Goal: Information Seeking & Learning: Learn about a topic

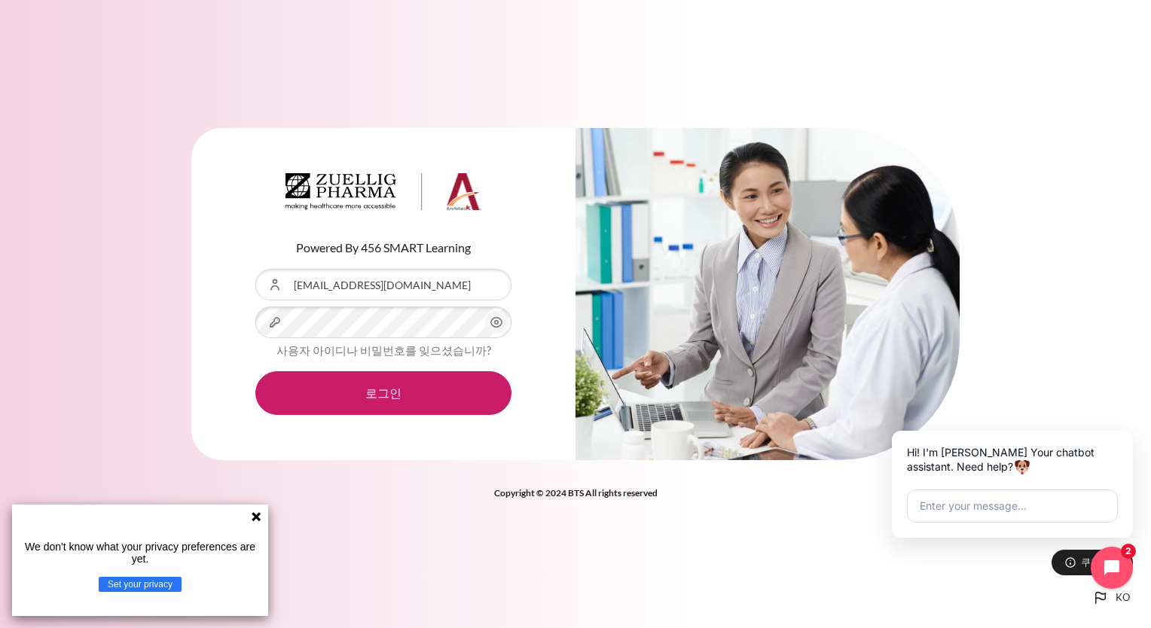
click at [255, 371] on button "로그인" at bounding box center [383, 393] width 256 height 44
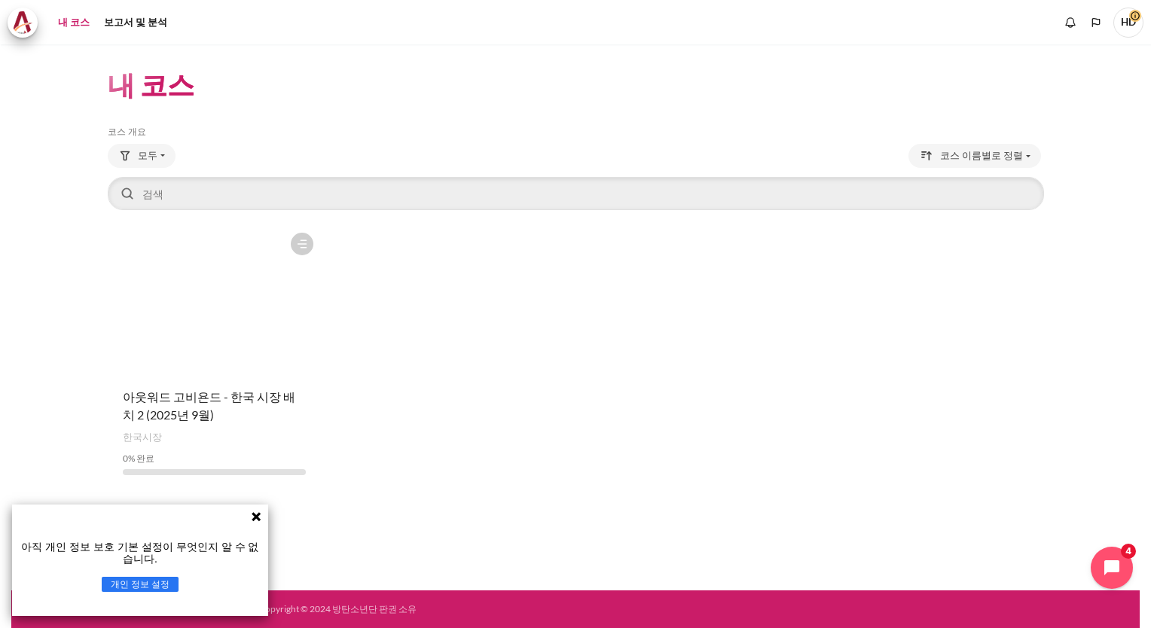
click at [259, 518] on icon at bounding box center [255, 516] width 9 height 9
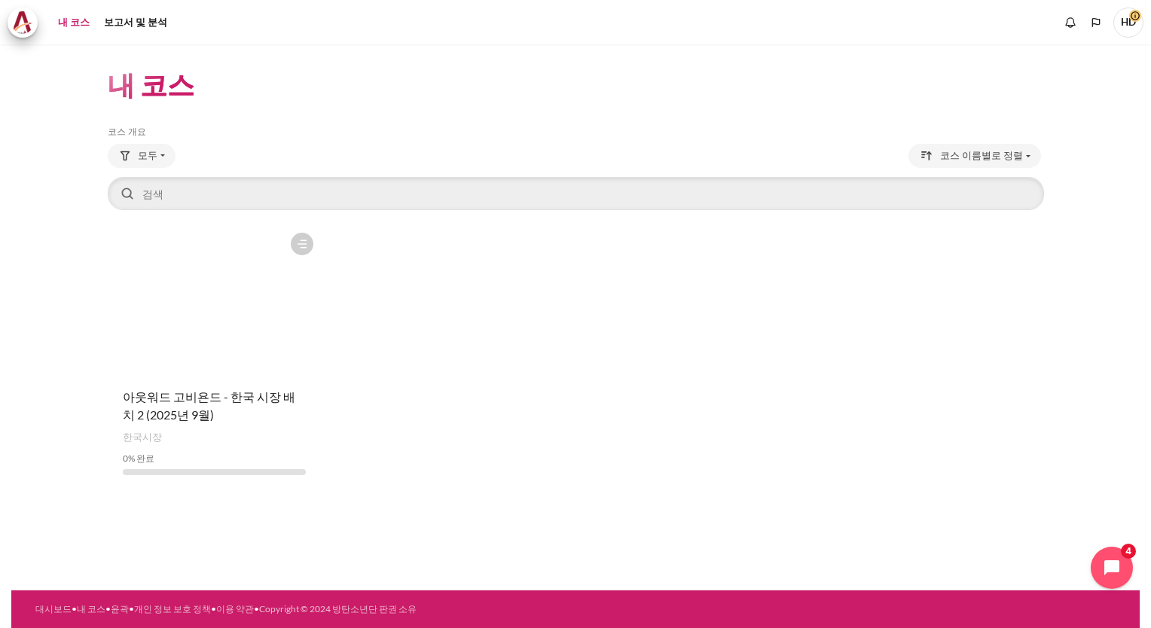
click at [258, 371] on figure "콘텐츠" at bounding box center [215, 300] width 214 height 151
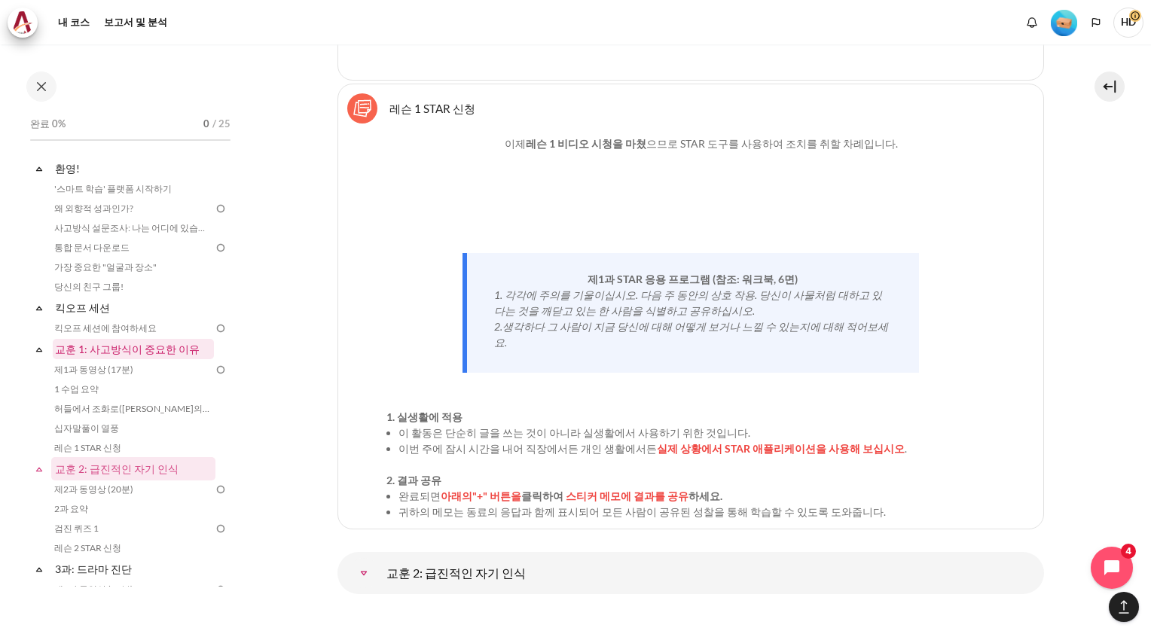
click at [139, 352] on link "교훈 1: 사고방식이 중요한 이유" at bounding box center [133, 349] width 161 height 20
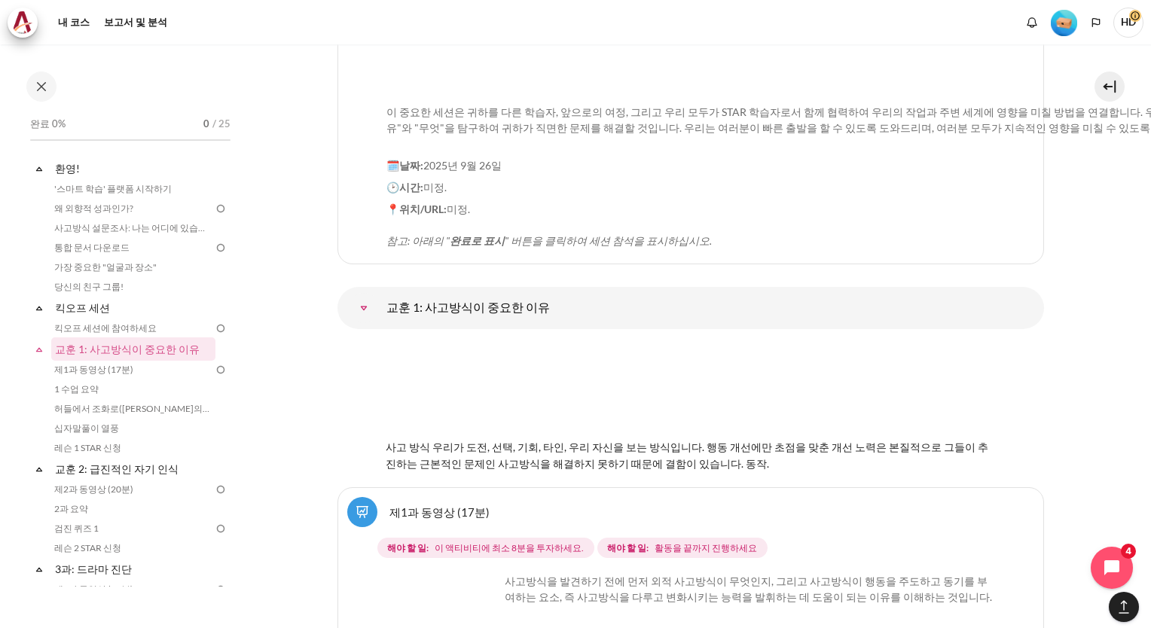
scroll to position [2090, 0]
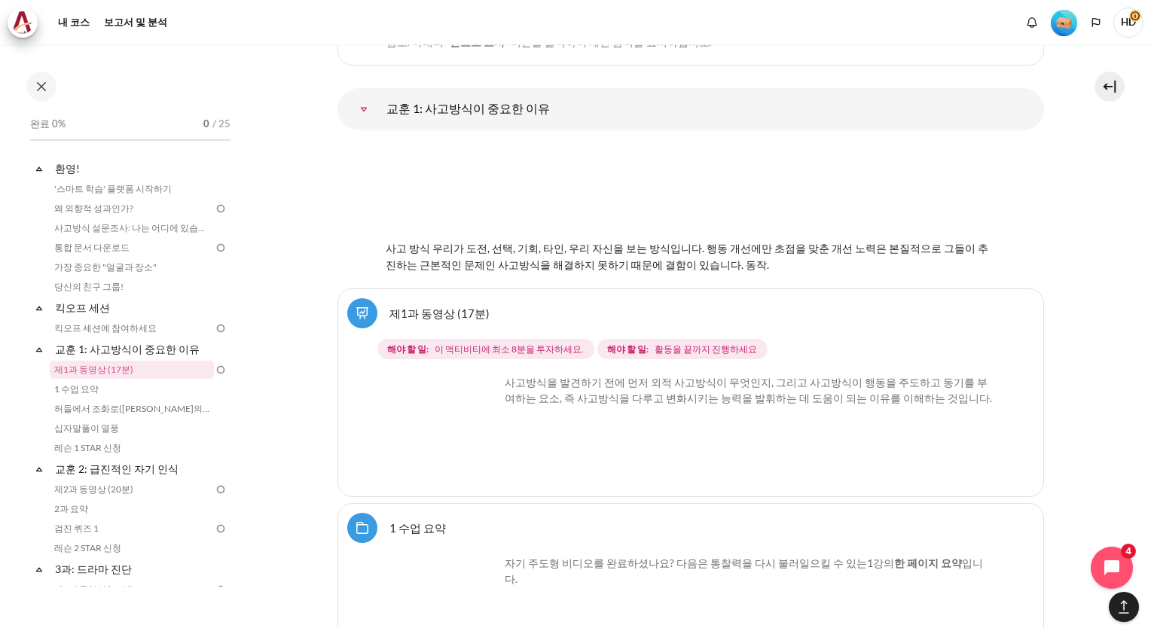
click at [480, 386] on img "콘텐츠" at bounding box center [442, 430] width 113 height 113
click at [425, 374] on img "콘텐츠" at bounding box center [442, 430] width 113 height 113
click at [559, 376] on font "사고방식을 발견하기 전에 먼저 외적 사고방식이 무엇인지, 그리고 사고방식이 행동을 주도하고 동기를 부여하는 요소, 즉 사고방식을 다루고 변화시…" at bounding box center [747, 390] width 487 height 29
click at [434, 343] on span "이 액티비티에 최소 8분을 투자하세요." at bounding box center [508, 350] width 149 height 14
click at [431, 306] on link "제1과 동영상 (17분)" at bounding box center [439, 313] width 100 height 14
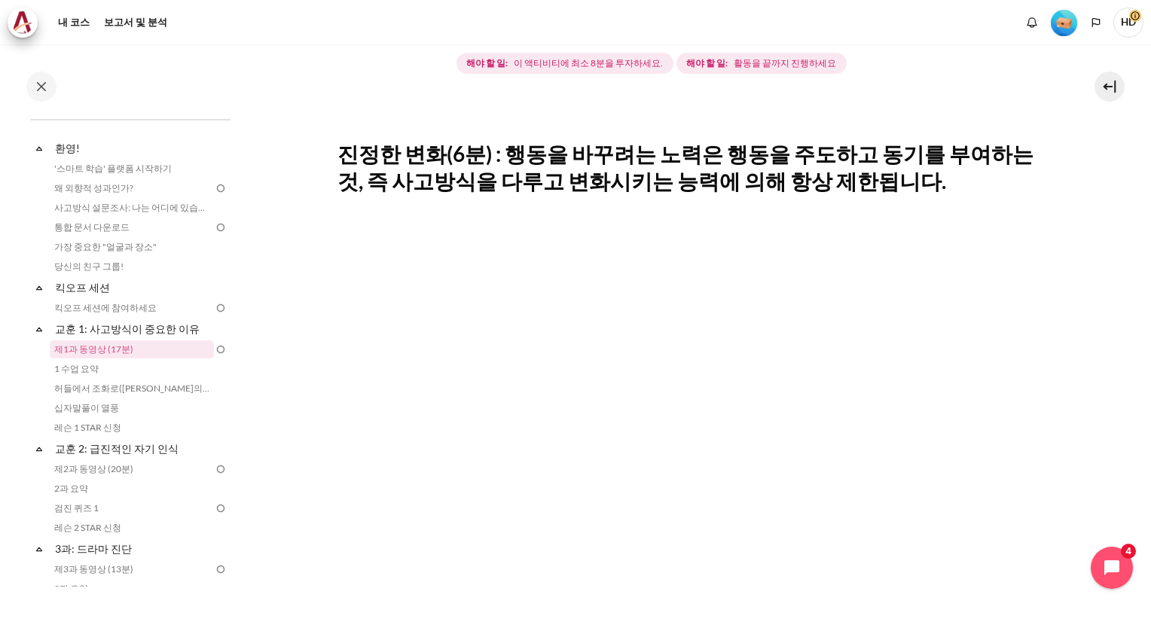
scroll to position [301, 0]
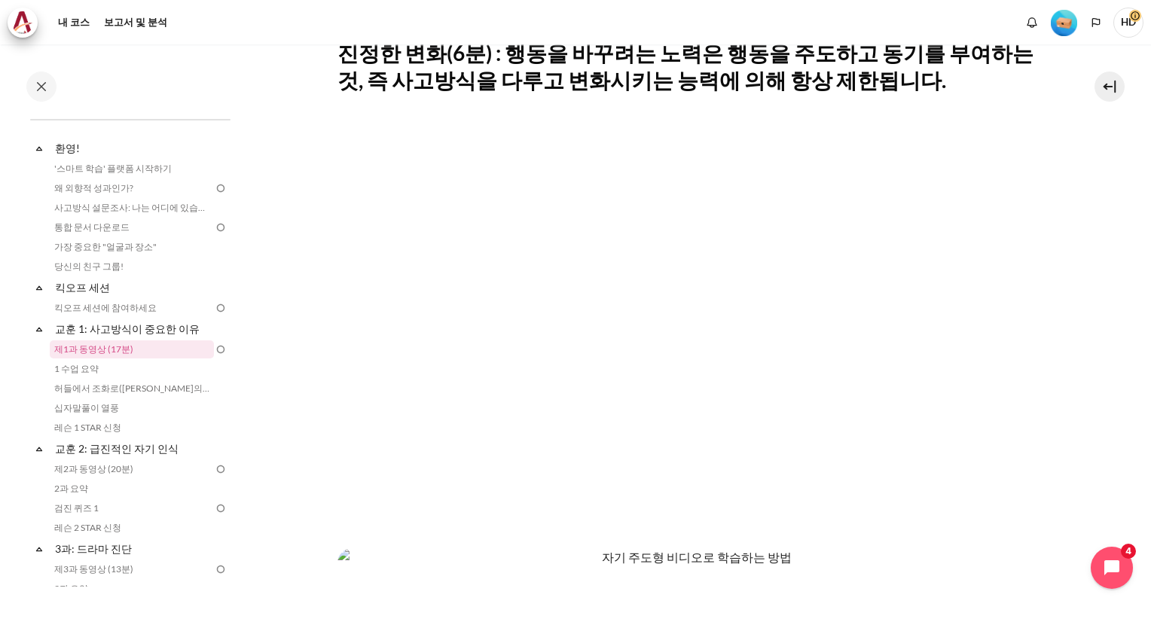
click at [313, 459] on section "내 코스 한국 B2 교훈 1: 사고방식이 중요한 이유 제1과 동영상 (17분) 제1과 동영상 (17분) 완료 요건" at bounding box center [690, 346] width 898 height 1206
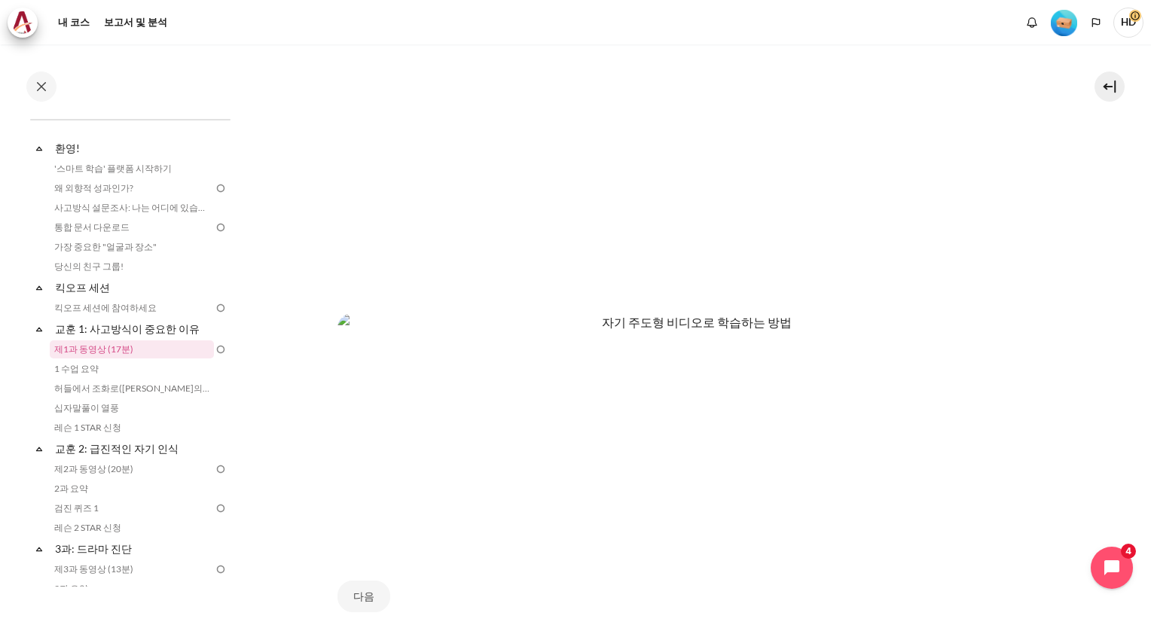
scroll to position [652, 0]
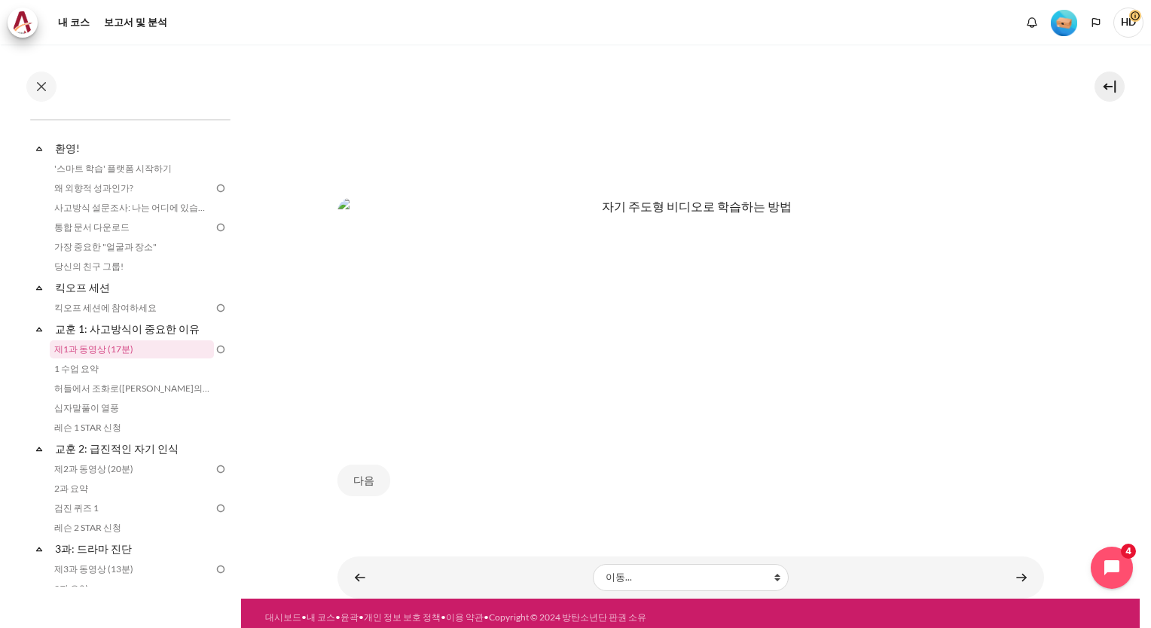
click at [521, 381] on img "콘텐츠" at bounding box center [690, 313] width 706 height 232
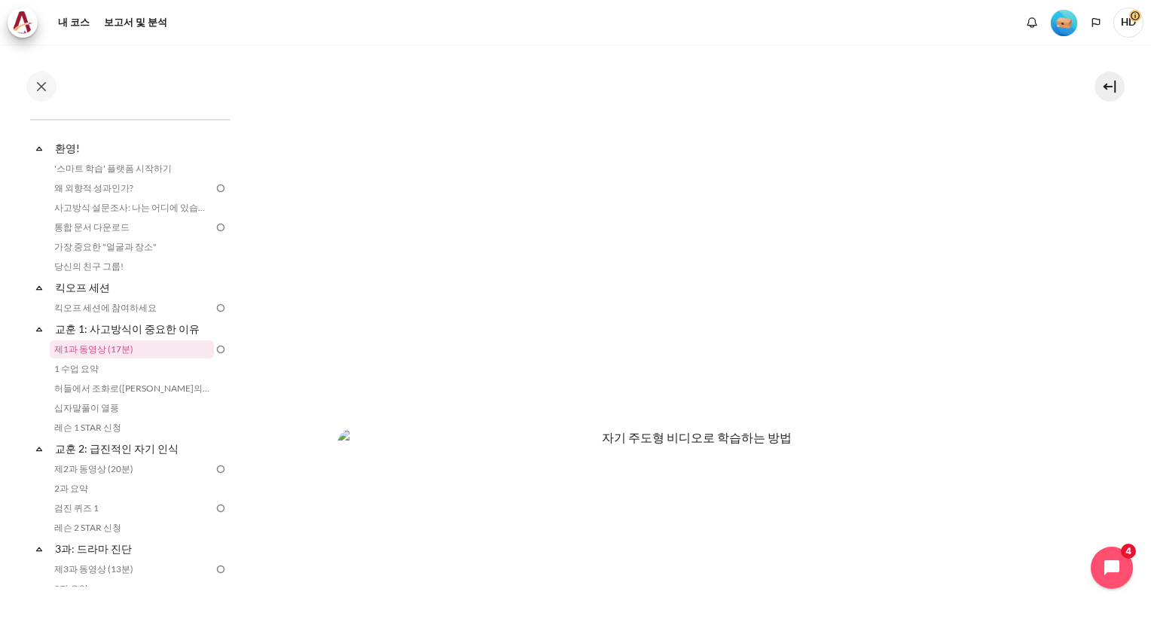
scroll to position [577, 0]
click at [356, 544] on button "다음" at bounding box center [363, 556] width 53 height 32
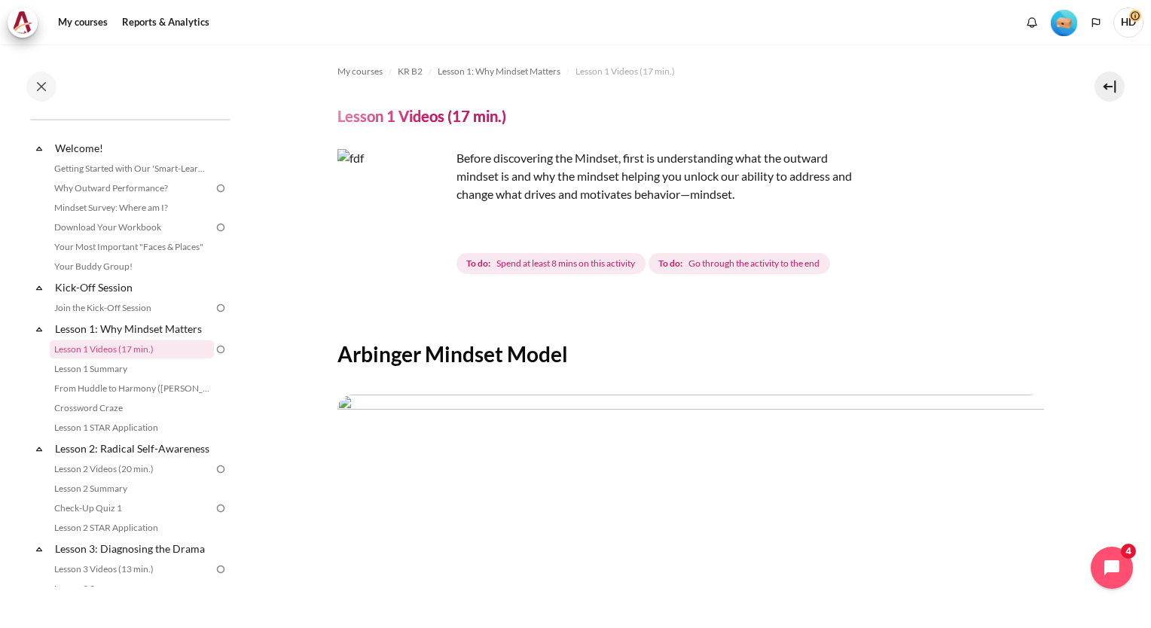
click at [433, 232] on img "Content" at bounding box center [393, 205] width 113 height 113
click at [494, 184] on p "Before discovering the Mindset, first is understanding what the outward mindset…" at bounding box center [600, 176] width 527 height 54
drag, startPoint x: 416, startPoint y: 360, endPoint x: 642, endPoint y: 355, distance: 226.7
click at [642, 355] on h2 "Arbinger Mindset Model" at bounding box center [690, 353] width 706 height 27
drag, startPoint x: 642, startPoint y: 355, endPoint x: 660, endPoint y: 351, distance: 18.5
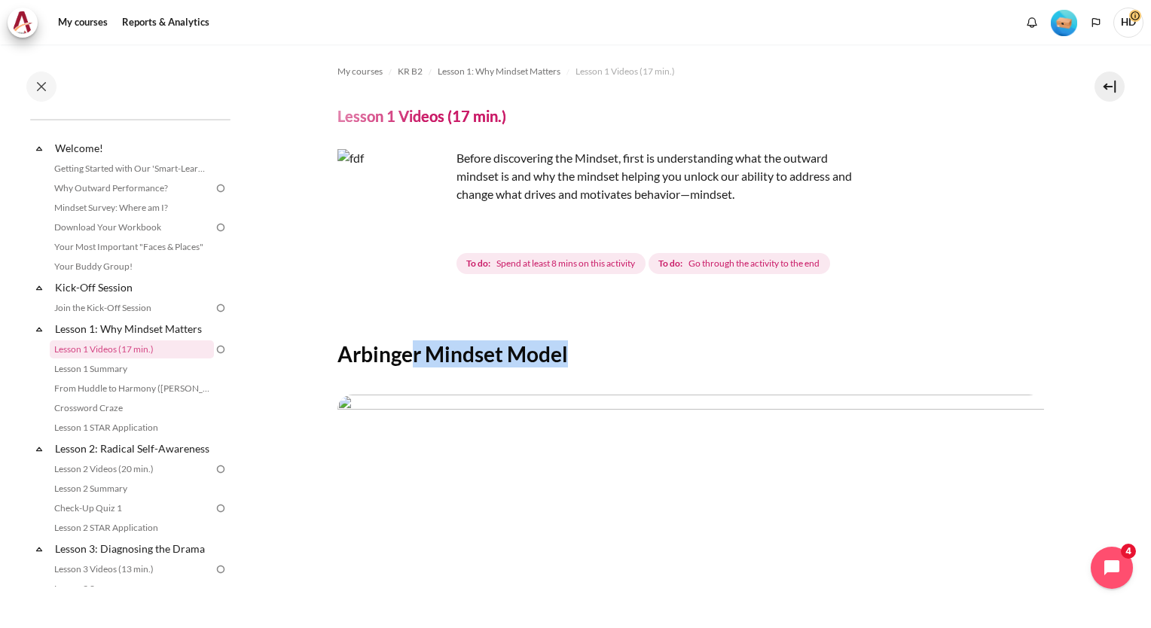
click at [661, 351] on h2 "Arbinger Mindset Model" at bounding box center [690, 353] width 706 height 27
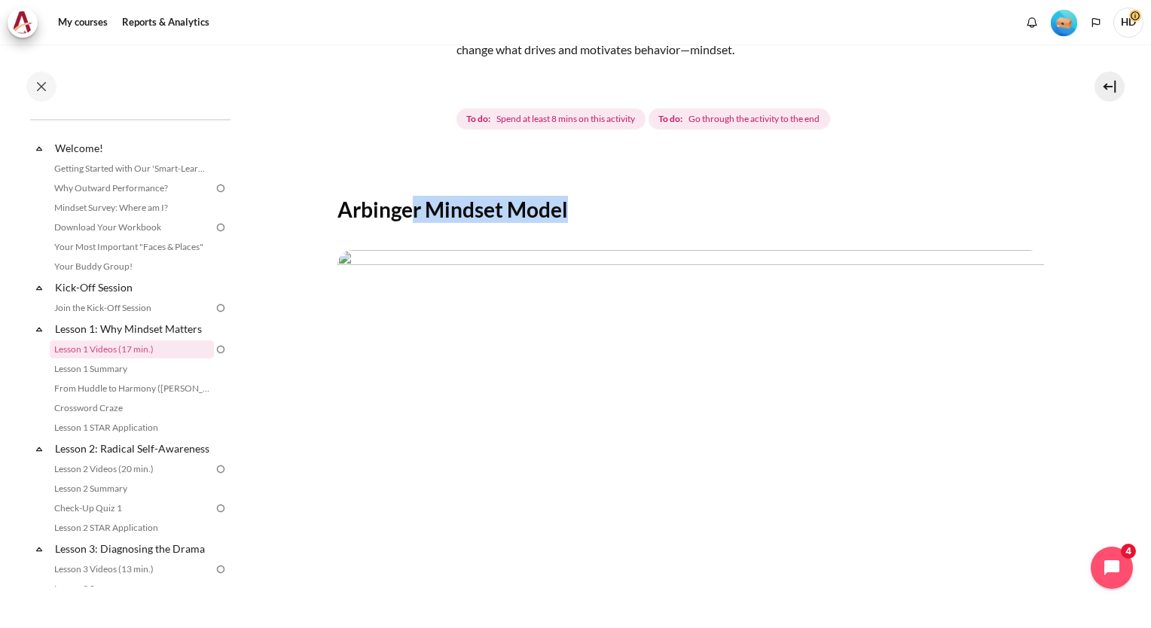
scroll to position [301, 0]
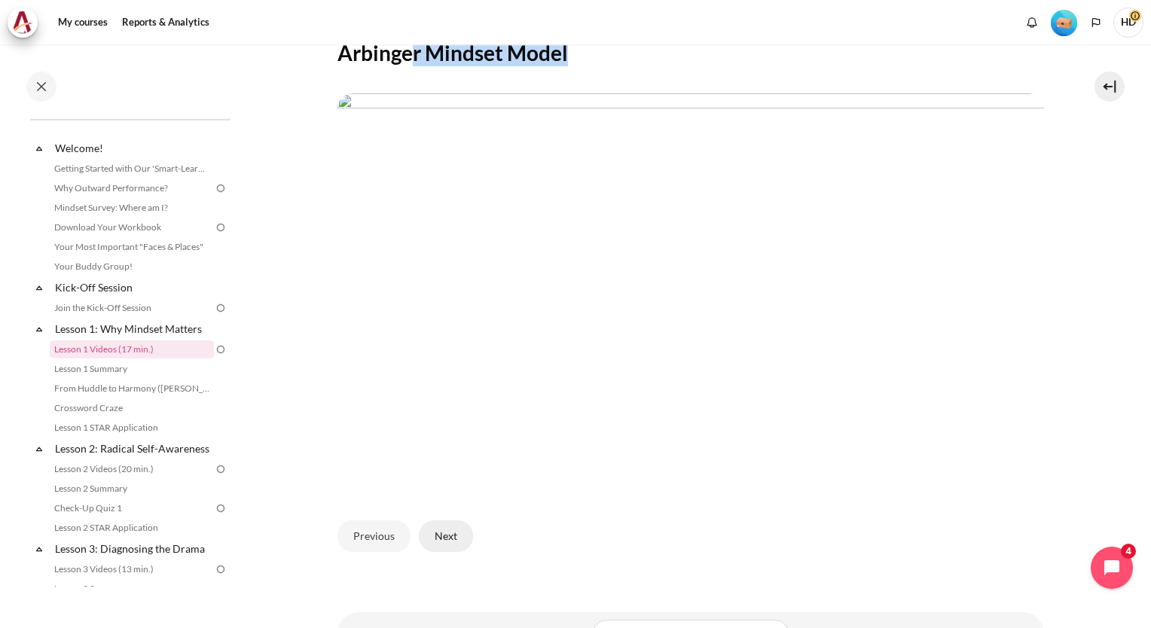
click at [461, 531] on button "Next" at bounding box center [446, 536] width 54 height 32
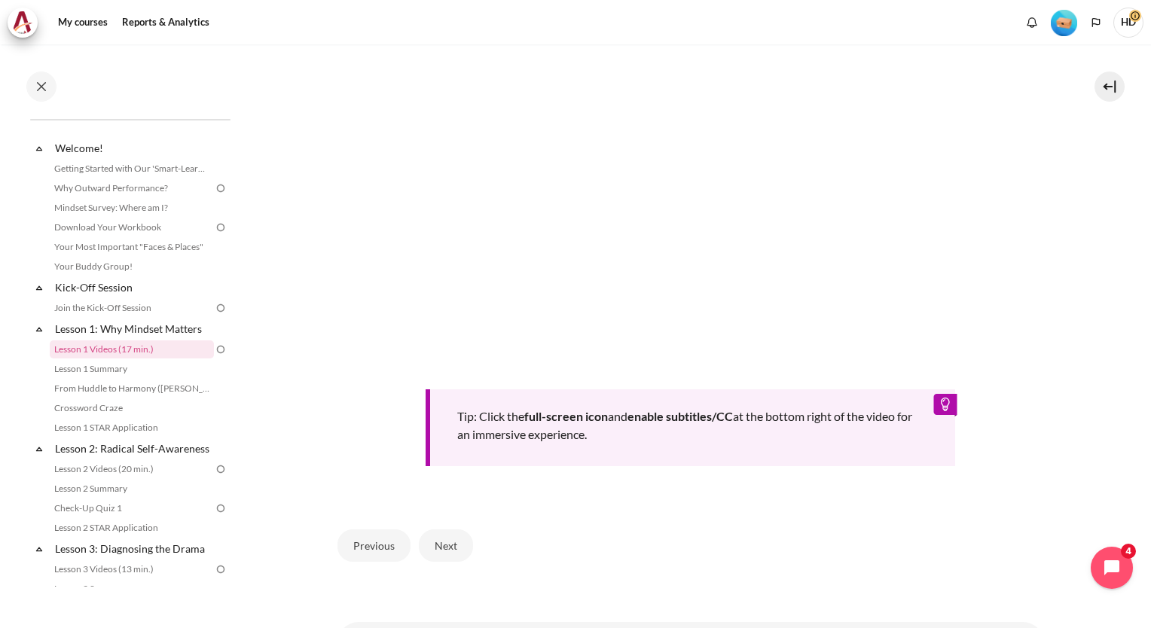
scroll to position [561, 0]
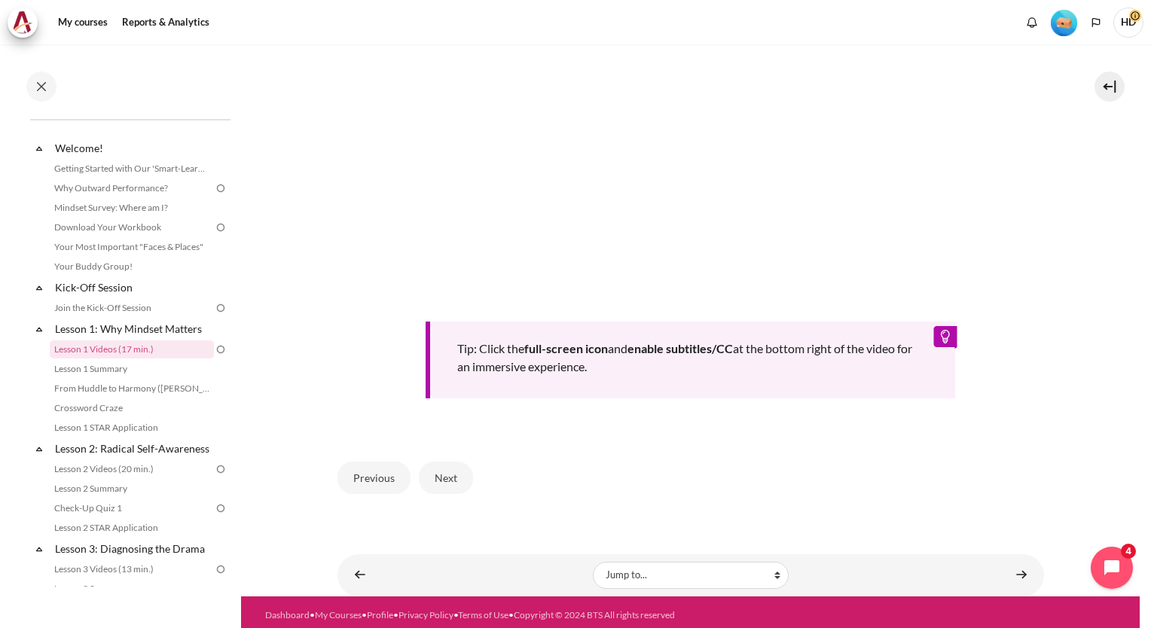
drag, startPoint x: 533, startPoint y: 346, endPoint x: 642, endPoint y: 366, distance: 110.3
click at [642, 365] on div "Tip: Click the full-screen icon and enable subtitles/CC at the bottom right of …" at bounding box center [690, 360] width 530 height 77
drag, startPoint x: 642, startPoint y: 366, endPoint x: 645, endPoint y: 381, distance: 15.4
click at [645, 381] on div "Tip: Click the full-screen icon and enable subtitles/CC at the bottom right of …" at bounding box center [690, 360] width 530 height 77
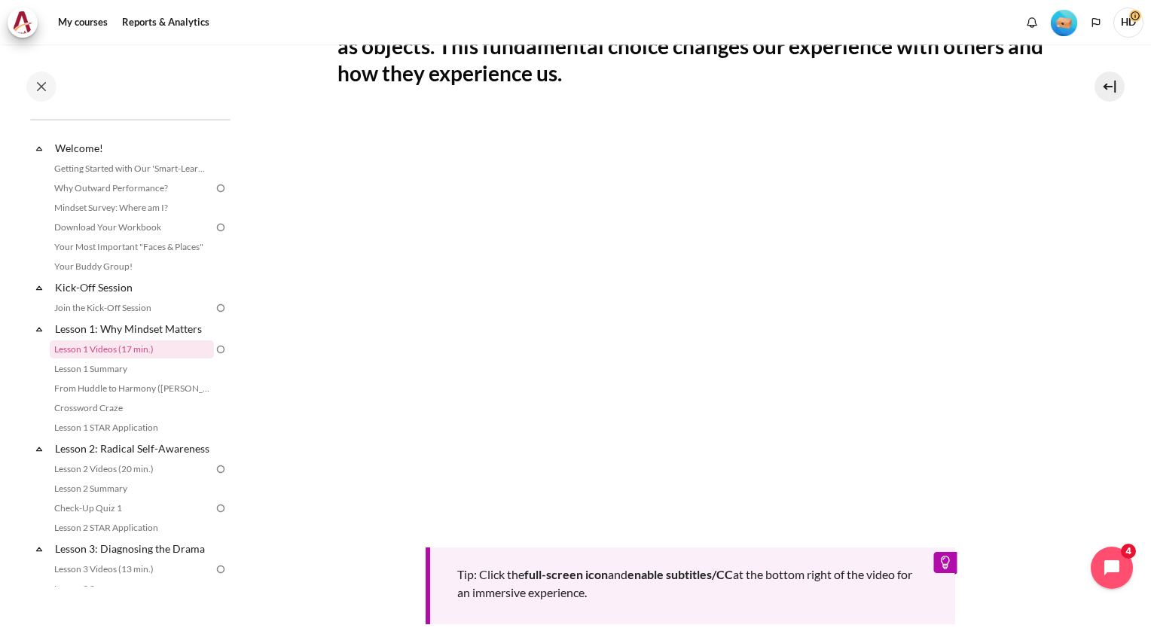
scroll to position [335, 0]
click at [319, 422] on section "My courses KR B2 Lesson 1: Why Mindset Matters Lesson 1 Videos (17 min.) Lesson…" at bounding box center [690, 265] width 898 height 1113
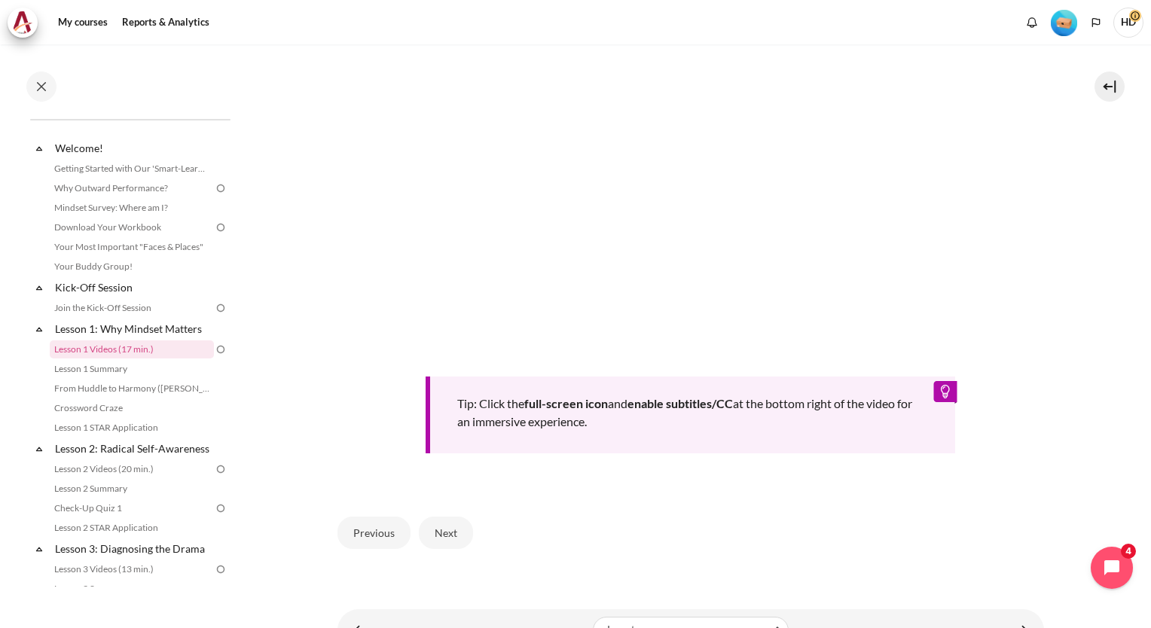
scroll to position [561, 0]
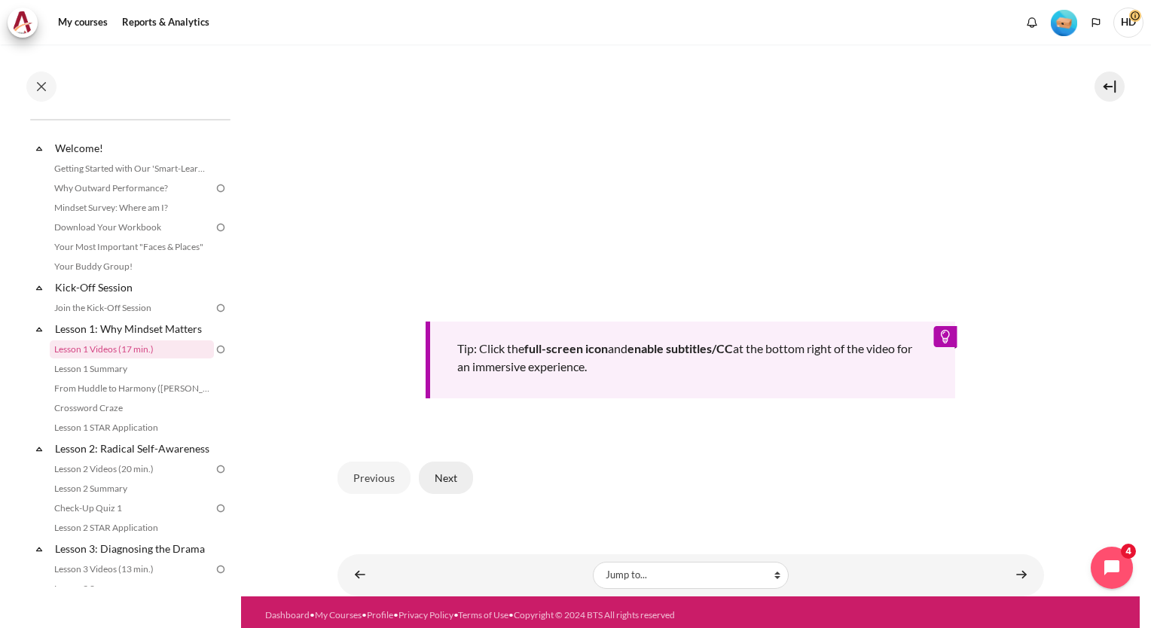
click at [437, 470] on button "Next" at bounding box center [446, 478] width 54 height 32
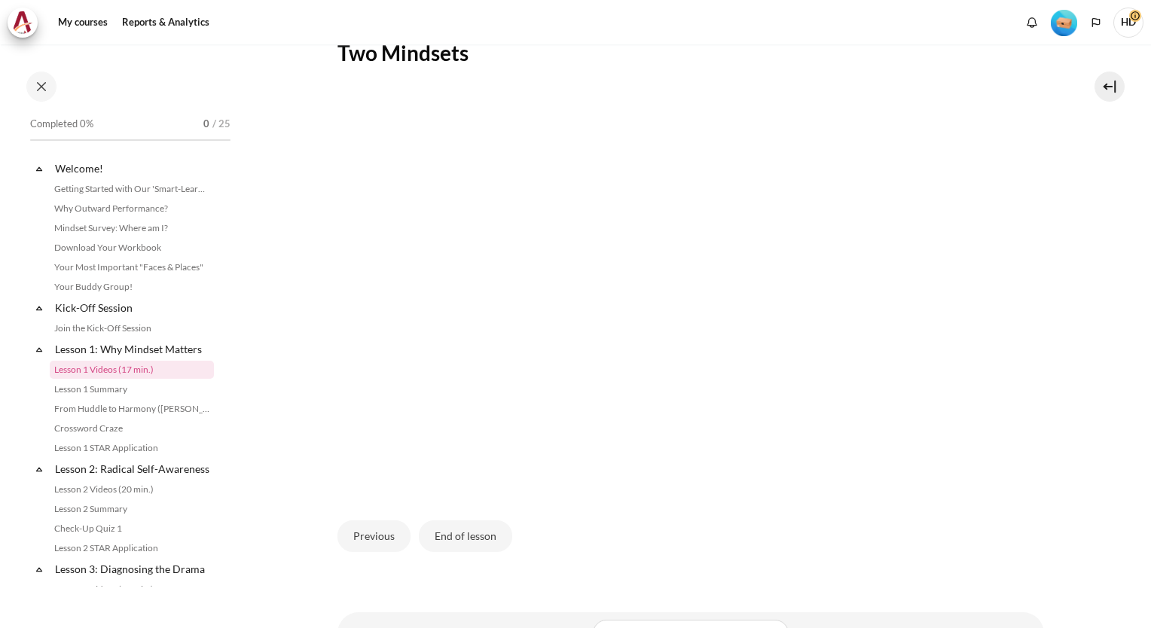
scroll to position [20, 0]
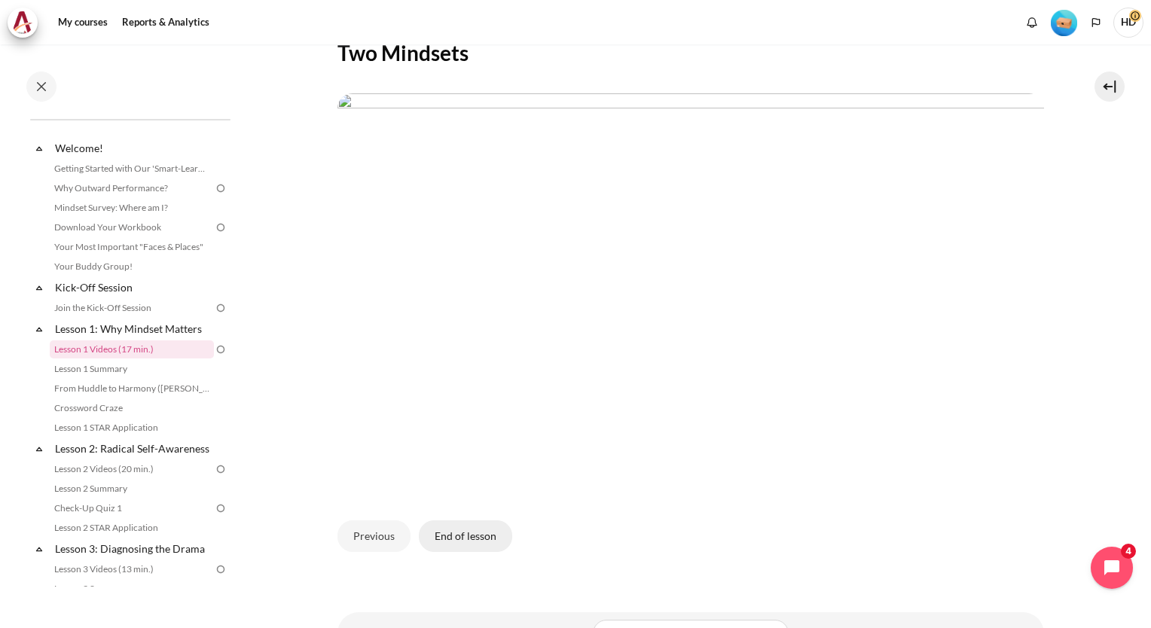
click at [482, 534] on button "End of lesson" at bounding box center [465, 536] width 93 height 32
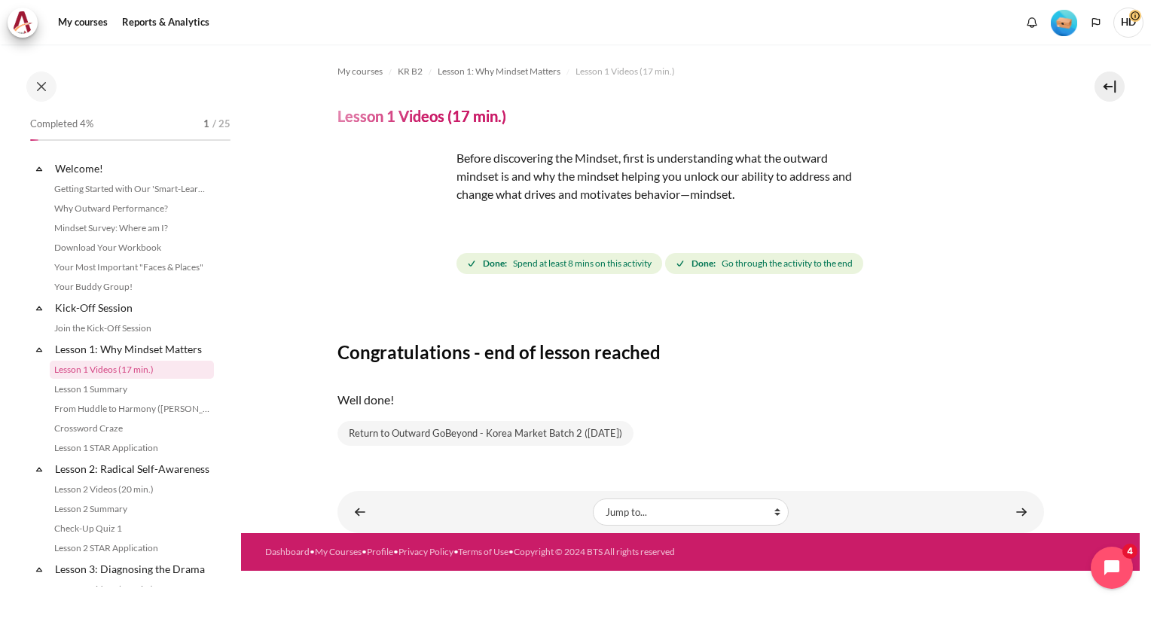
scroll to position [20, 0]
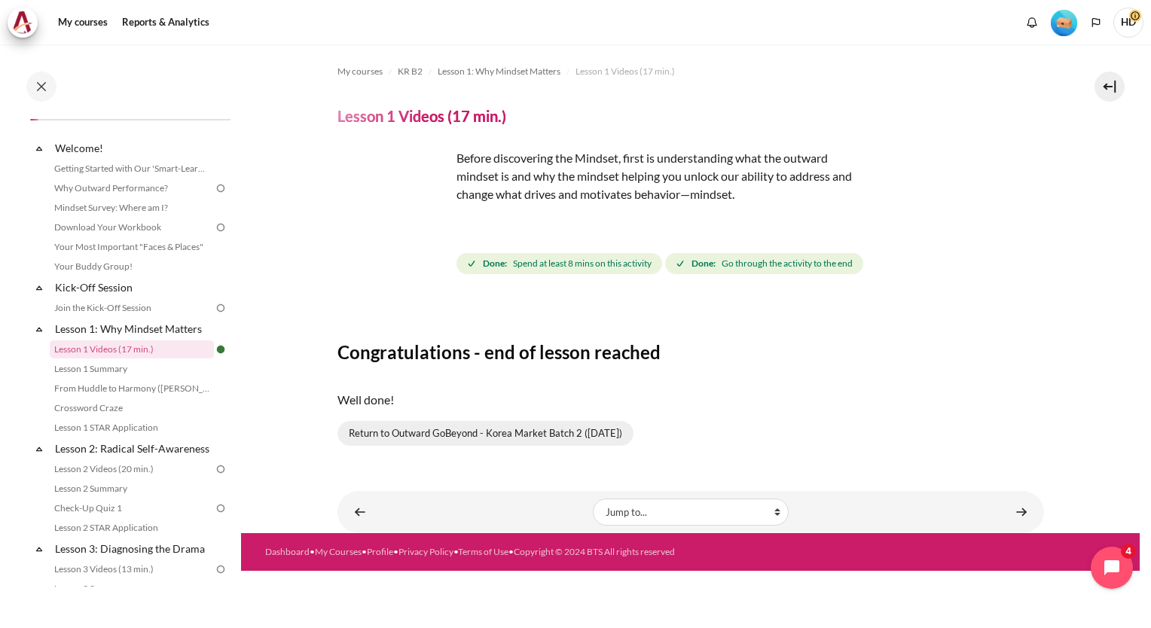
click at [383, 429] on link "Return to Outward GoBeyond - Korea Market Batch 2 ([DATE])" at bounding box center [485, 434] width 296 height 26
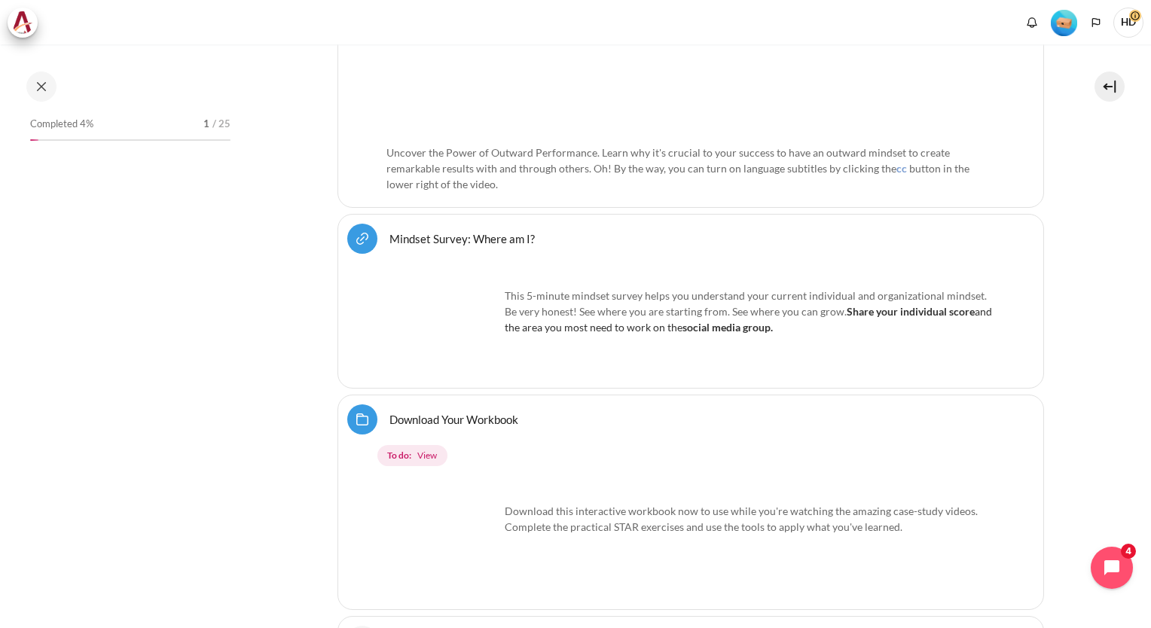
scroll to position [301, 0]
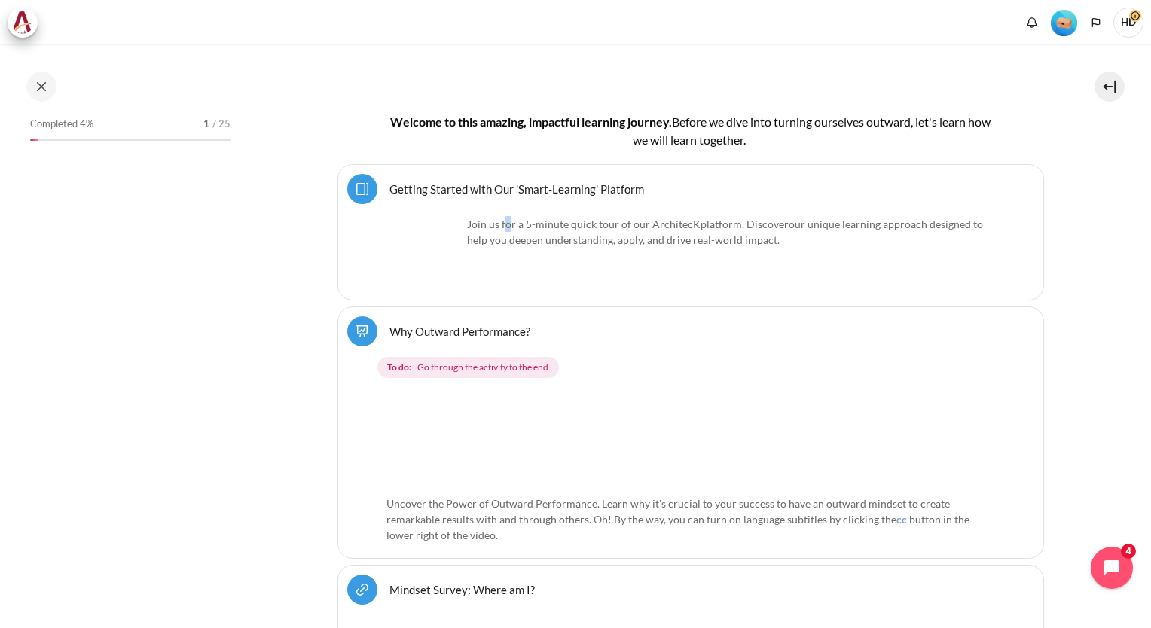
click at [506, 216] on p "Join us for a 5-minute quick tour of our ArchitecK platform. Discover our uniqu…" at bounding box center [690, 232] width 608 height 32
drag, startPoint x: 506, startPoint y: 215, endPoint x: 500, endPoint y: 191, distance: 25.6
click at [500, 191] on link "Getting Started with Our 'Smart-Learning' Platform Page" at bounding box center [516, 188] width 255 height 14
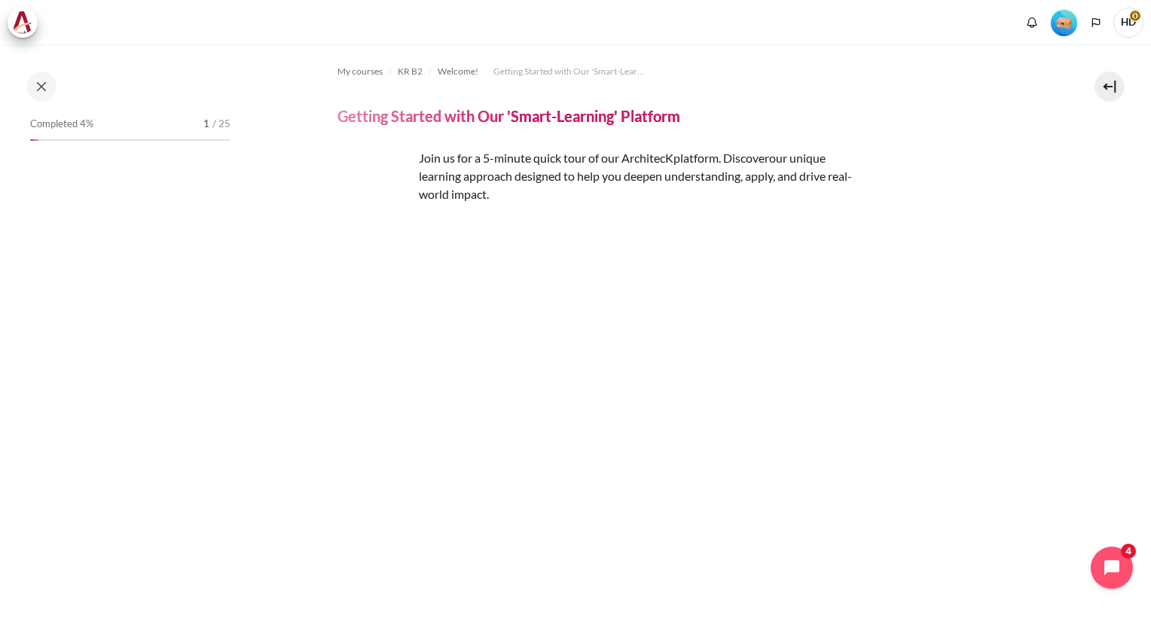
click at [61, 125] on span "Completed 4%" at bounding box center [61, 124] width 63 height 15
click at [352, 76] on span "My courses" at bounding box center [359, 72] width 45 height 14
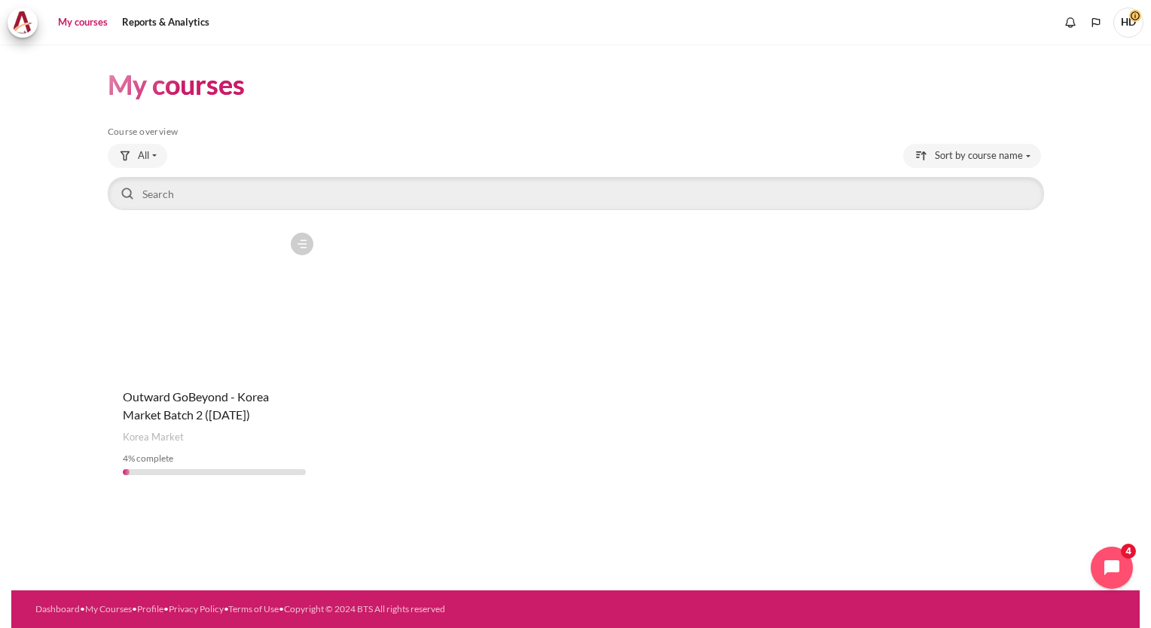
click at [209, 328] on figure "Content" at bounding box center [215, 300] width 214 height 151
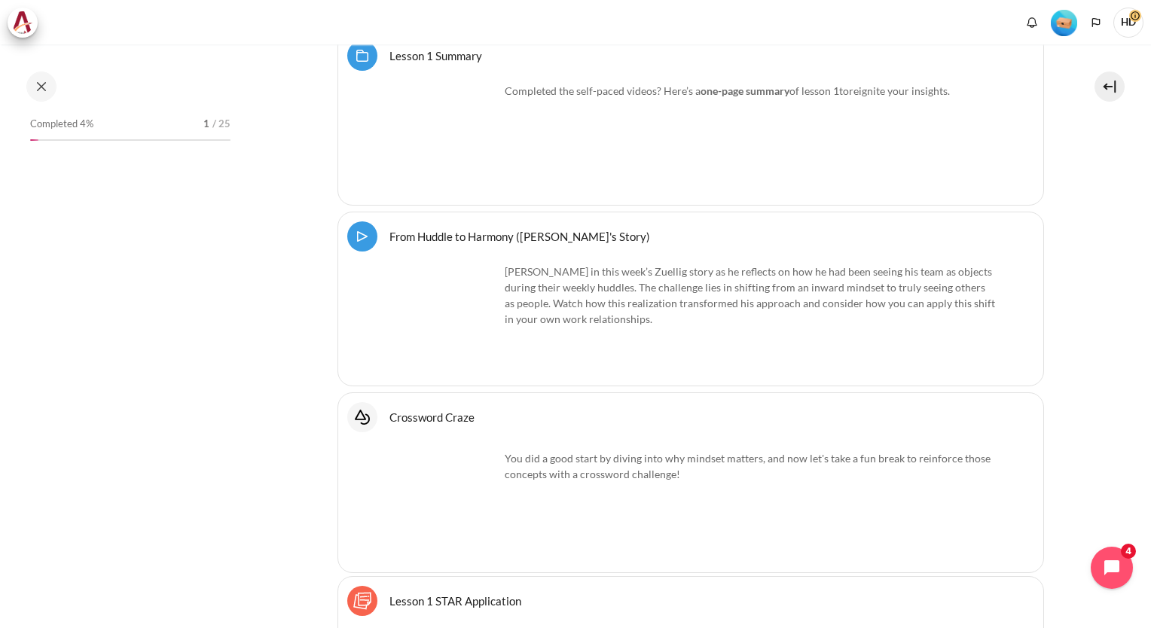
scroll to position [2678, 0]
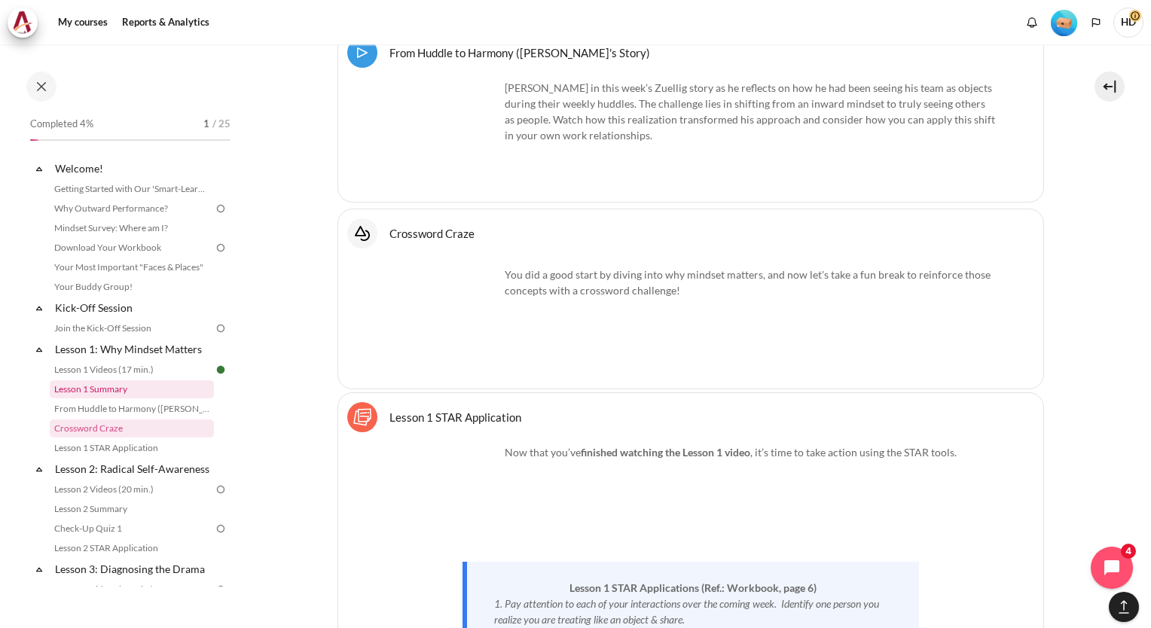
click at [112, 389] on link "Lesson 1 Summary" at bounding box center [132, 389] width 164 height 18
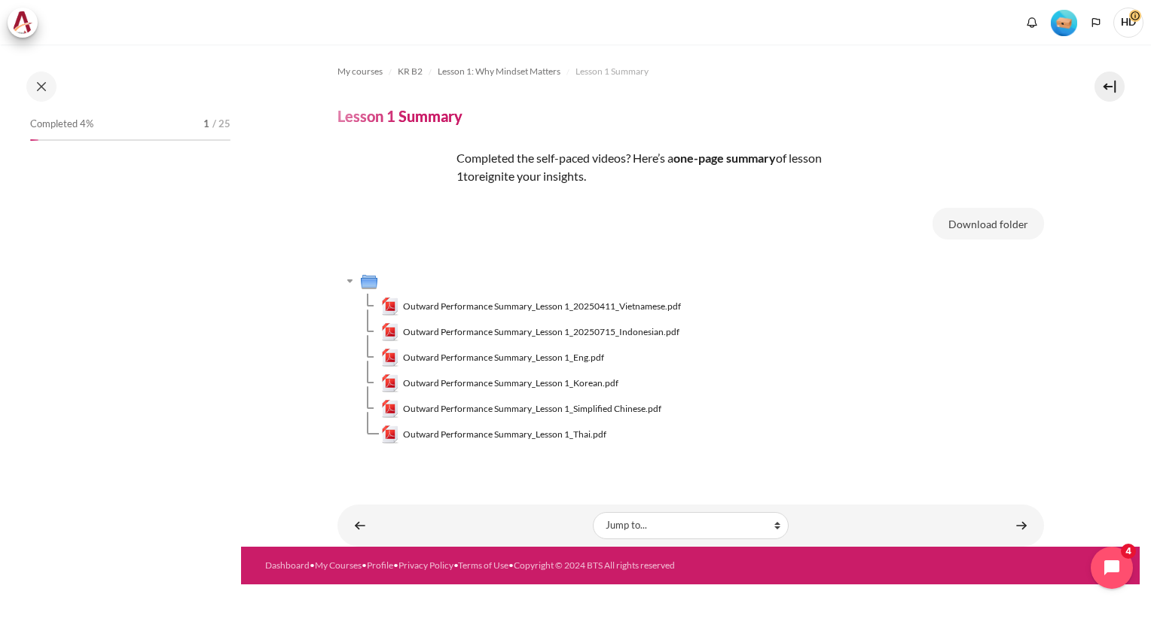
scroll to position [39, 0]
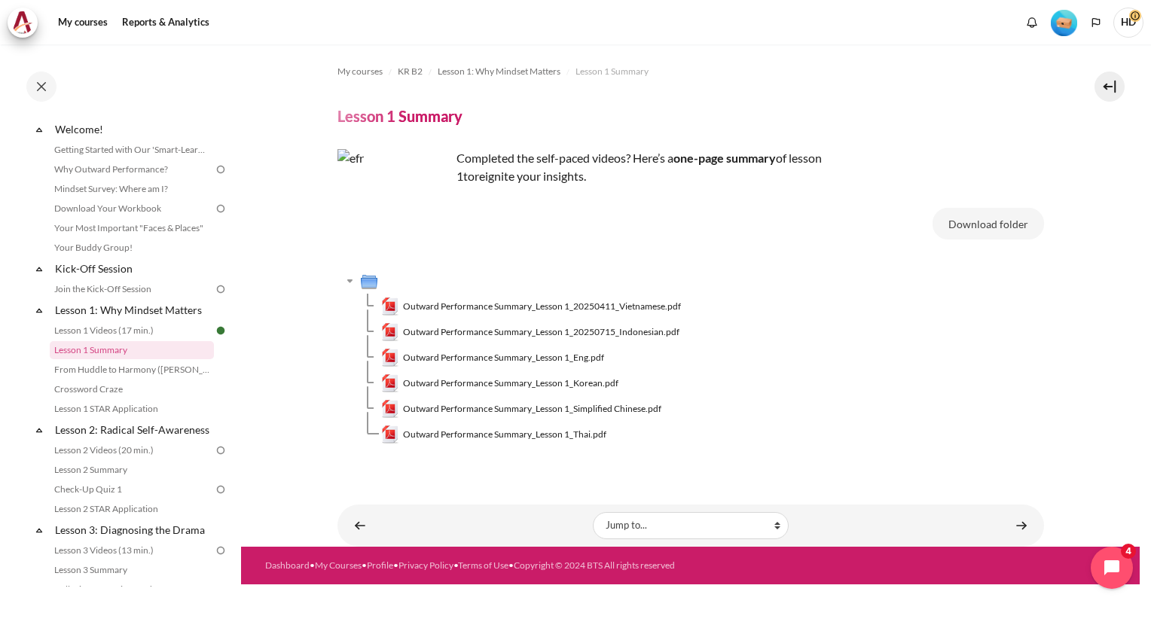
click at [425, 309] on span "Outward Performance Summary_Lesson 1_20250411_Vietnamese.pdf" at bounding box center [542, 307] width 278 height 14
click at [477, 336] on span "Outward Performance Summary_Lesson 1_20250715_Indonesian.pdf" at bounding box center [541, 332] width 276 height 14
click at [471, 357] on span "Outward Performance Summary_Lesson 1_Eng.pdf" at bounding box center [503, 358] width 201 height 14
click at [474, 384] on span "Outward Performance Summary_Lesson 1_Korean.pdf" at bounding box center [510, 383] width 215 height 14
click at [146, 373] on link "From Huddle to Harmony ([PERSON_NAME]'s Story)" at bounding box center [132, 370] width 164 height 18
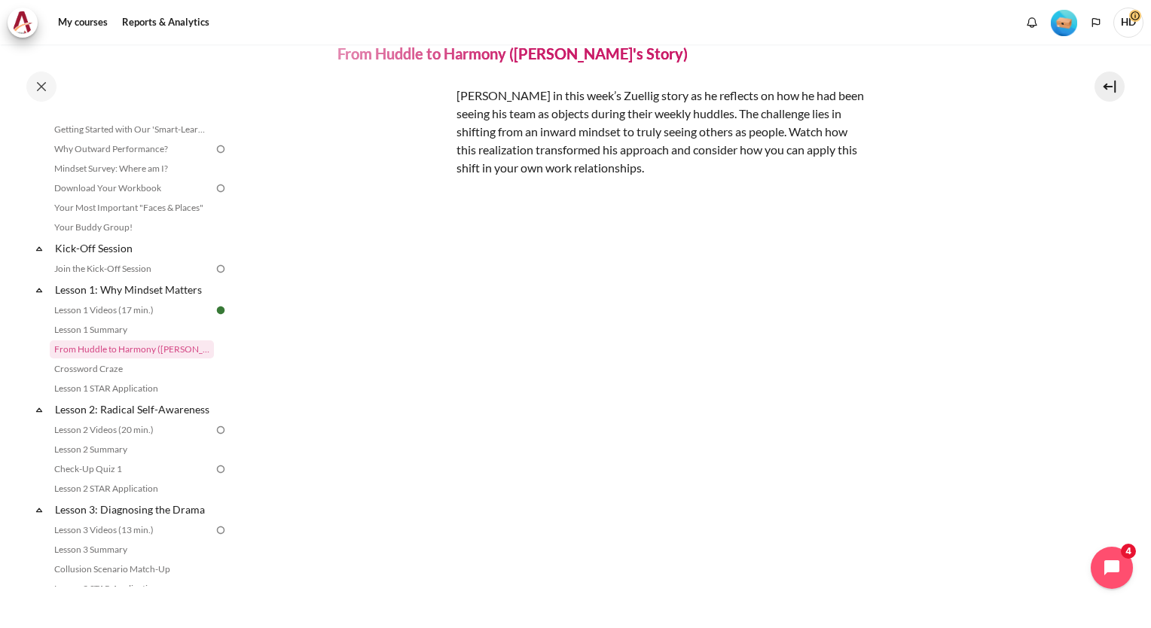
scroll to position [139, 0]
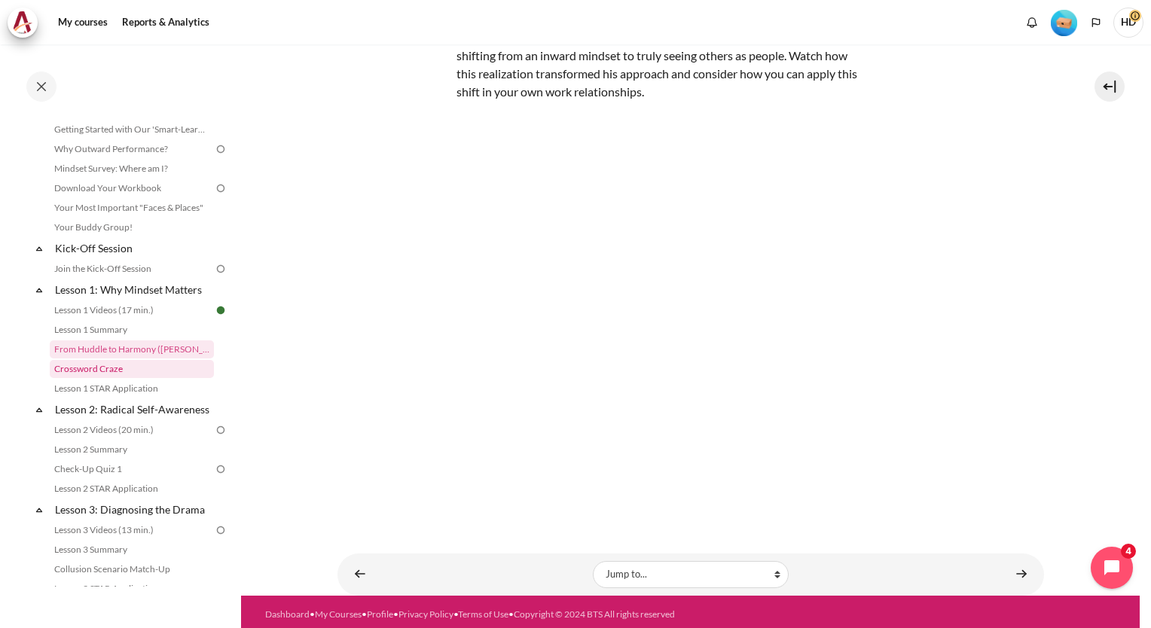
click at [98, 370] on link "Crossword Craze" at bounding box center [132, 369] width 164 height 18
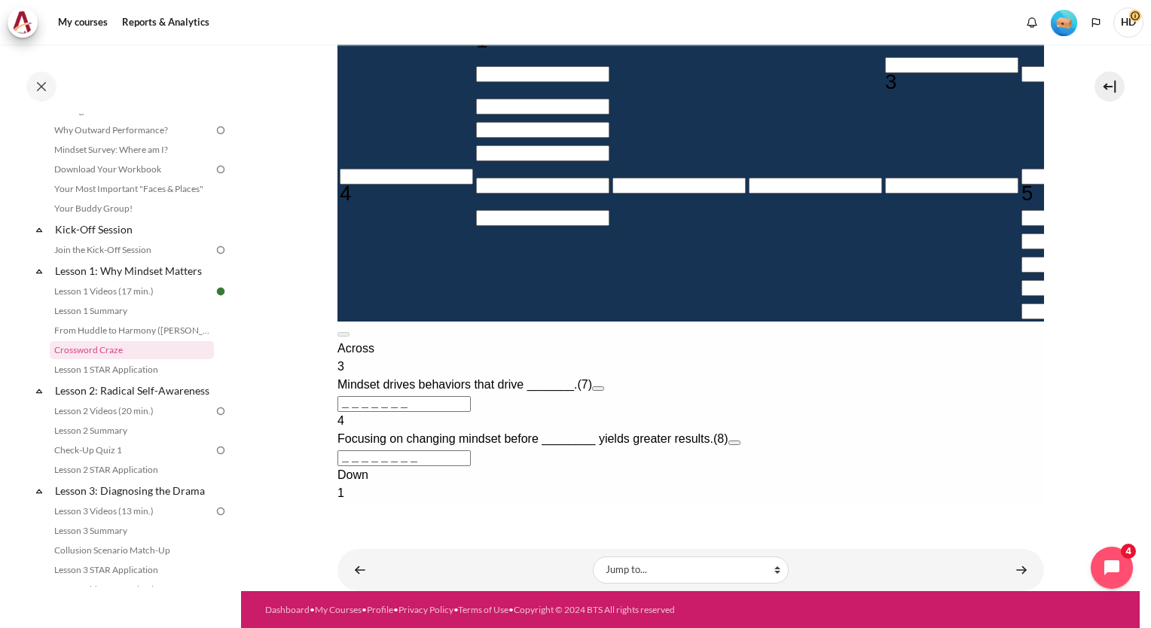
scroll to position [142, 0]
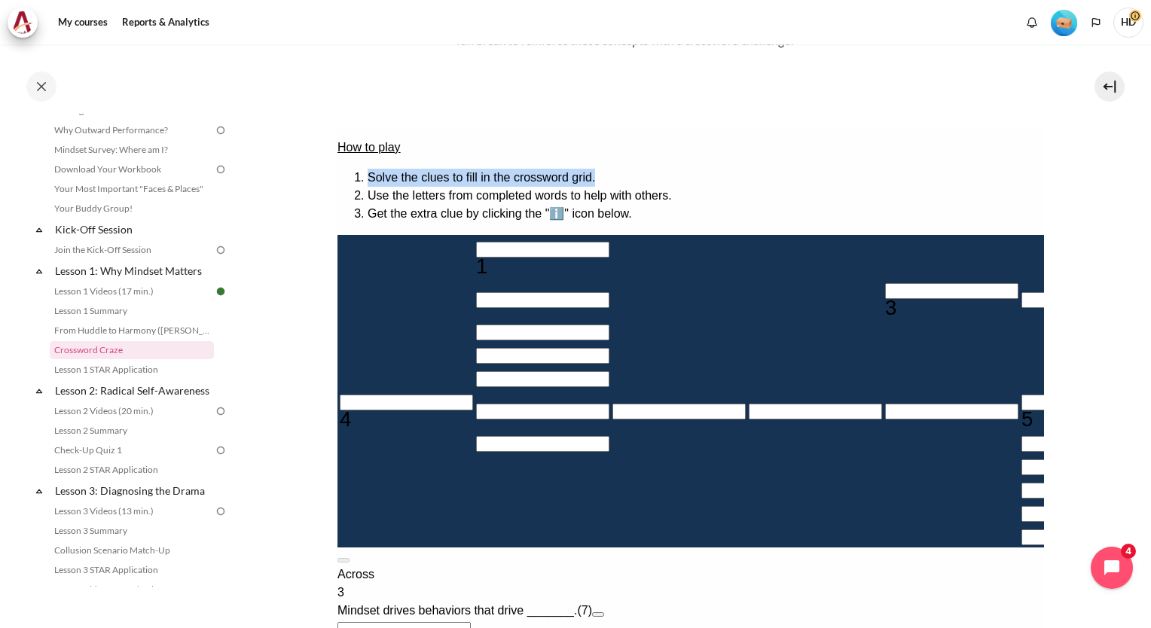
drag, startPoint x: 368, startPoint y: 175, endPoint x: 642, endPoint y: 166, distance: 274.2
click at [642, 166] on div "How to play Solve the clues to fill in the crossword grid. Use the letters from…" at bounding box center [690, 181] width 706 height 84
copy li "Solve the clues to fill in the crossword grid."
click at [470, 622] on input "＿＿＿＿＿＿＿" at bounding box center [403, 630] width 133 height 16
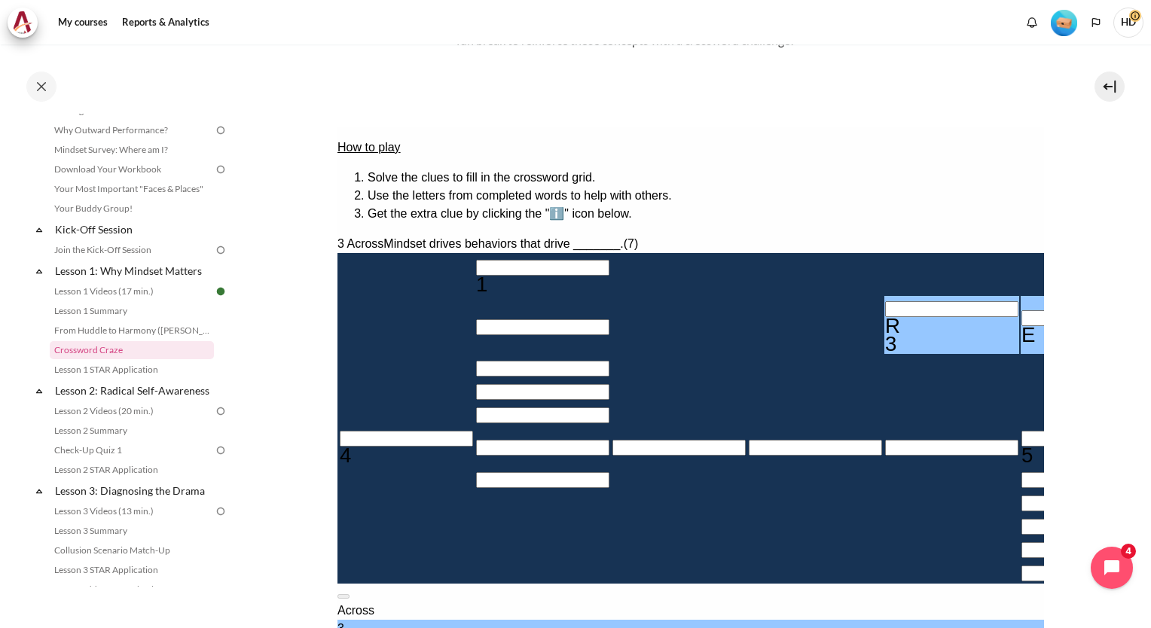
type input "RESI＿＿＿"
type input "＿I＿＿＿＿＿"
type input "RESILTS"
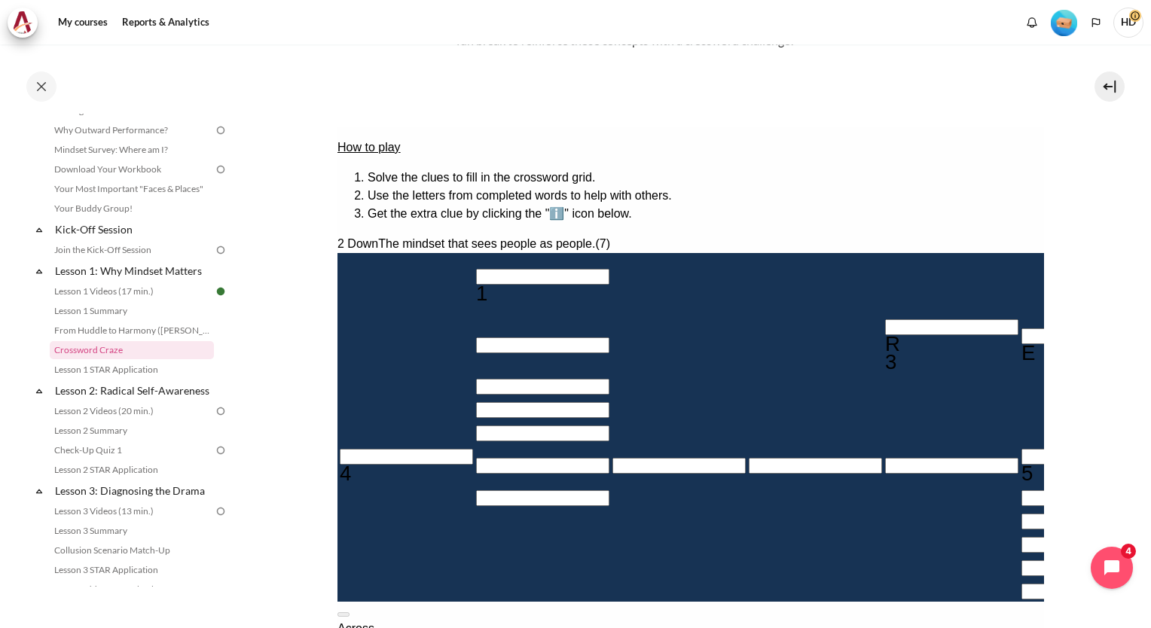
type input "BI＿＿＿＿＿"
type input "RES＿LTS"
type input "B＿＿＿＿＿＿"
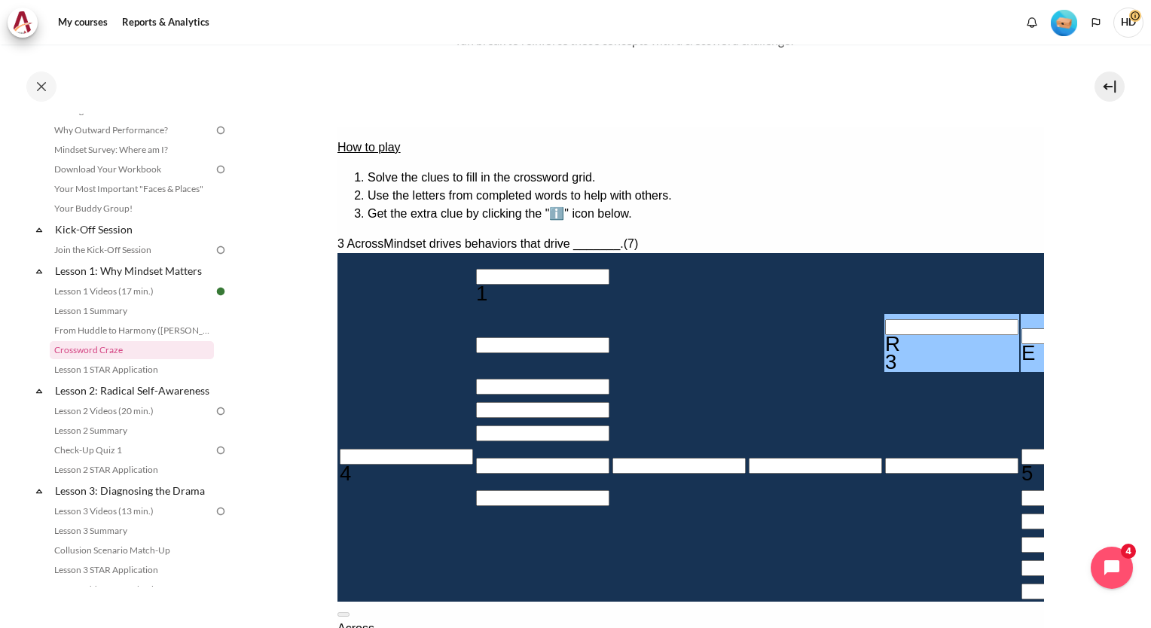
type input "RESILTS"
type input "BI＿＿＿＿＿"
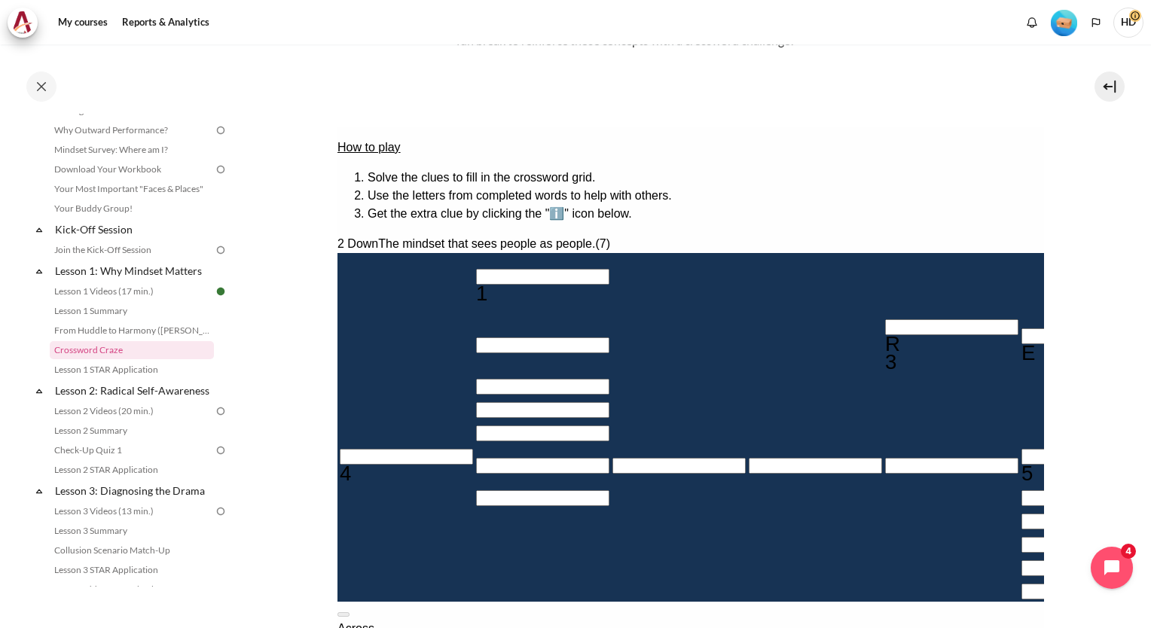
type input "RESULTS"
type input "＿U＿＿＿＿＿"
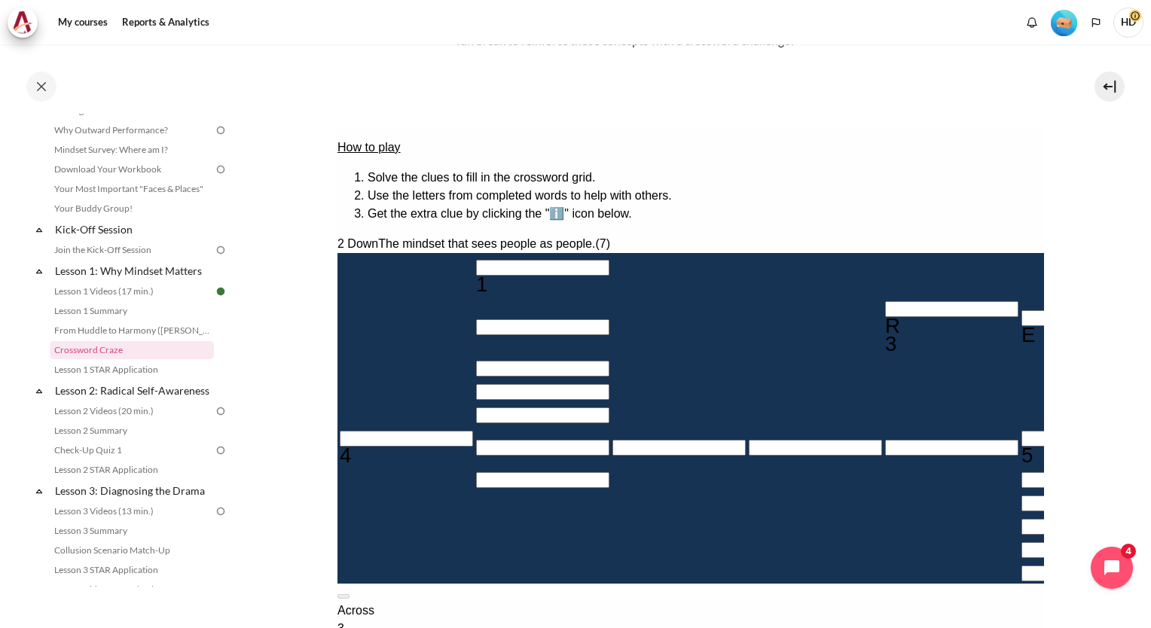
click at [357, 447] on input "Crossword grid. Use arrow keys to navigate and the keyboard to enter characters…" at bounding box center [405, 439] width 133 height 16
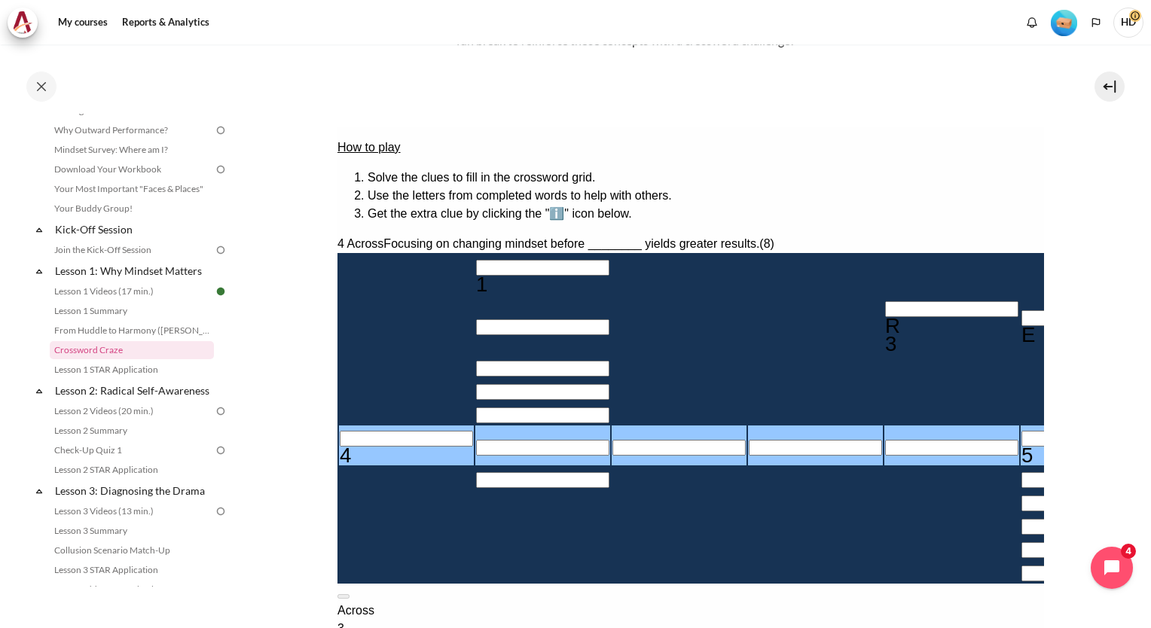
type input "B＿＿＿＿＿＿＿"
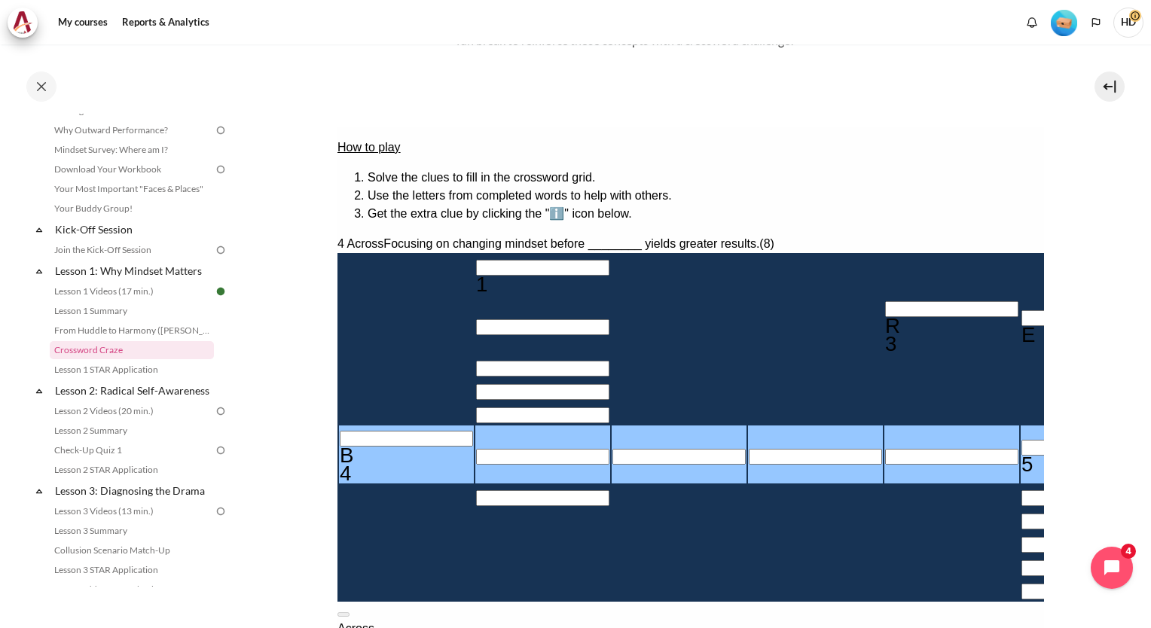
type input "BE＿＿＿＿＿＿"
type input "＿＿＿＿＿E＿"
type input "BEH＿＿＿＿＿"
type input "BEHA＿＿＿＿"
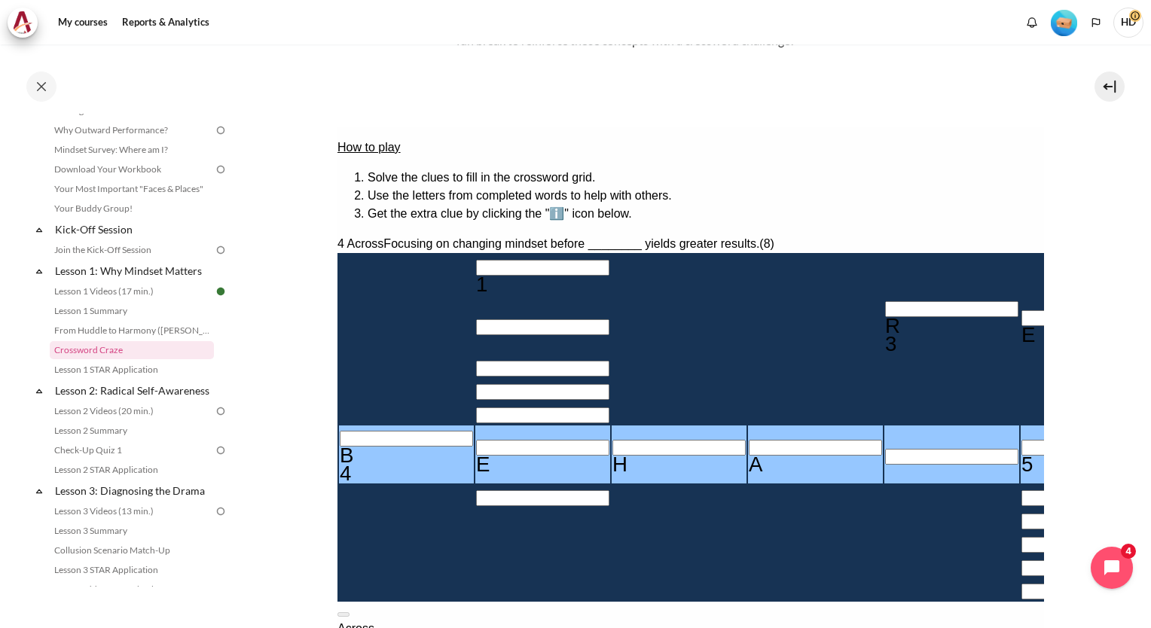
type input "BEHAV＿＿＿"
type input "BEHAVI＿＿"
type input "I＿＿＿＿＿"
type input "BEHAVIO＿"
type input "BEHAVIOR"
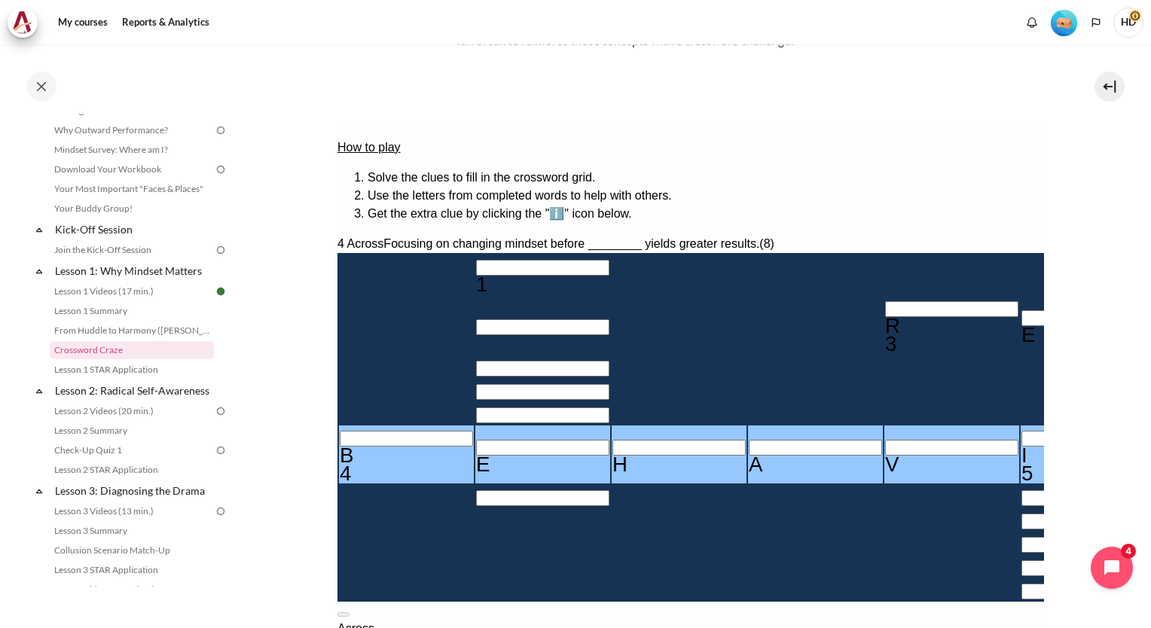
type input "＿U＿＿＿R＿"
type input "BEHAVIOS"
type input "＿U＿＿＿S＿"
click at [475, 260] on input "Crossword grid. Use arrow keys to navigate and the keyboard to enter characters…" at bounding box center [541, 268] width 133 height 16
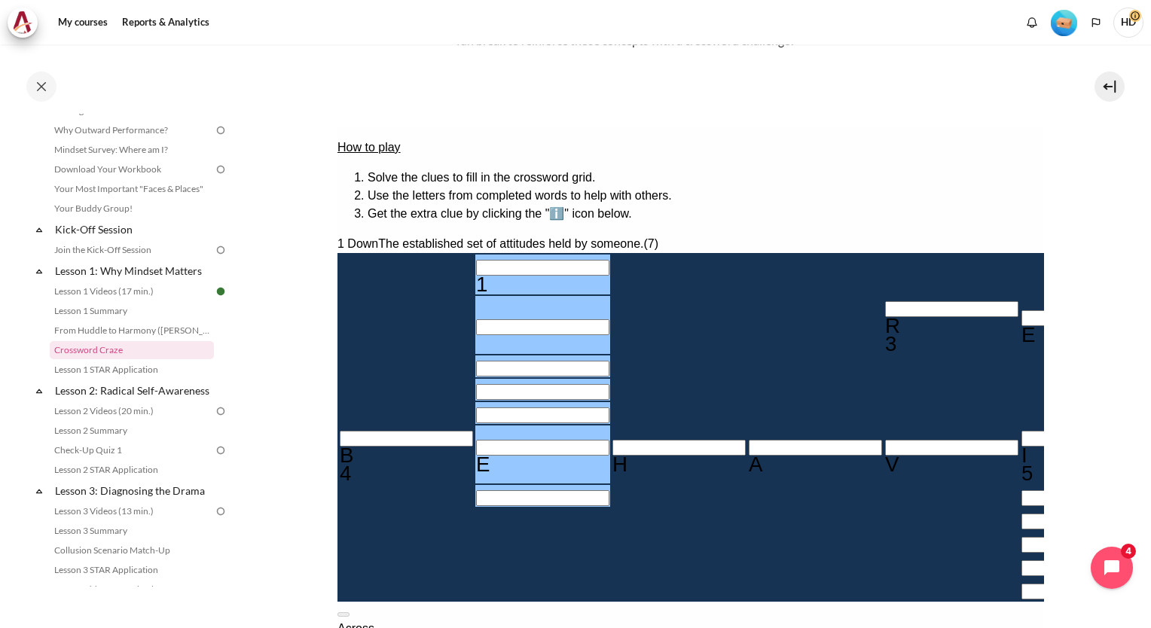
type input "M＿＿＿＿E＿"
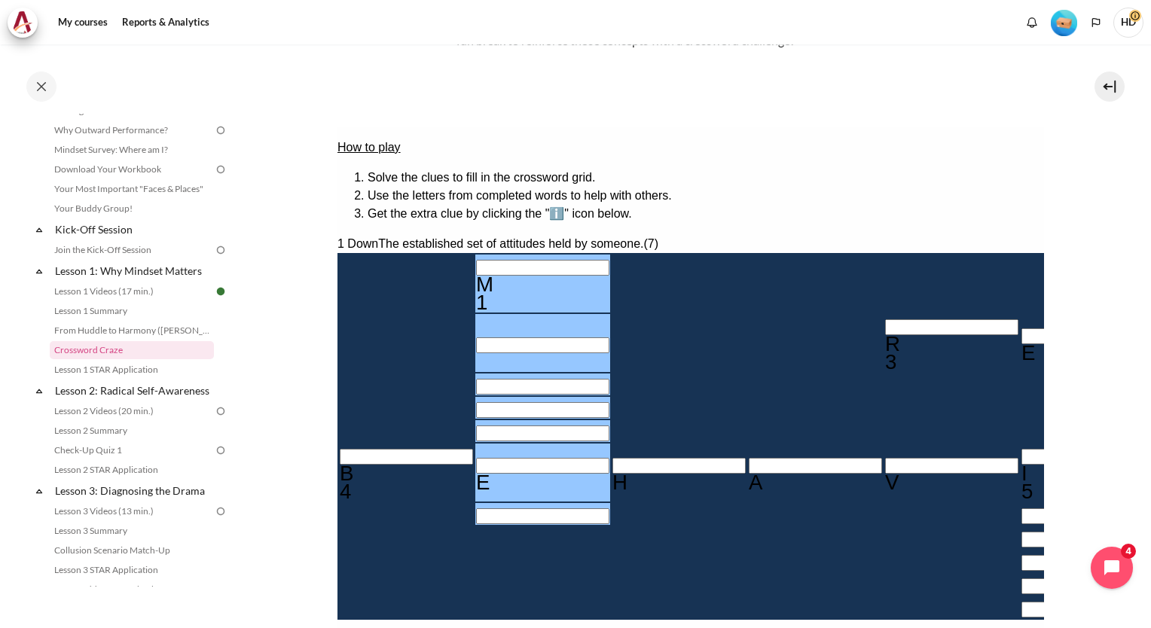
type input "MI＿＿＿E＿"
type input "MIN＿＿E＿"
type input "MIND＿E＿"
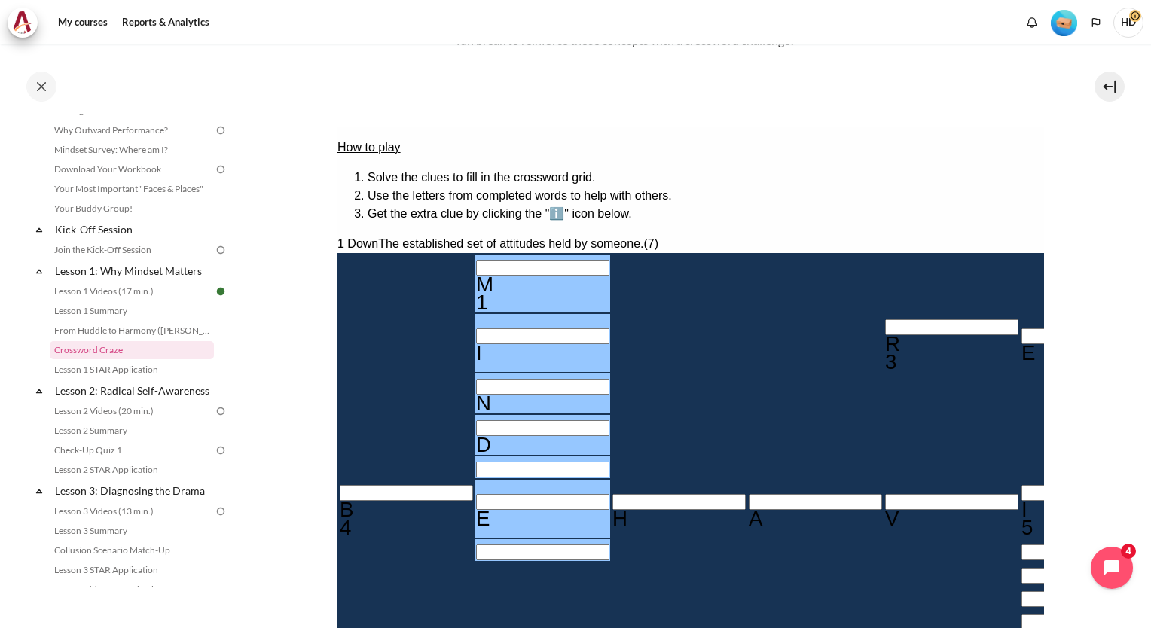
type input "MINDSE＿"
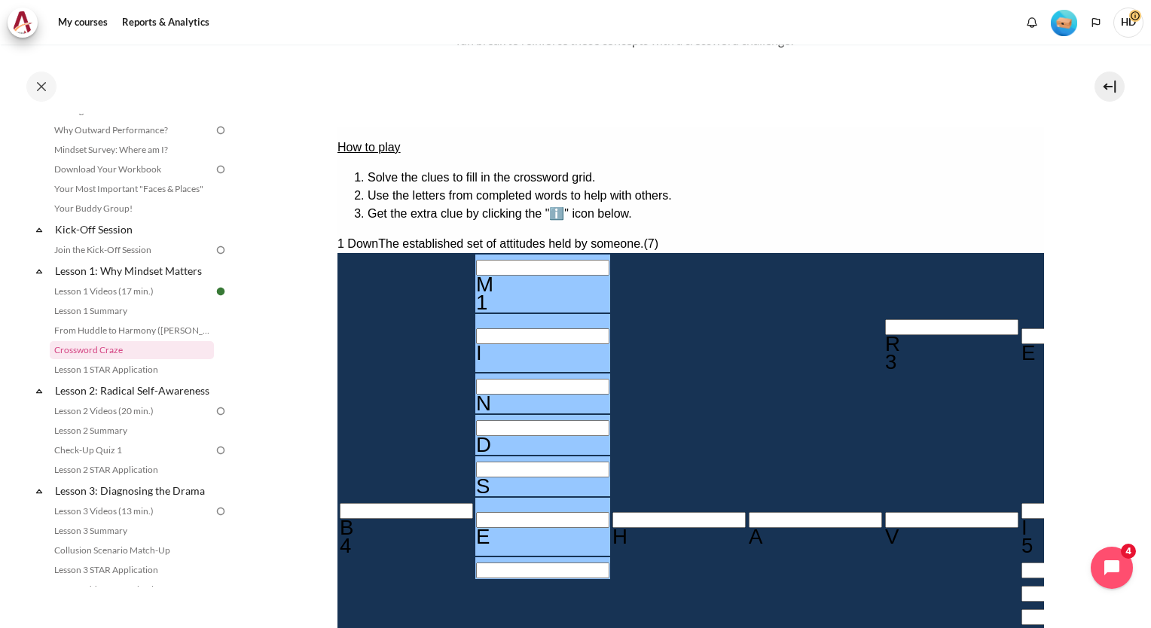
type input "MINDSET"
type input "MINDSE＿"
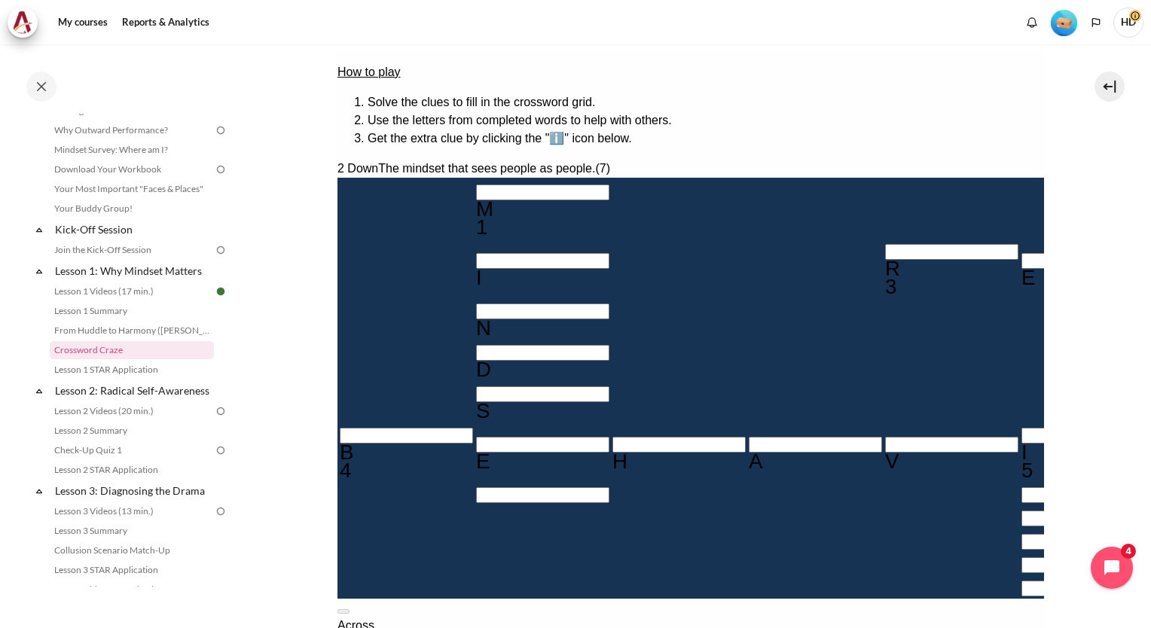
scroll to position [217, 0]
type input "HU＿＿＿S＿"
type input "HUM＿＿S＿"
type input "HUMA＿S＿"
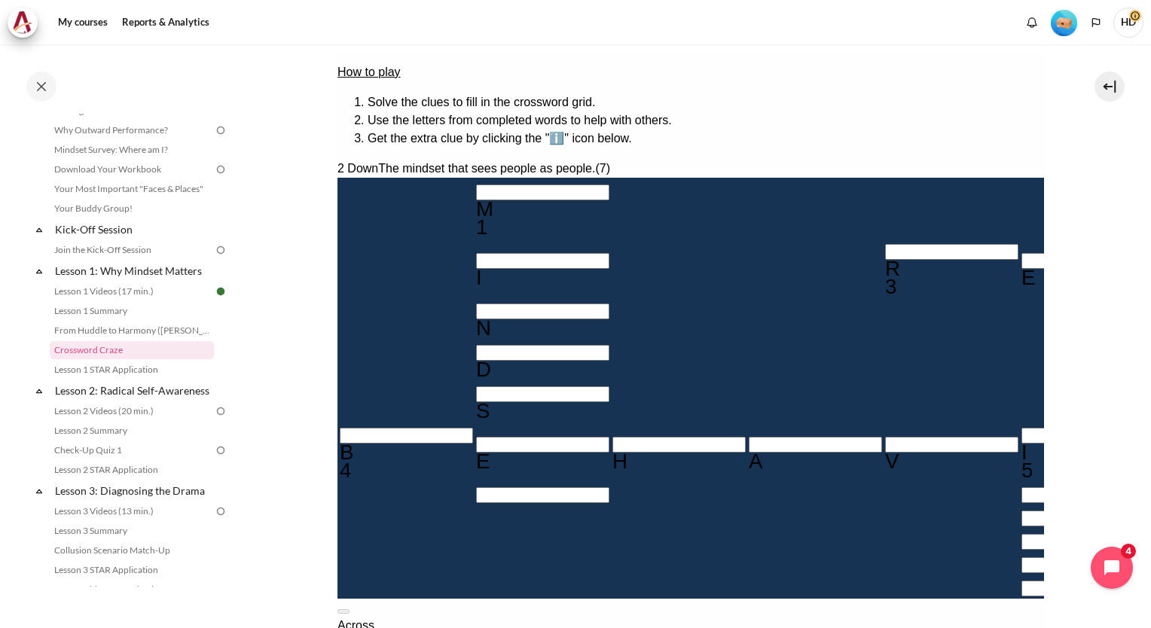
type input "HUMANS＿"
type input "BEHAVIOU"
type input "HUMANU＿"
type input "HUMANUS"
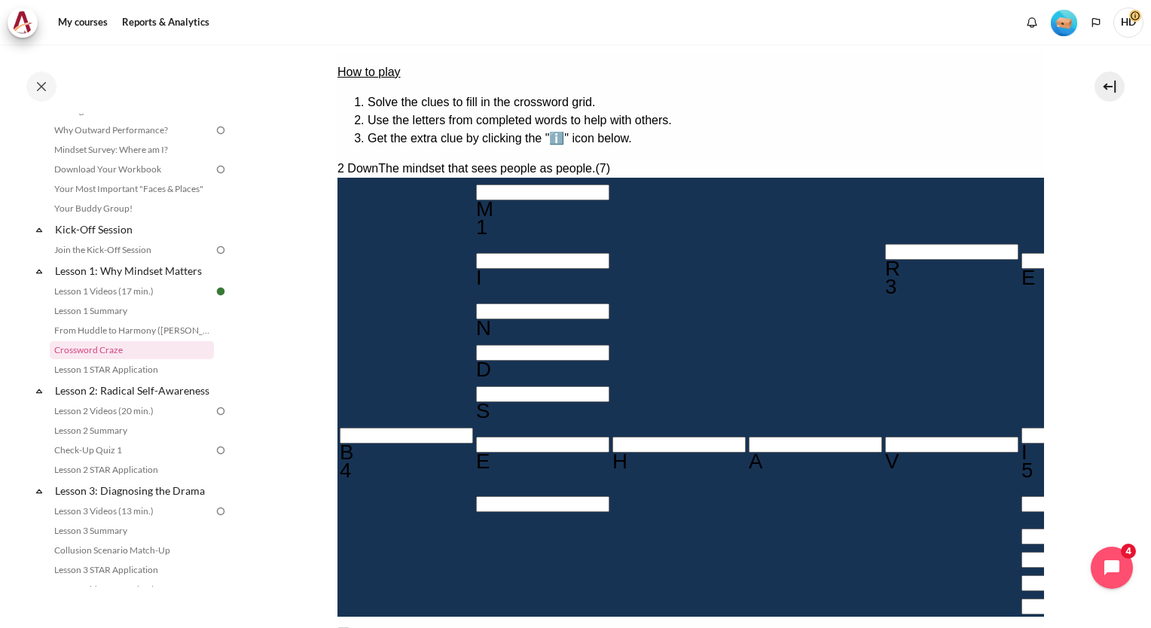
click at [475, 496] on input "Row 7, Column 2. 1 Down. The established set of attitudes held by someone., Let…" at bounding box center [541, 504] width 133 height 16
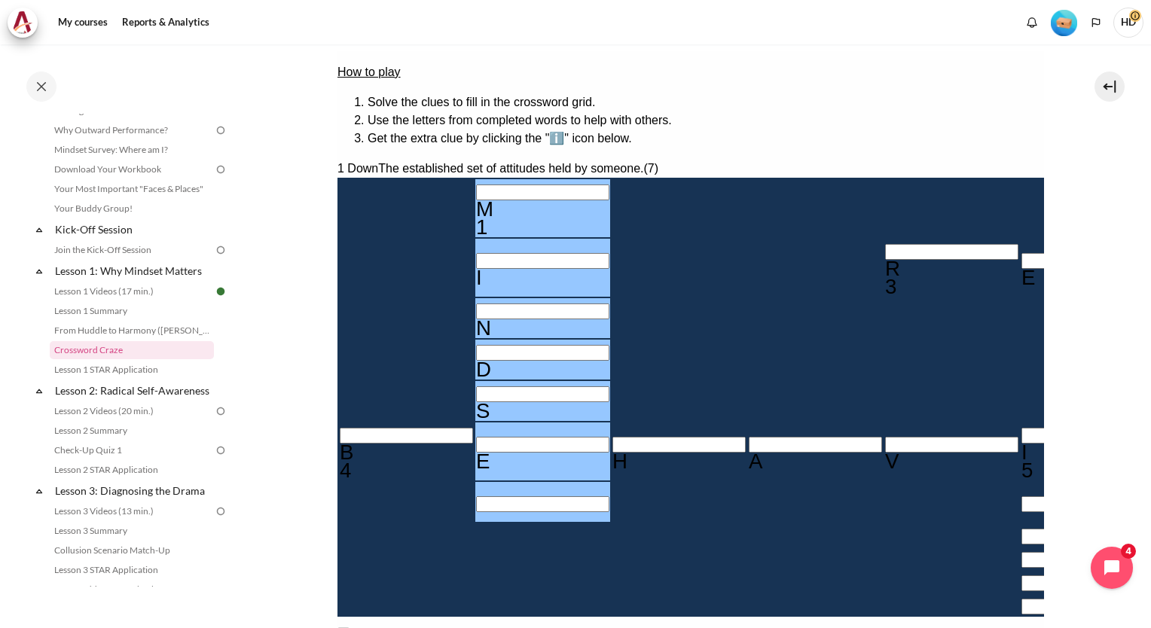
type input "MINDSET"
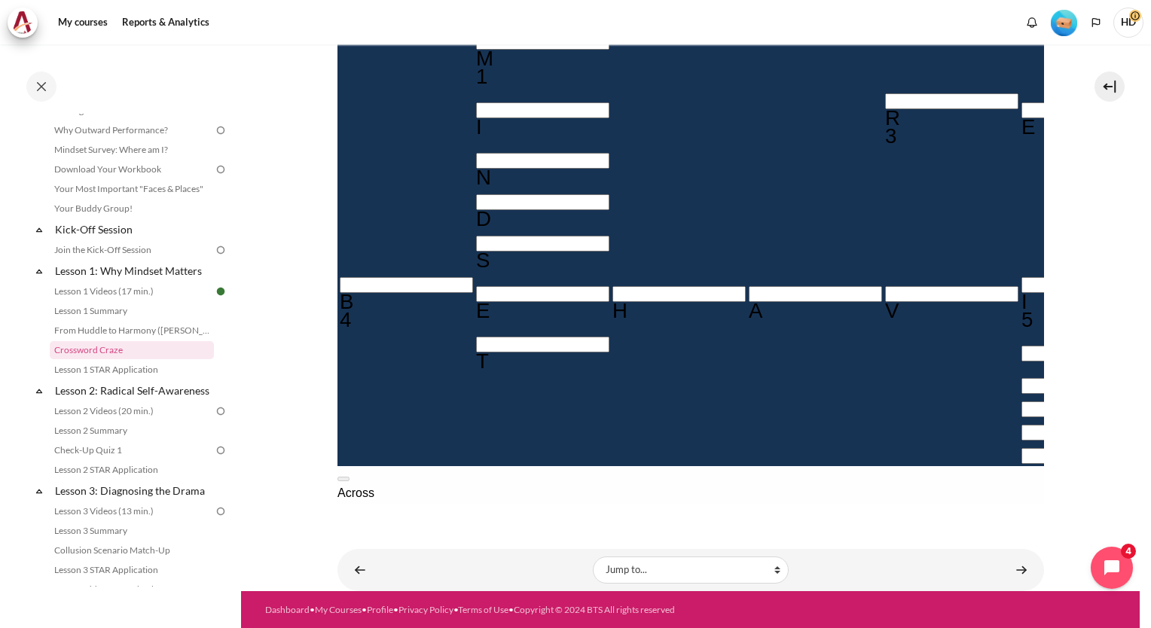
scroll to position [292, 0]
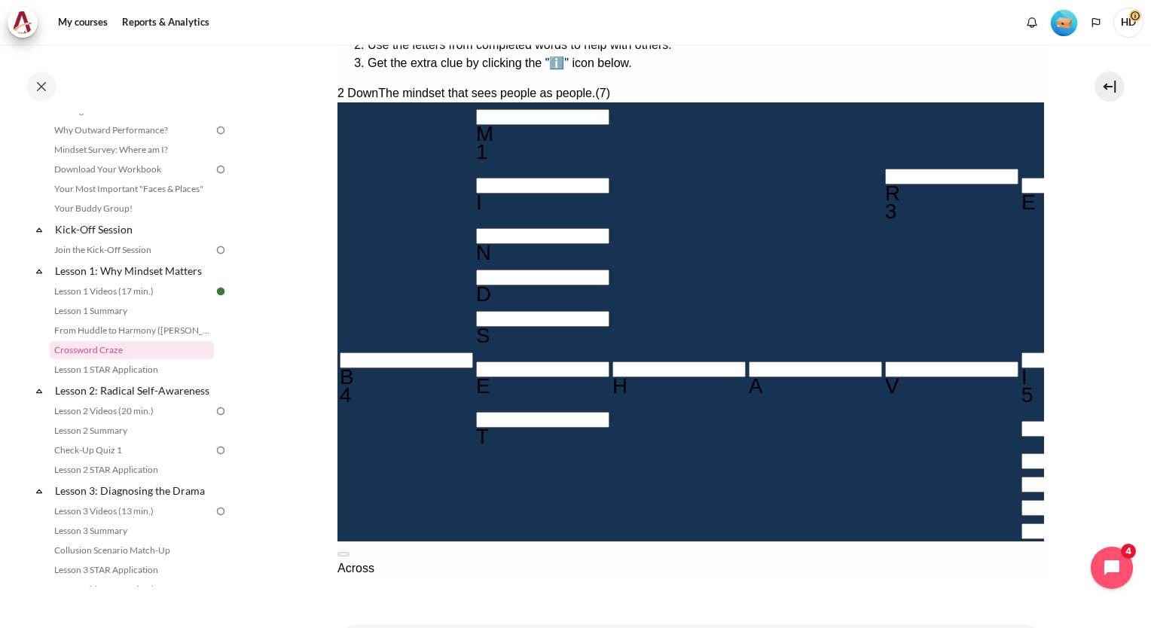
click at [1020, 352] on input "Row 6, Column 6. 4 Across. Focusing on changing mindset before ________ yields …" at bounding box center [1086, 360] width 133 height 16
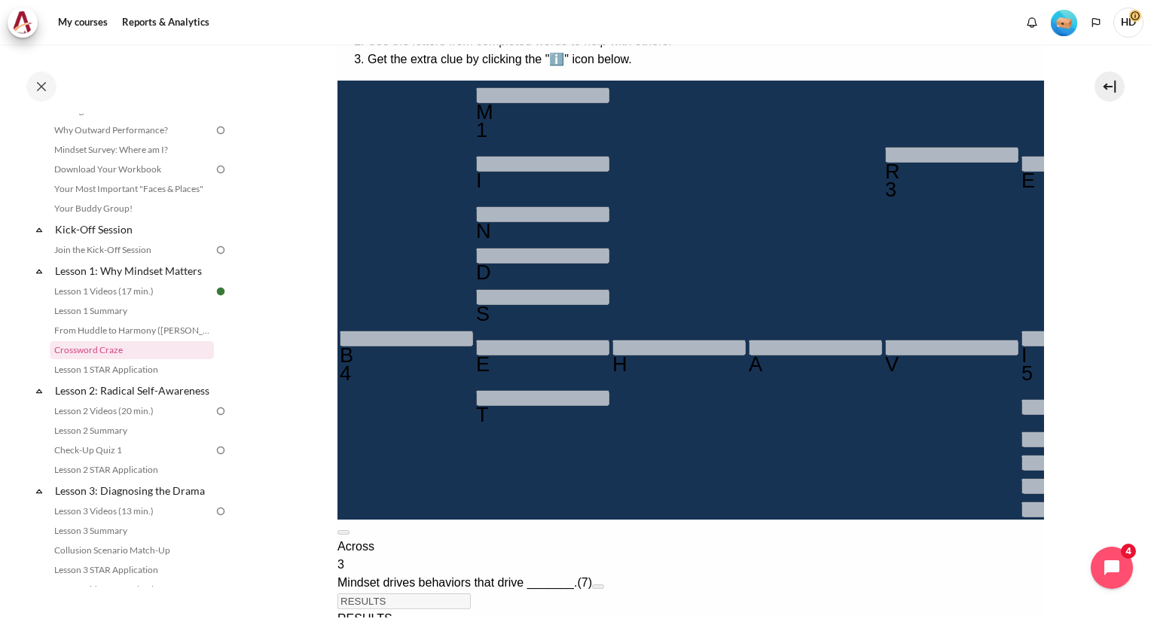
scroll to position [259, 0]
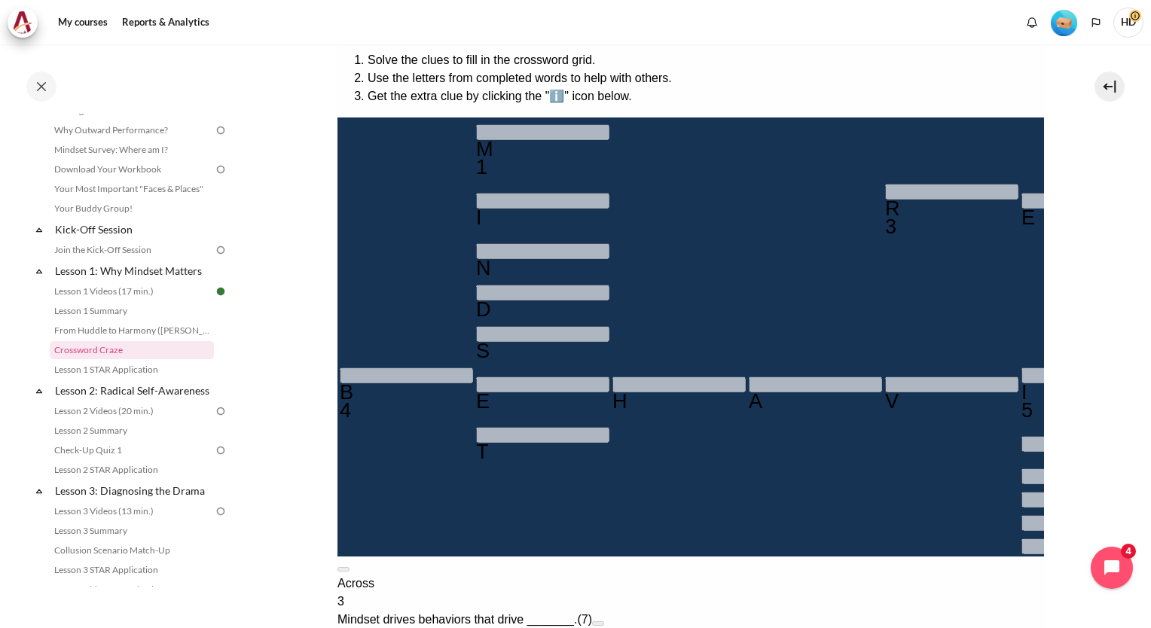
type input "＿＿＿＿＿＿＿"
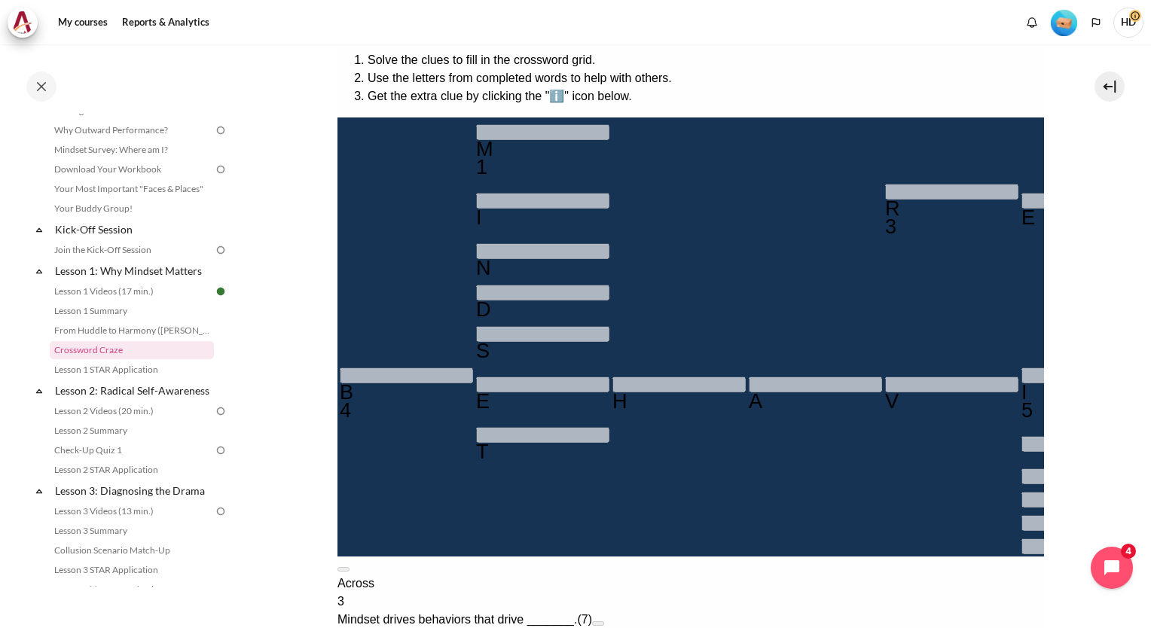
type input "＿＿＿＿＿＿＿＿"
type input "＿＿＿＿＿＿＿"
type input "＿＿＿＿＿＿"
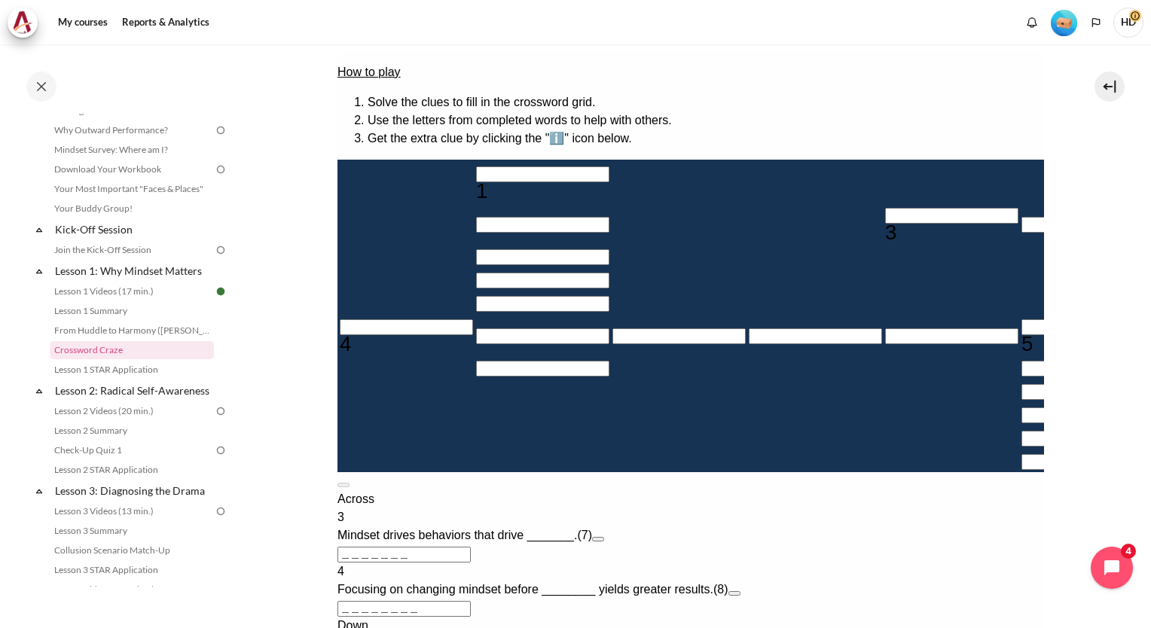
scroll to position [292, 0]
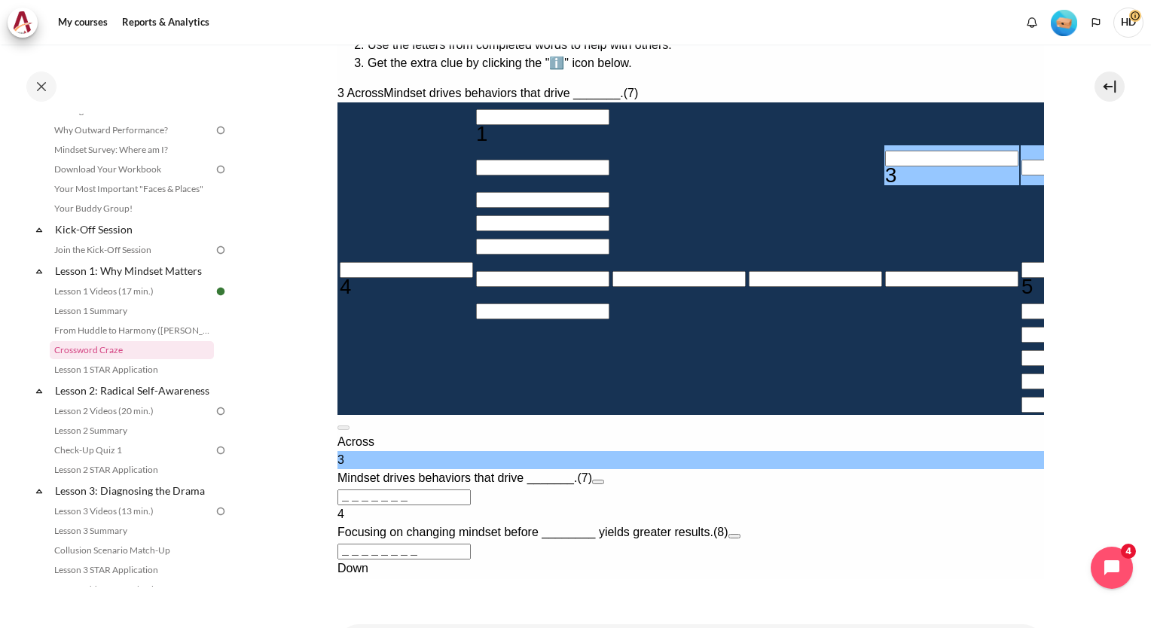
click at [470, 489] on input "＿＿＿＿＿＿＿" at bounding box center [403, 497] width 133 height 16
type input "＿MIN＿＿＿"
type input "＿N＿＿＿＿＿"
click at [470, 489] on input "＿MIN＿＿＿" at bounding box center [403, 497] width 133 height 16
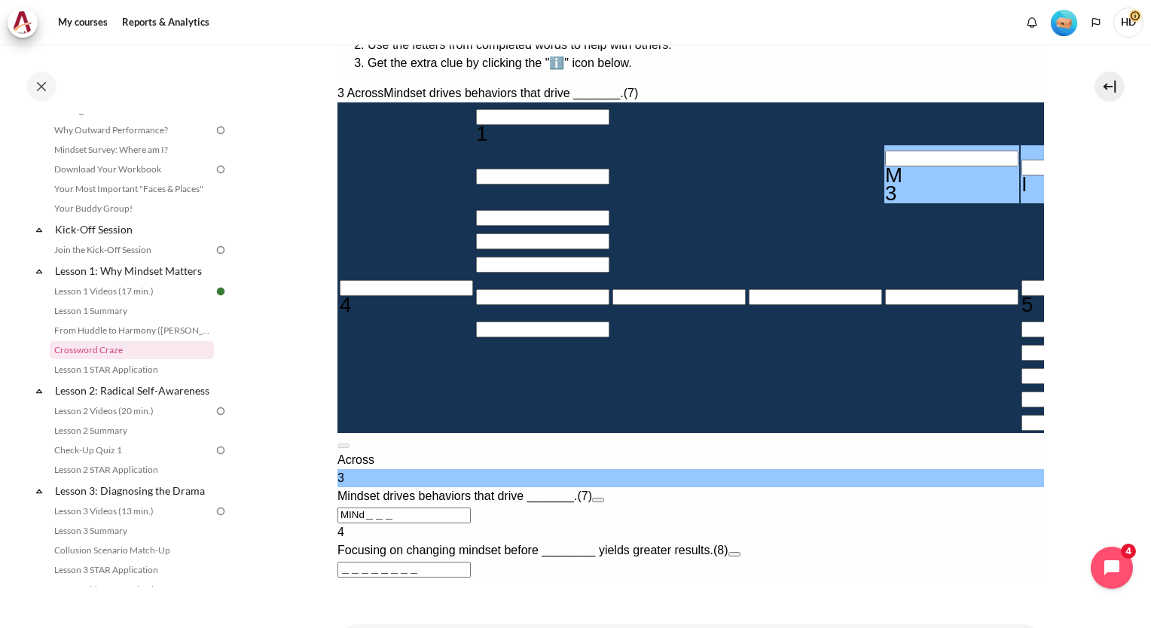
type input "MIND＿＿＿"
type input "＿D＿＿＿＿＿"
type input "MINDSET"
click at [884, 166] on div "M" at bounding box center [950, 175] width 133 height 18
type input "RINDSET"
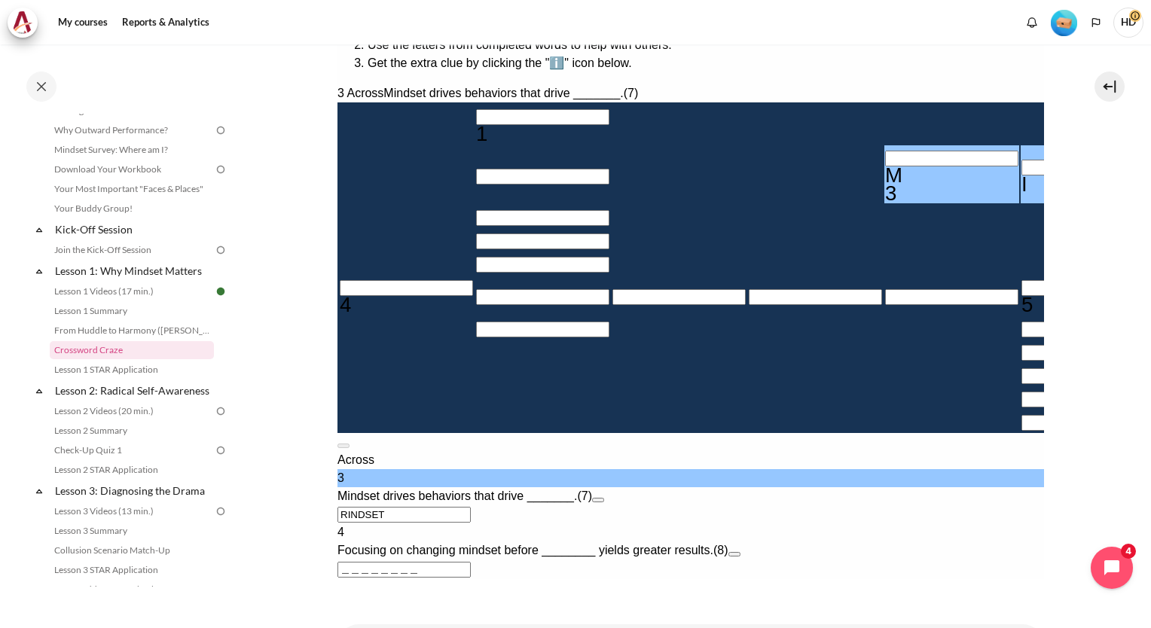
type input "RENDSET"
type input "RESDSET"
type input "RESUSET"
type input "＿U＿＿＿＿＿"
type input "RESULET"
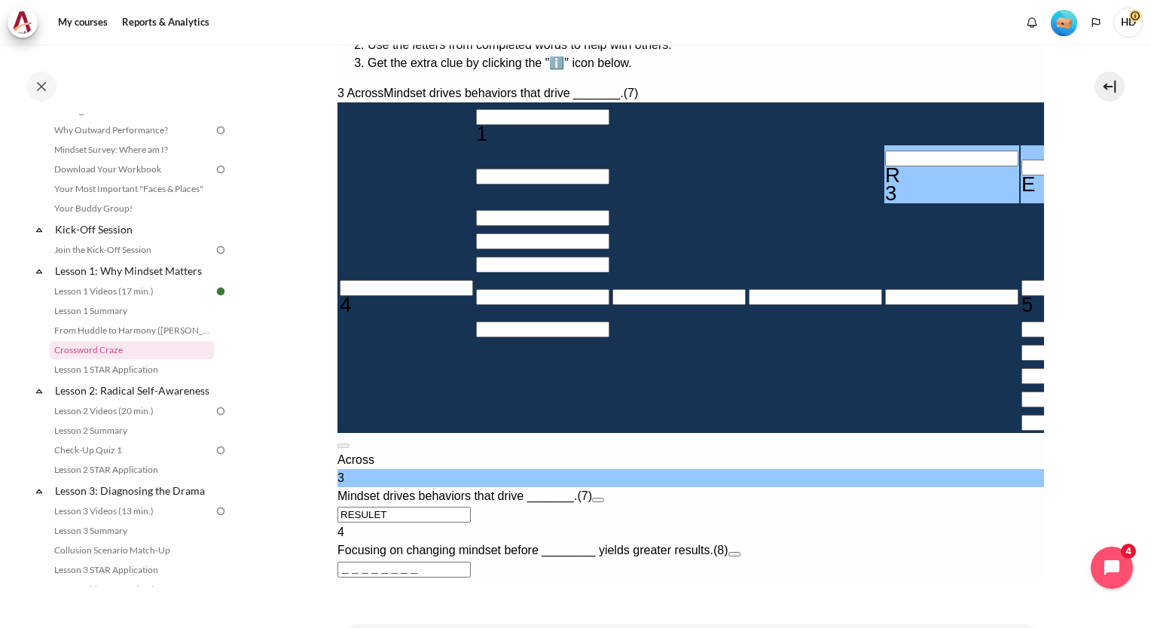
type input "RESULTT"
type input "RESULTS"
click at [475, 109] on input "Row 1, Column 2. 1 Down. The established set of attitudes held by someone., Let…" at bounding box center [541, 117] width 133 height 16
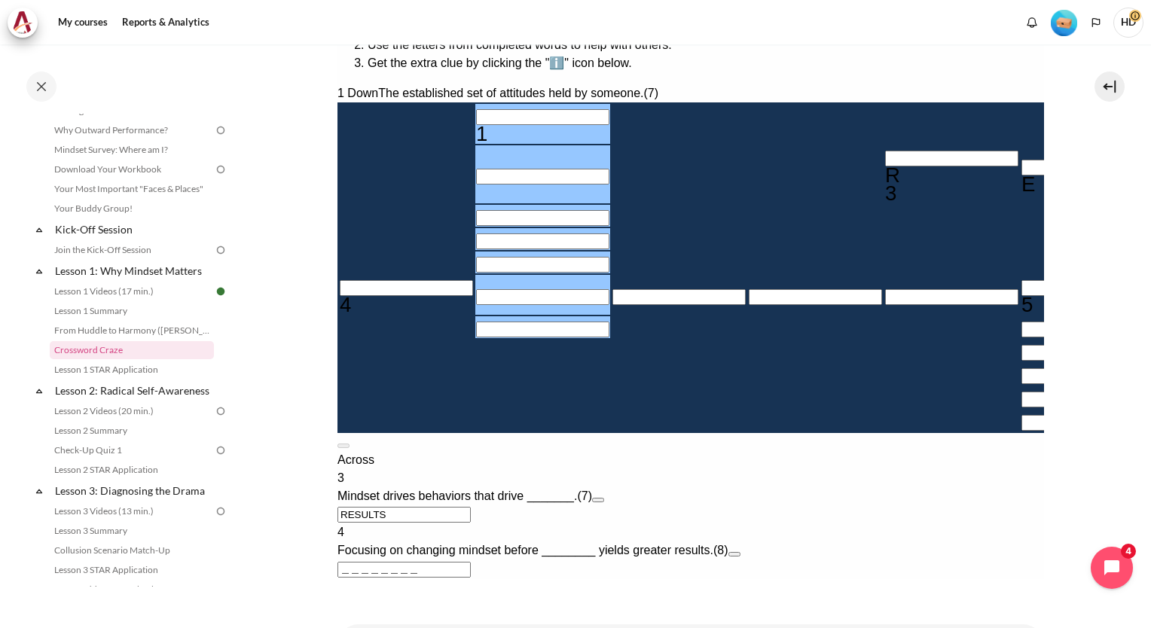
type input "M＿＿＿＿＿＿"
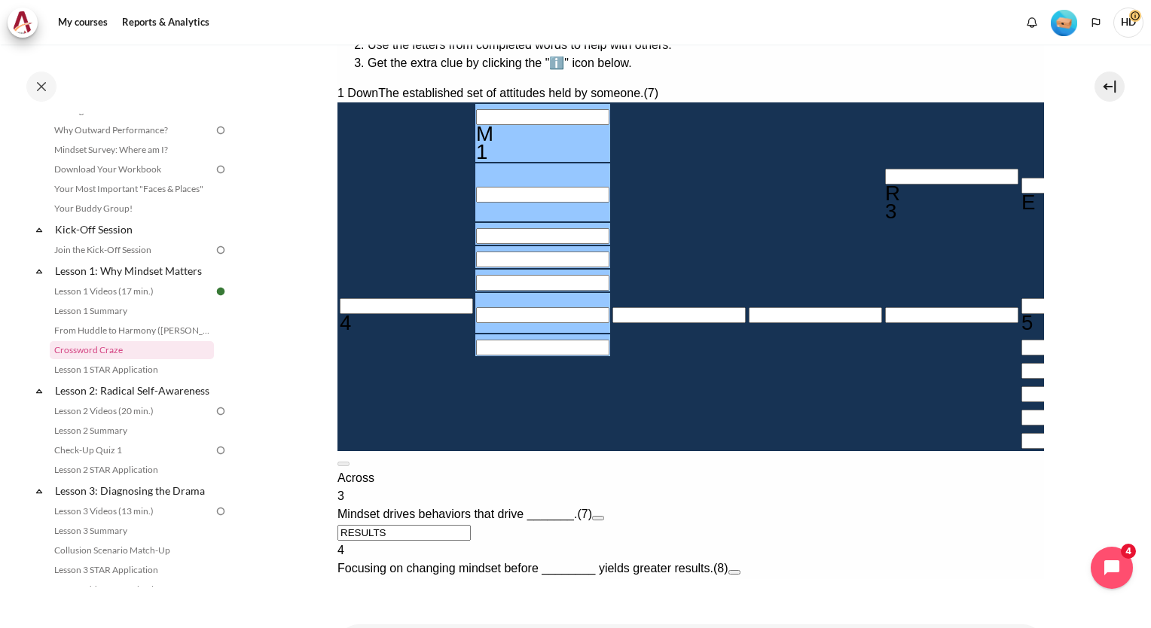
type input "MI＿＿＿＿＿"
type input "MIN＿＿＿＿"
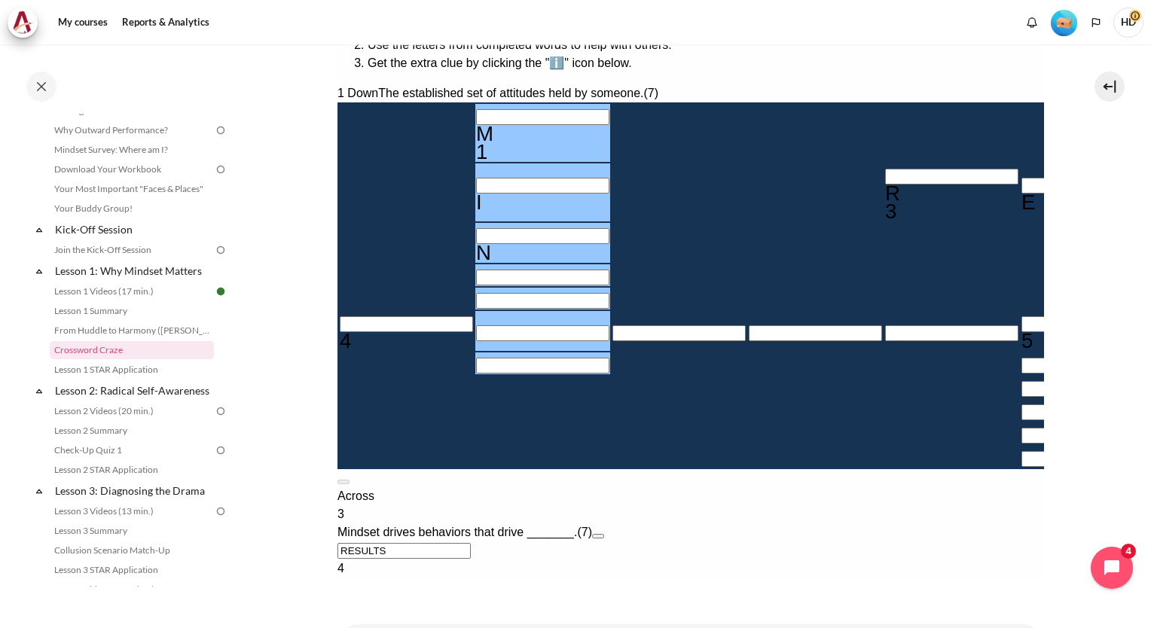
type input "MIND＿＿＿"
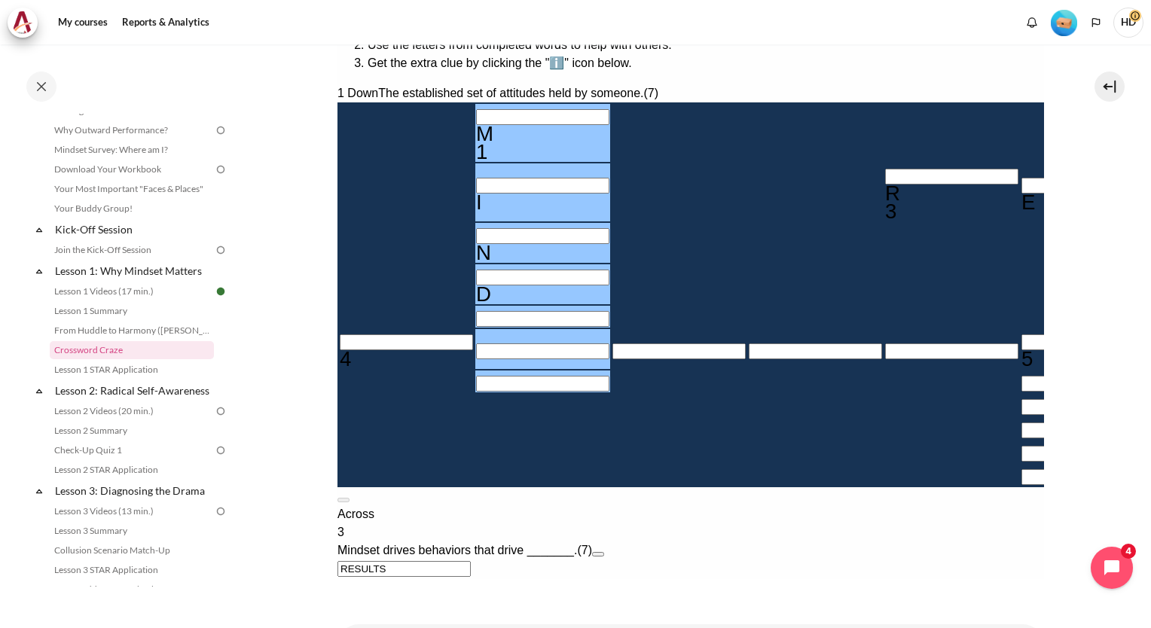
type input "MINDS＿＿"
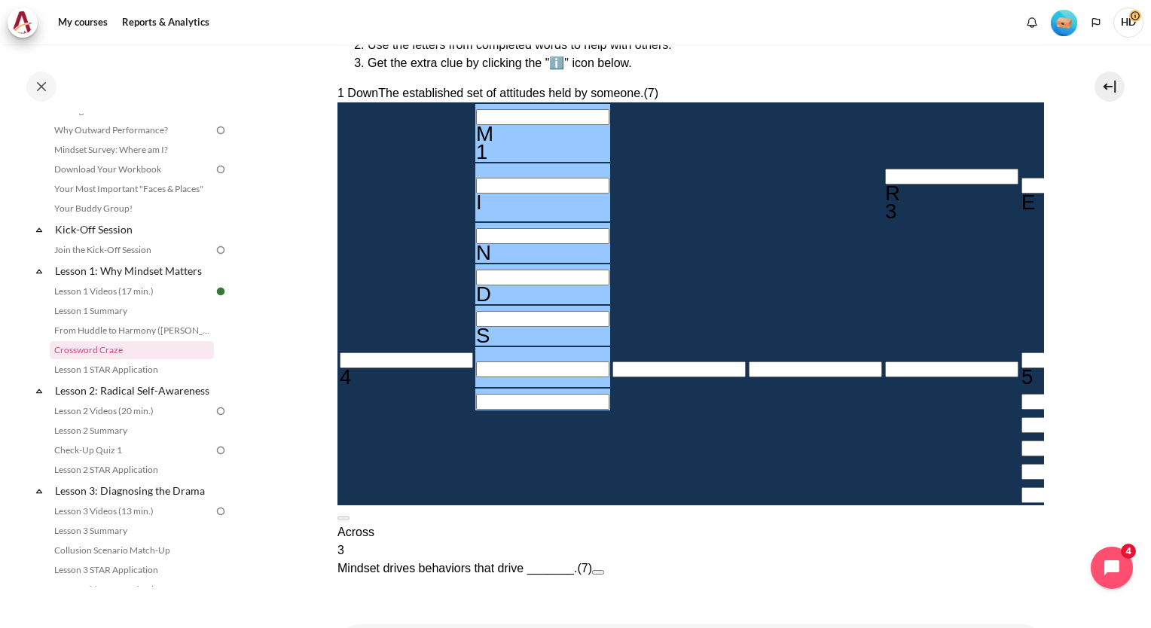
type input "＿E＿＿＿＿＿＿"
type input "MINDSE＿"
type input "MINDSET"
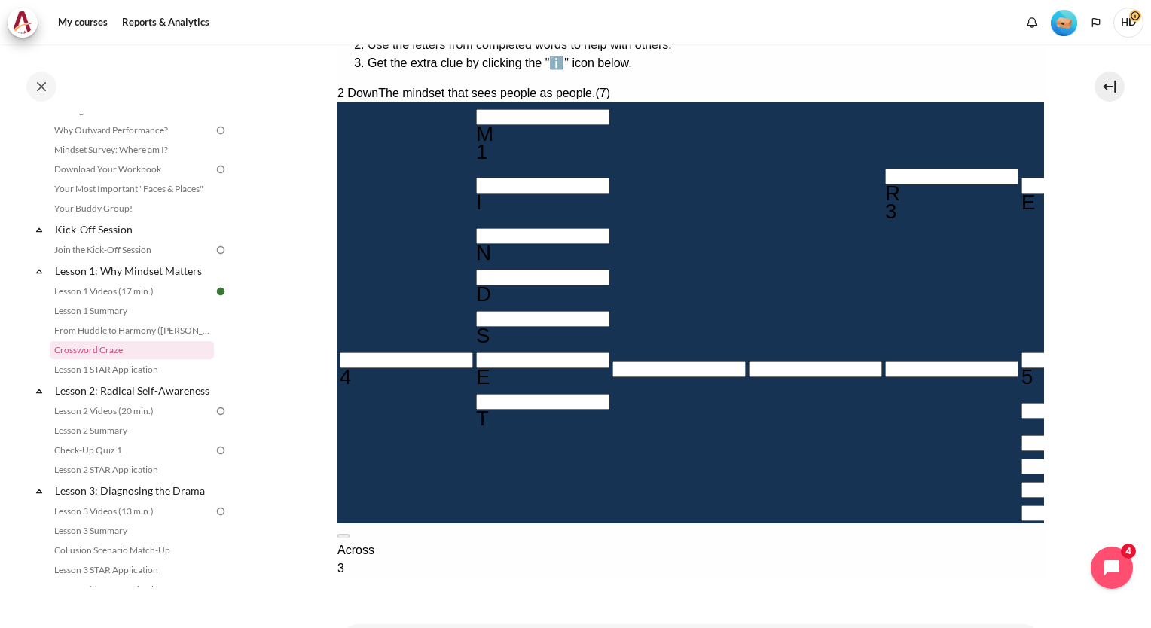
click at [358, 352] on input "Row 6, Column 1. 4 Across. Focusing on changing mindset before ________ yields …" at bounding box center [405, 360] width 133 height 16
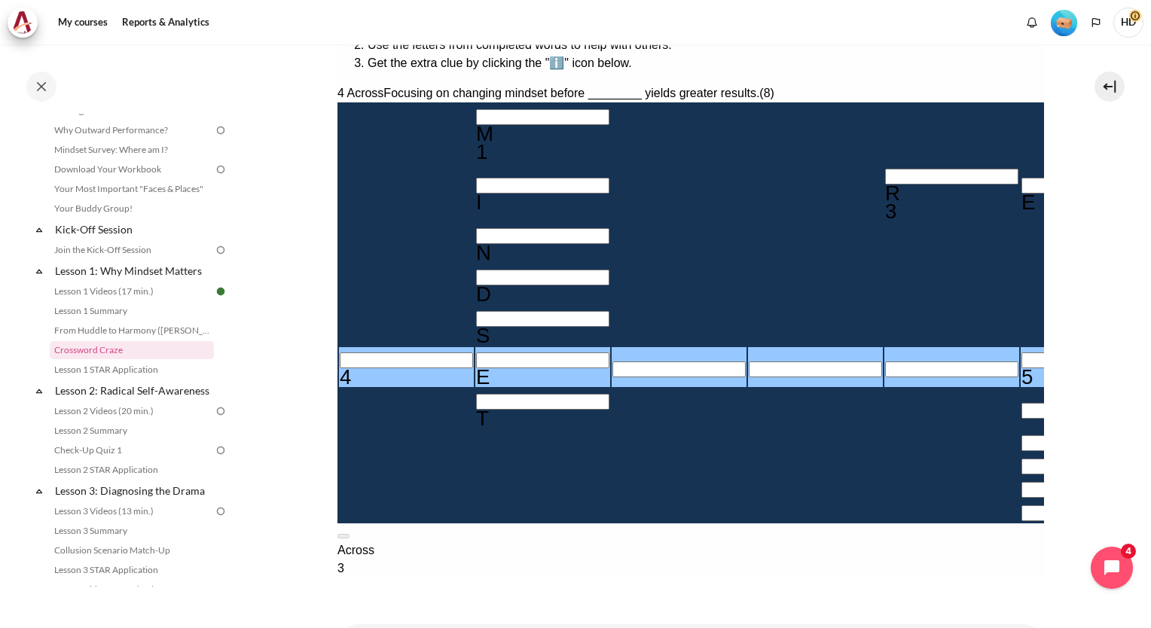
type input "BE＿＿＿＿＿＿"
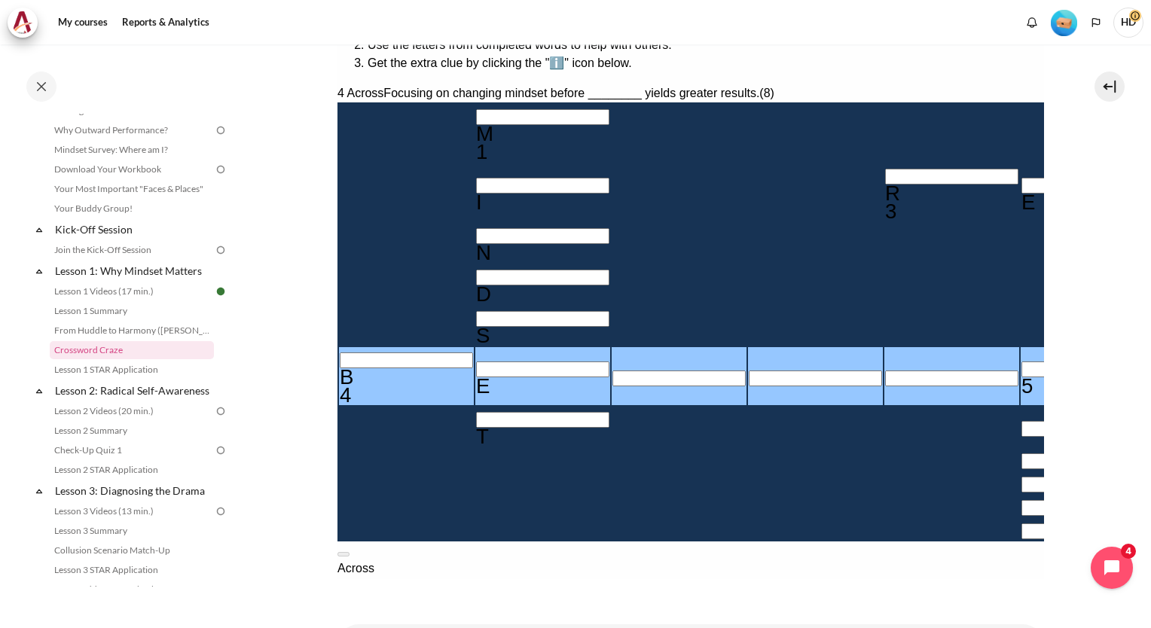
type input "BEH＿＿＿＿＿"
type input "BEHA＿＿＿＿"
type input "BEHAV＿＿＿"
type input "BEHAVI＿＿"
type input "I＿＿＿＿＿"
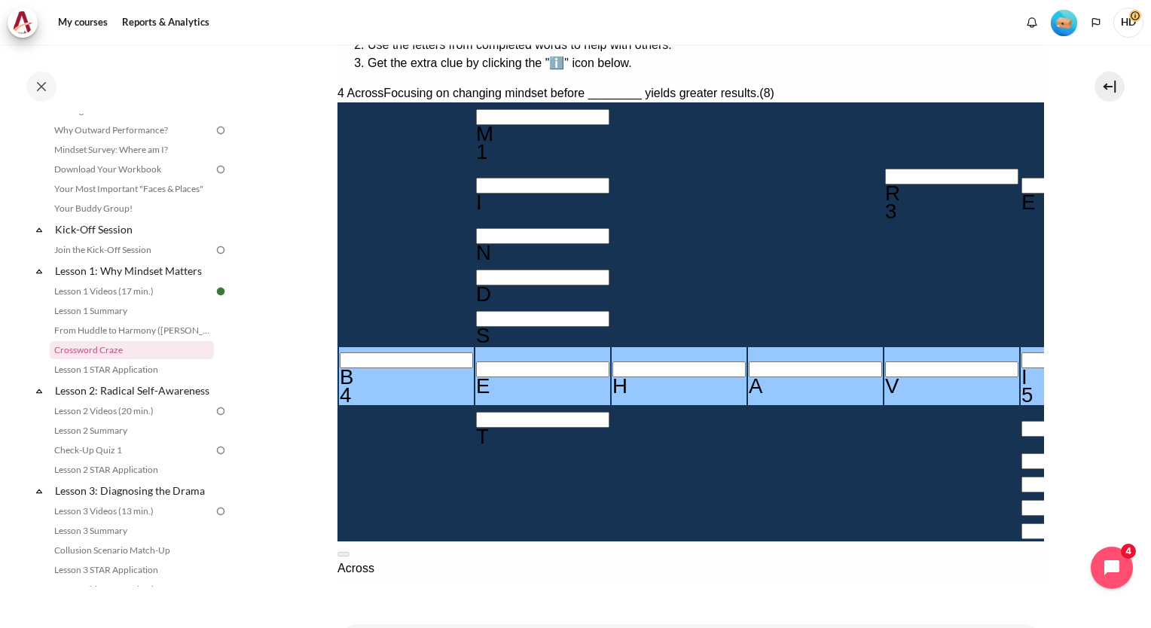
type input "BEHAVIO＿"
type input "BEHAVIOR"
type input "＿U＿＿＿R＿"
click at [145, 331] on link "From Huddle to Harmony ([PERSON_NAME]'s Story)" at bounding box center [132, 331] width 164 height 18
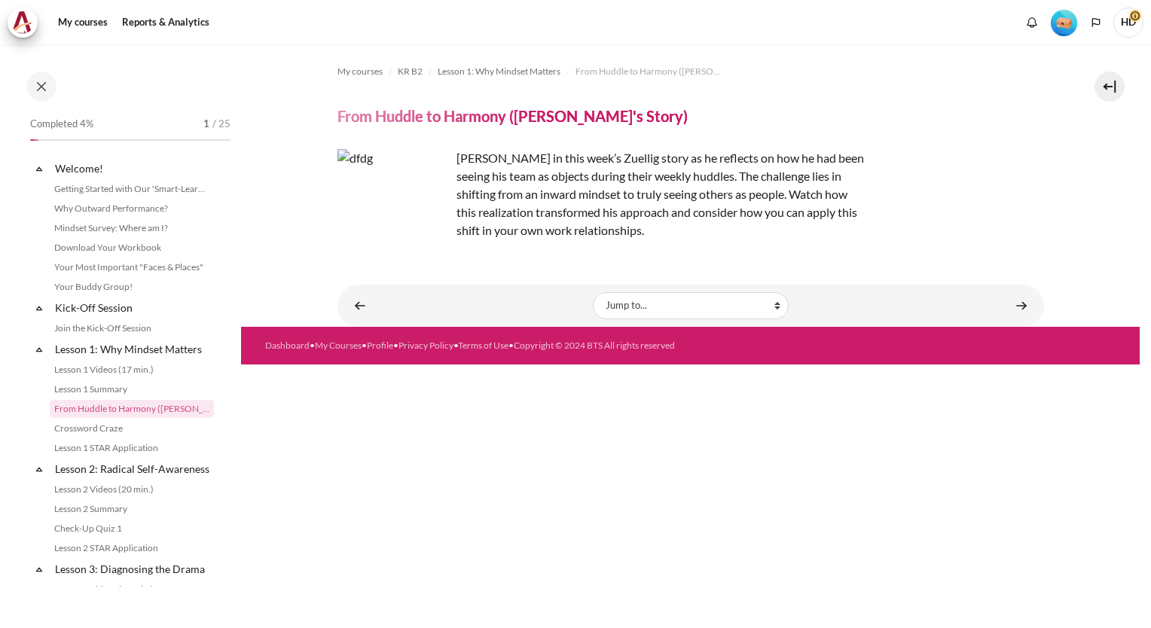
scroll to position [59, 0]
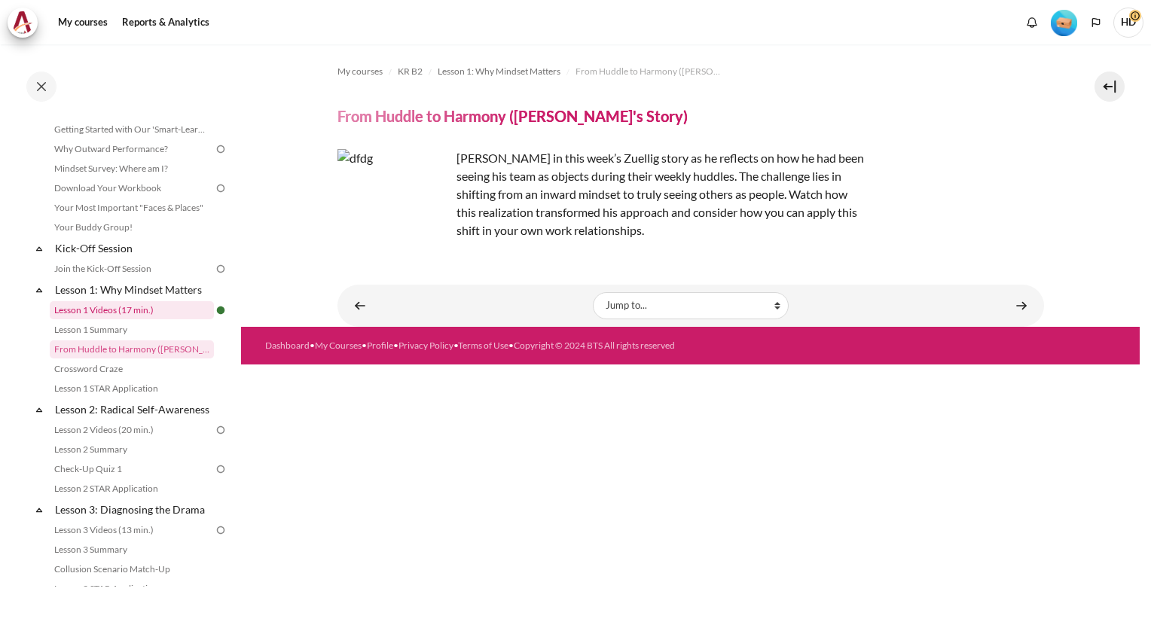
click at [111, 315] on link "Lesson 1 Videos (17 min.)" at bounding box center [132, 310] width 164 height 18
click at [114, 338] on link "Lesson 1 Summary" at bounding box center [132, 330] width 164 height 18
click at [111, 331] on link "Lesson 1 Summary" at bounding box center [132, 330] width 164 height 18
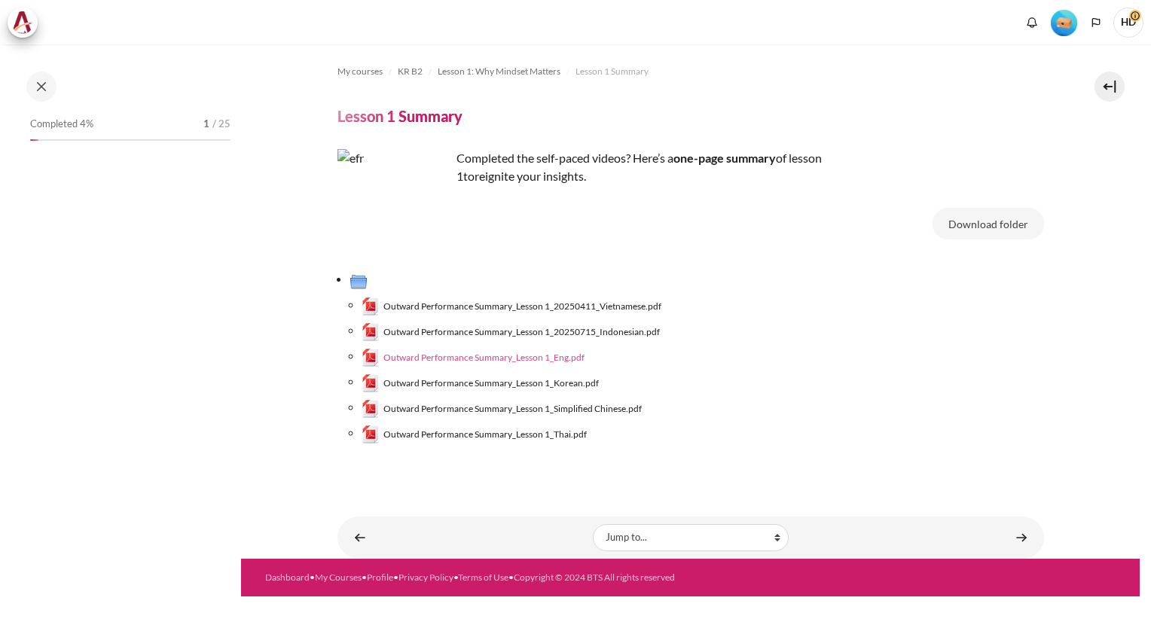
scroll to position [39, 0]
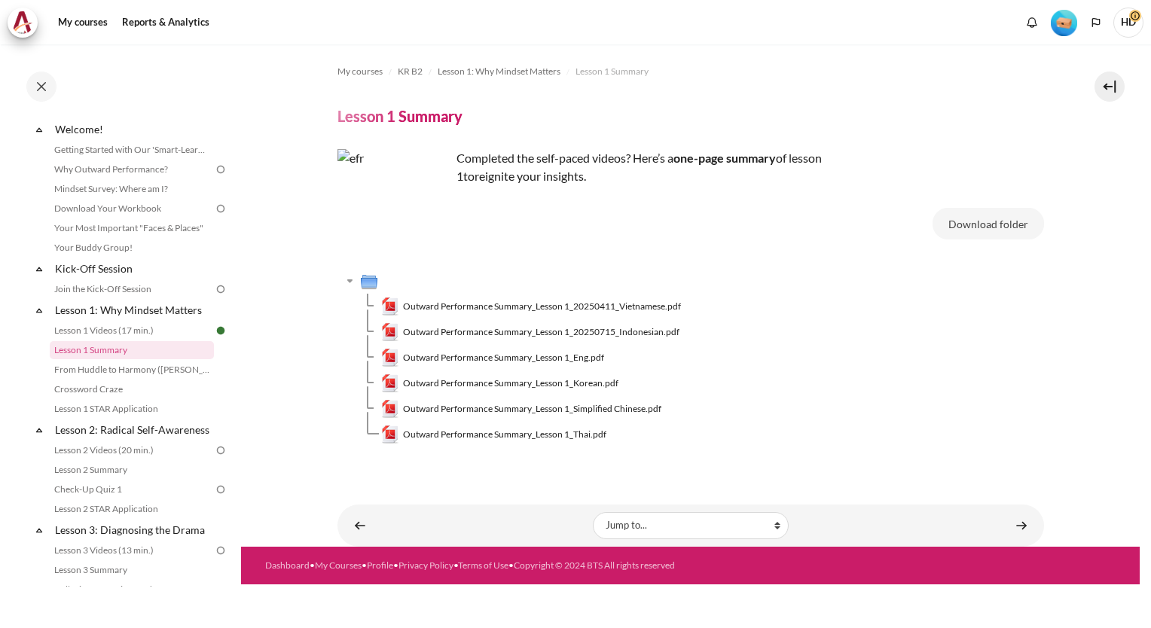
click at [467, 359] on span "Outward Performance Summary_Lesson 1_Eng.pdf" at bounding box center [503, 358] width 201 height 14
click at [117, 393] on link "Crossword Craze" at bounding box center [132, 389] width 164 height 18
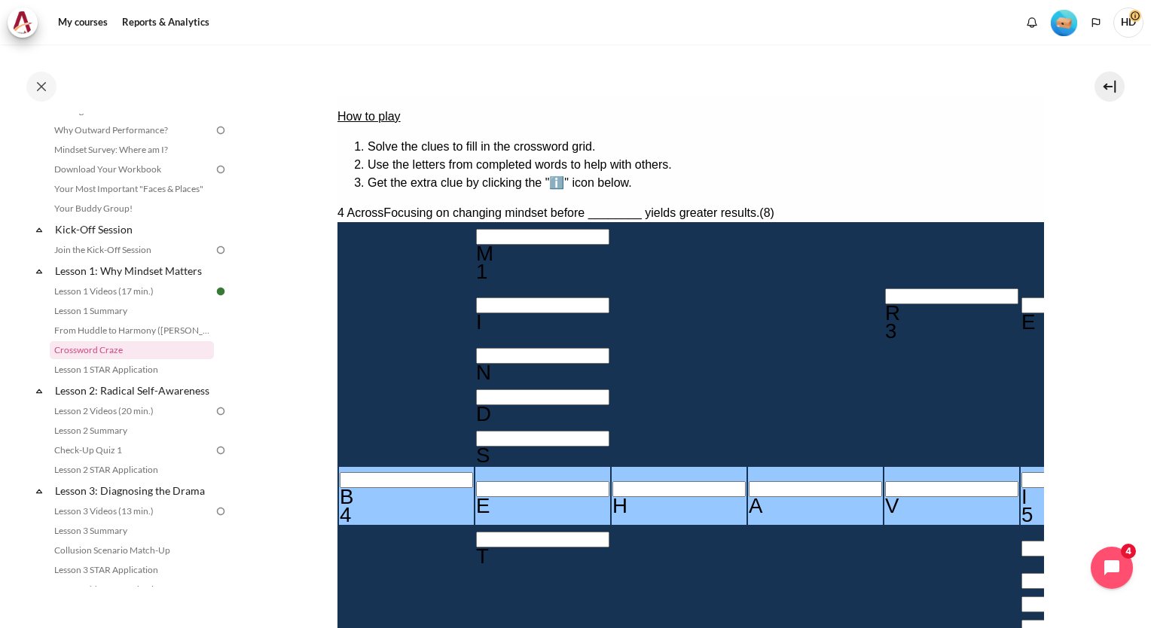
scroll to position [226, 0]
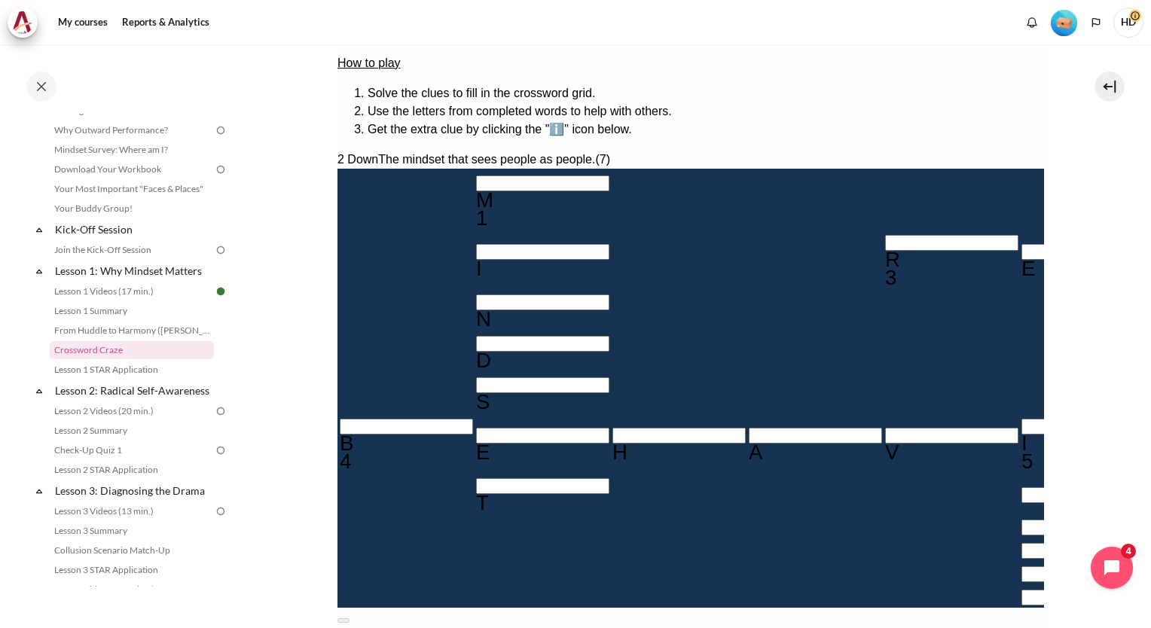
type input "OU＿＿＿R＿"
type input "OUT＿＿R＿"
type input "OUTW＿R＿"
type input "OUTWAR＿"
type input "OUTWARD"
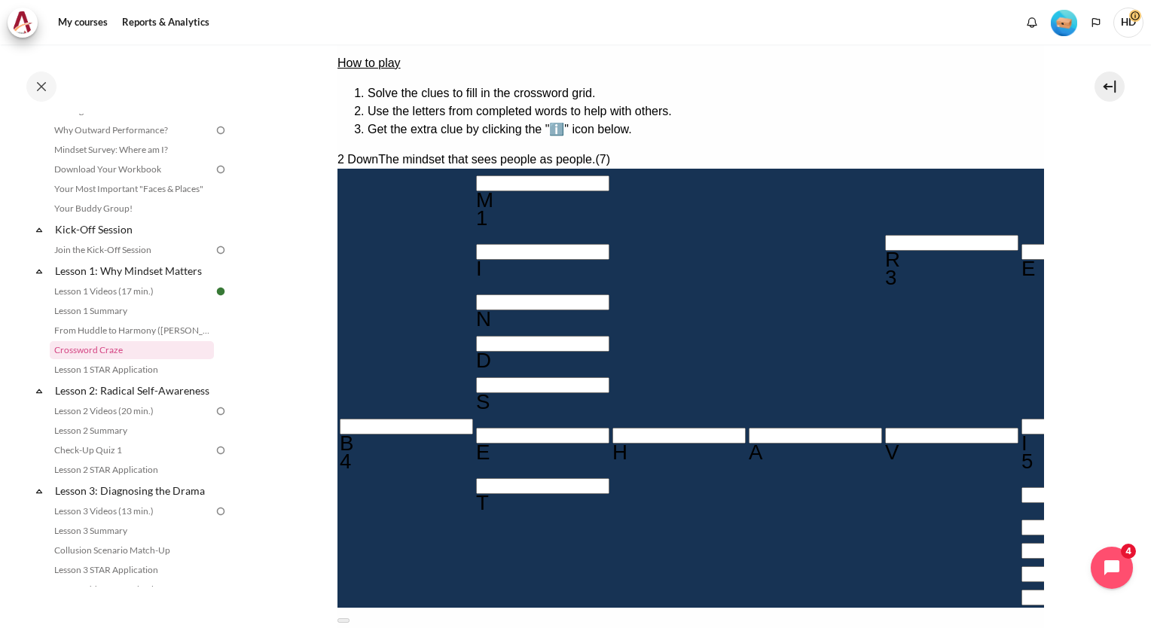
click at [1020, 487] on input "Crossword grid. Use arrow keys to navigate and the keyboard to enter characters…" at bounding box center [1086, 495] width 133 height 16
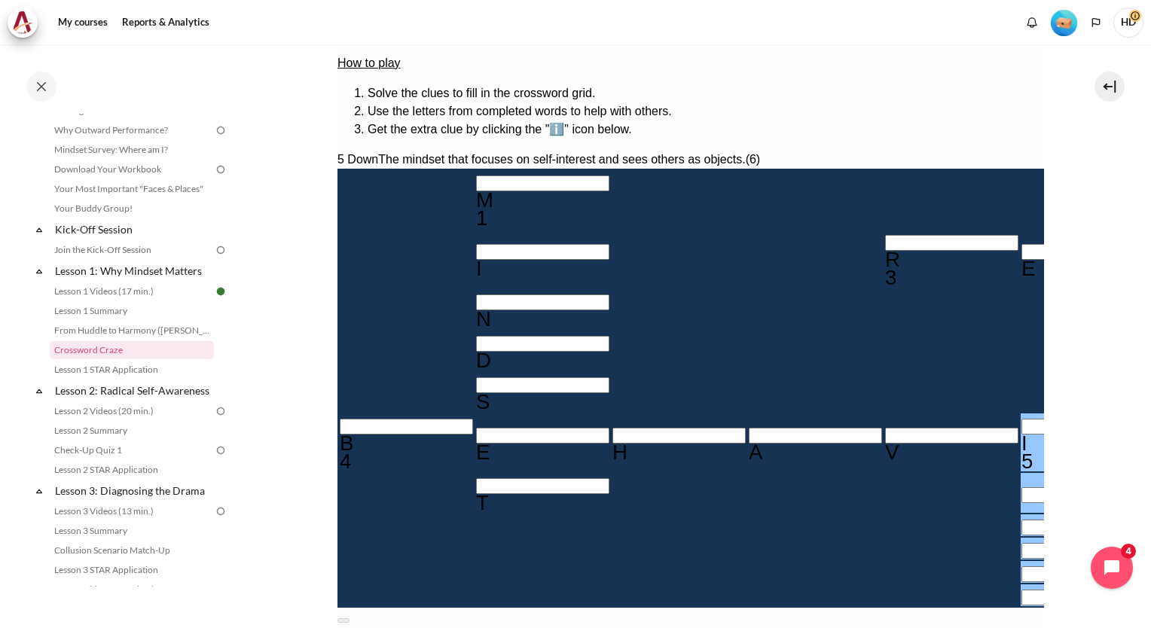
type input "IN＿＿＿＿"
type input "INW＿＿＿"
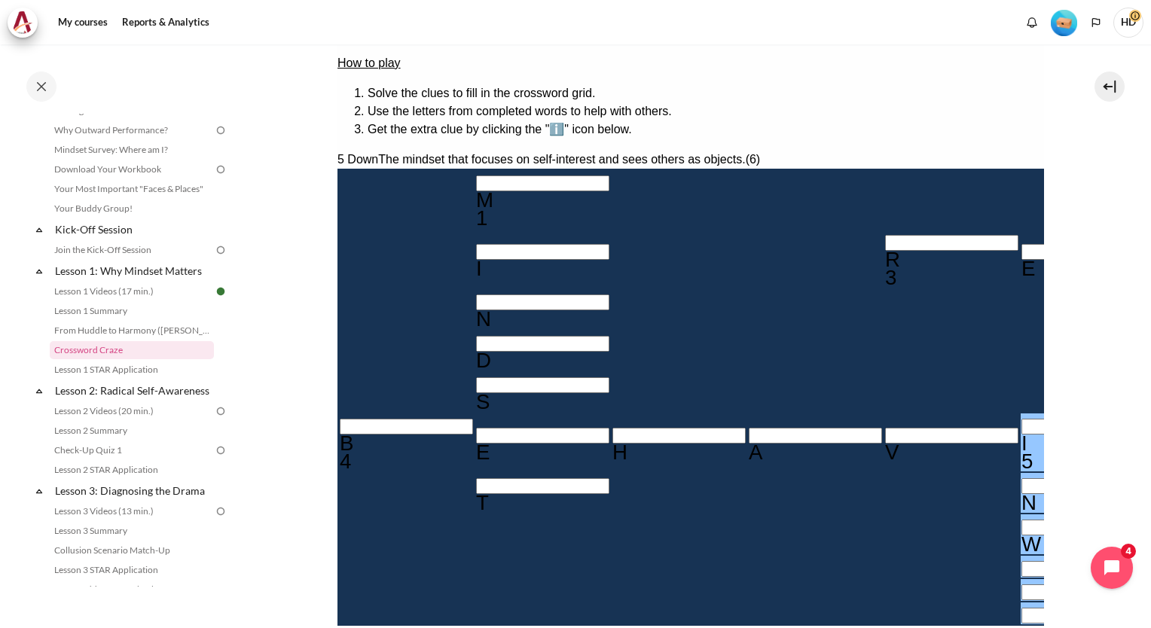
type input "INWA＿＿"
type input "INWAR＿"
type input "INWARD"
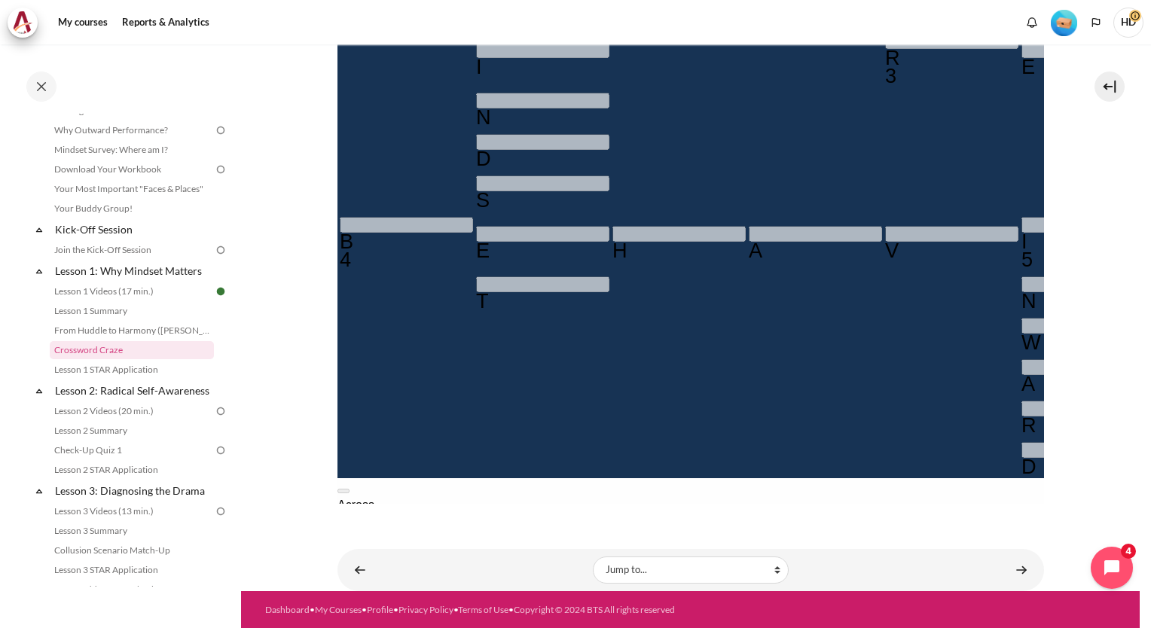
type input "＿＿＿＿＿＿＿"
type input "＿＿＿＿＿＿＿＿"
type input "＿＿＿＿＿＿＿"
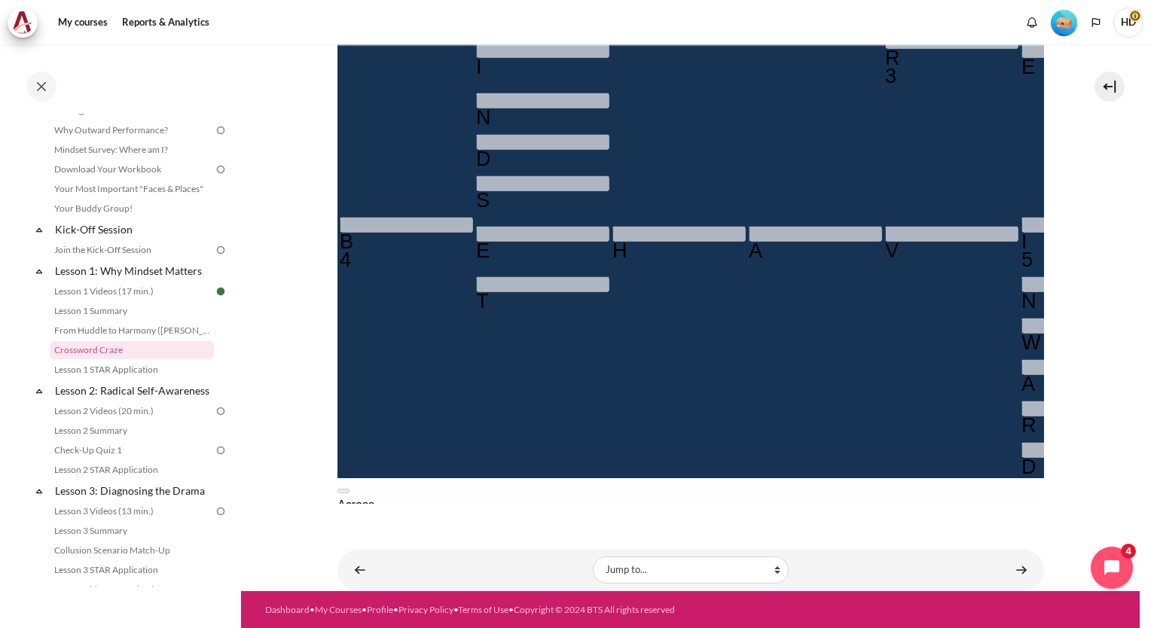
type input "＿＿＿＿＿＿"
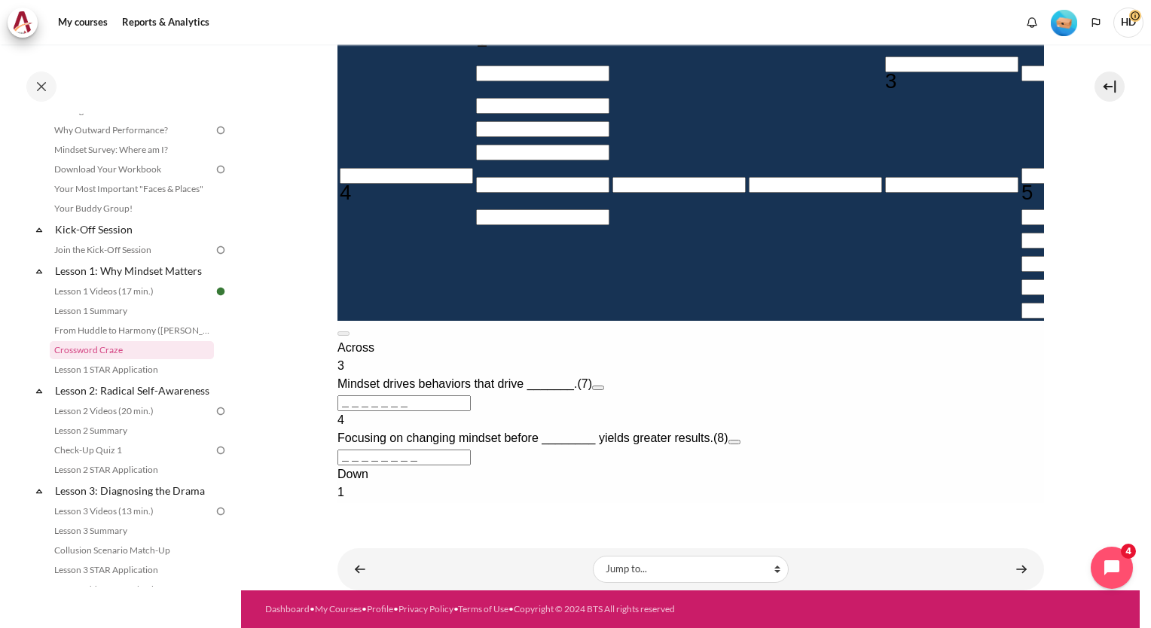
scroll to position [367, 0]
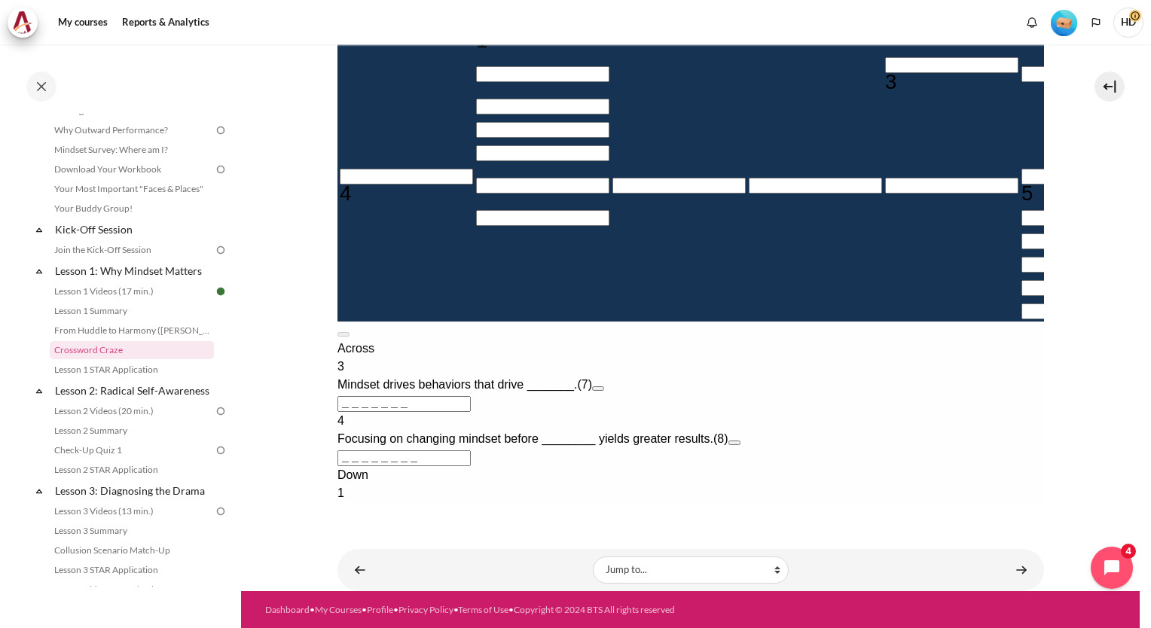
scroll to position [217, 0]
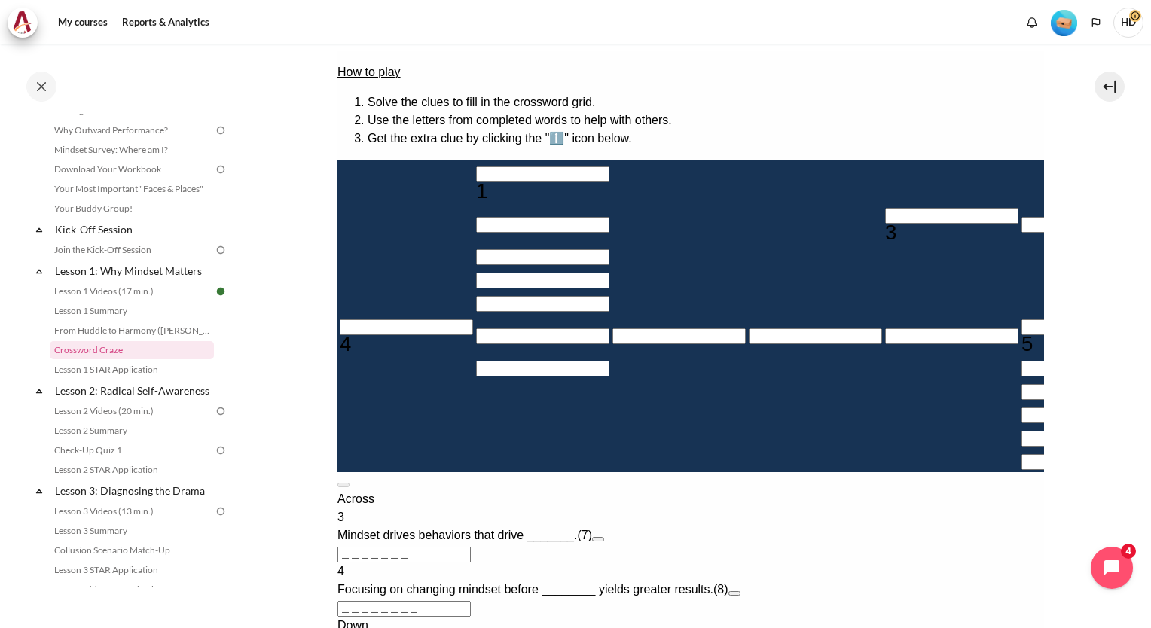
click at [1020, 335] on input "Row 6, Column 6. 5 Down. The mindset that focuses on self-interest and sees oth…" at bounding box center [1086, 327] width 133 height 16
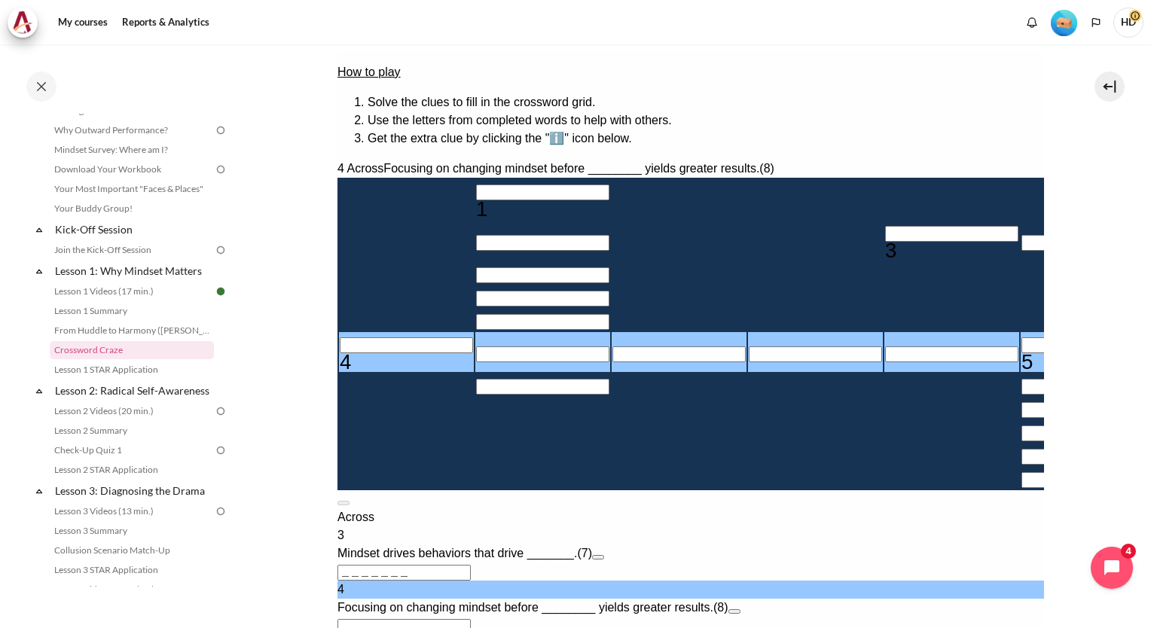
type input "＿＿＿＿＿I＿＿"
type input "I＿＿＿＿＿"
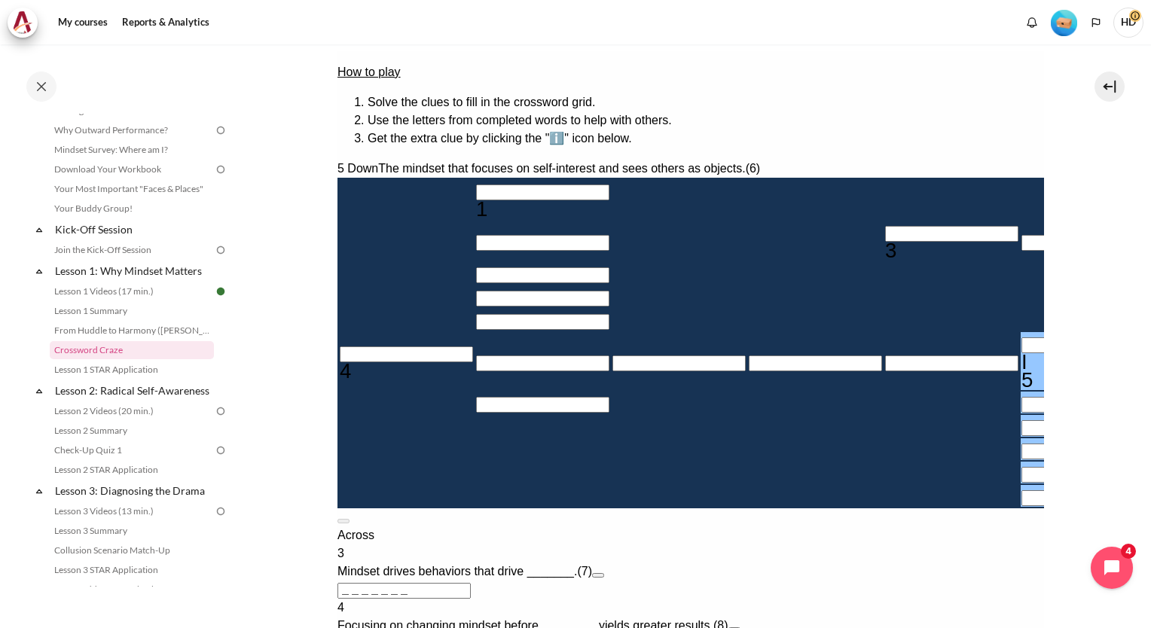
type input "IN＿＿＿＿"
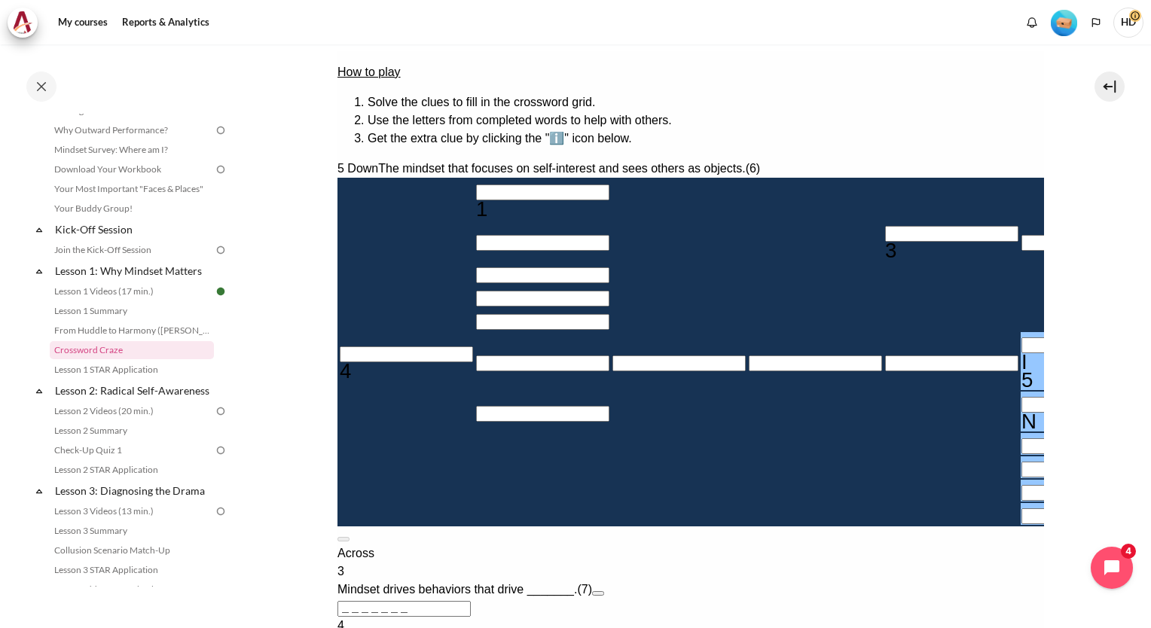
type input "INW＿＿＿"
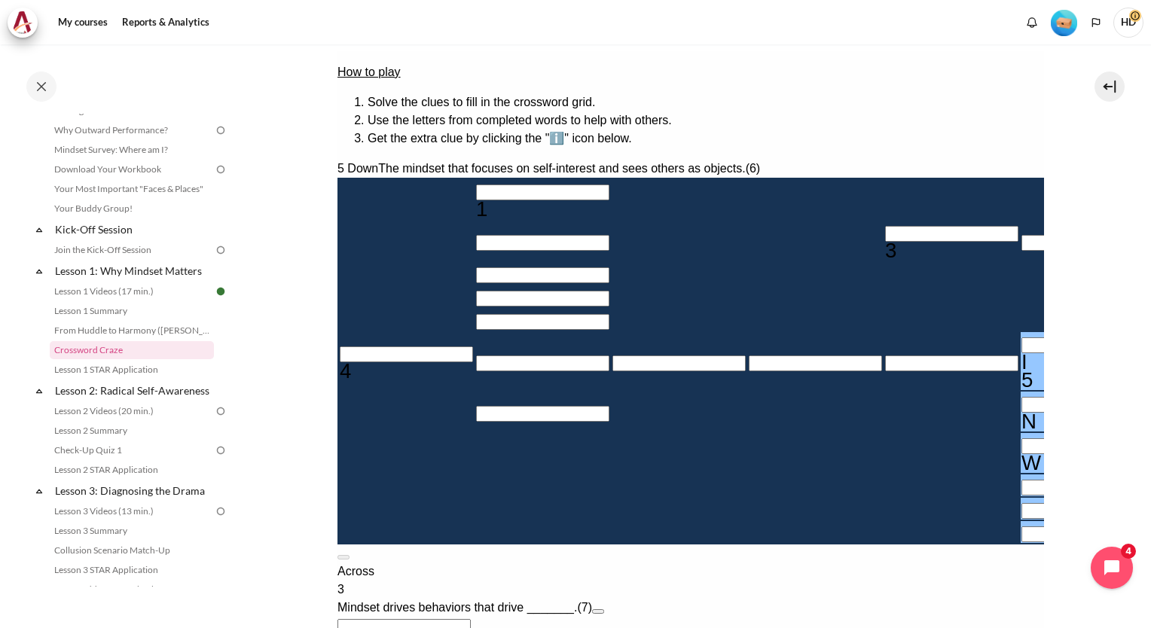
type input "INWA＿＿"
type input "INWAR＿"
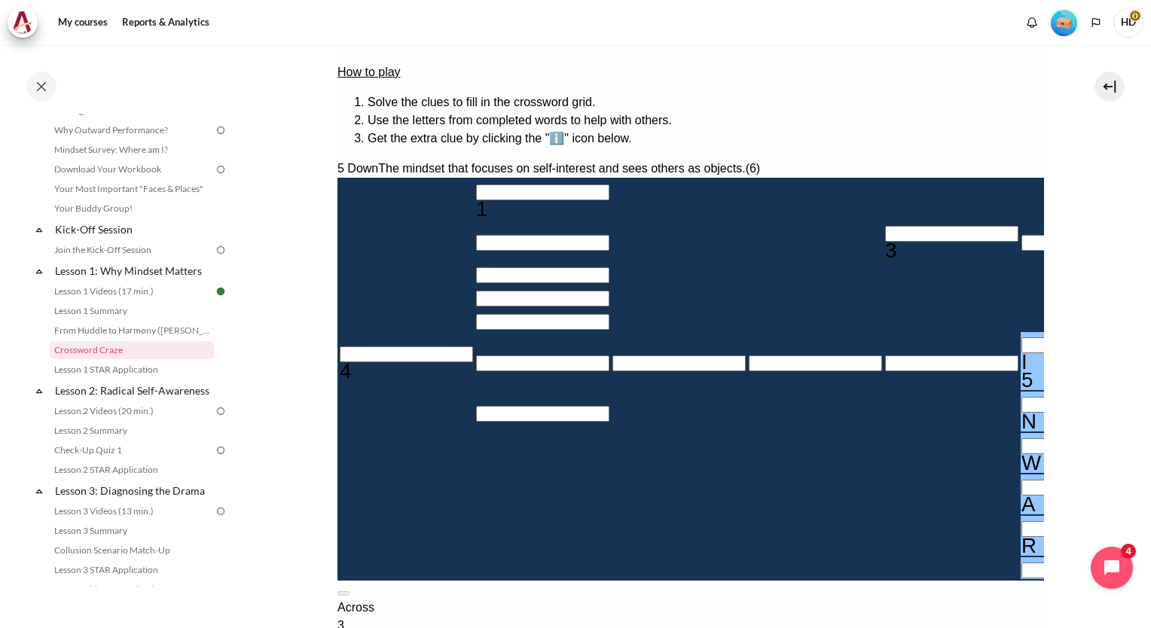
type input "INWARD"
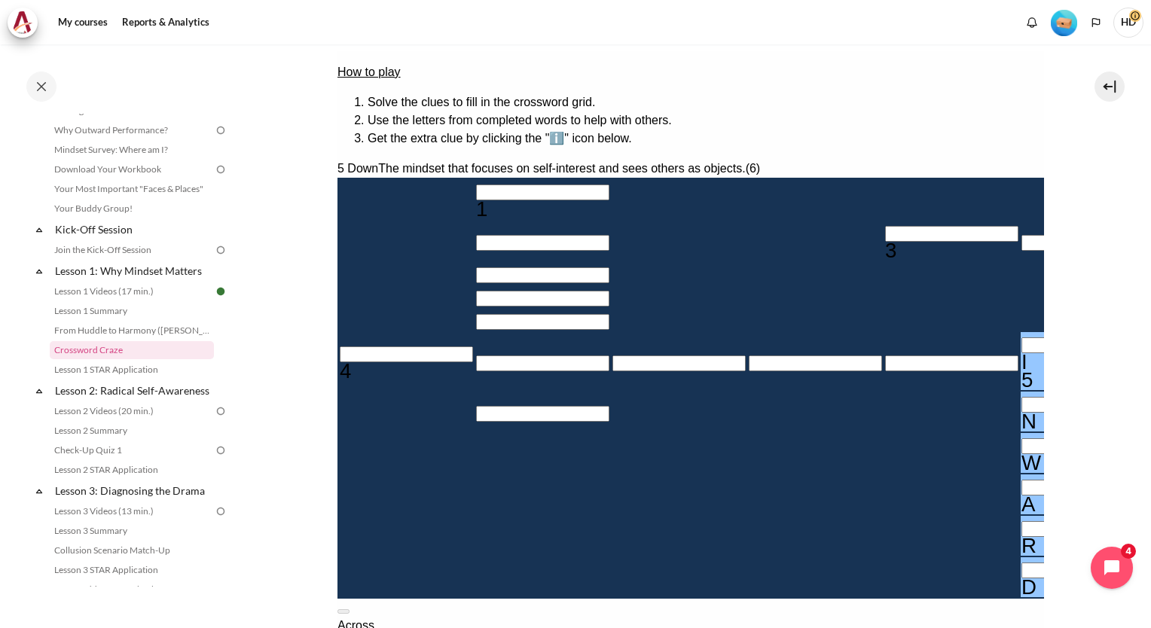
click at [475, 184] on input "Crossword grid. Use arrow keys to navigate and the keyboard to enter characters…" at bounding box center [541, 192] width 133 height 16
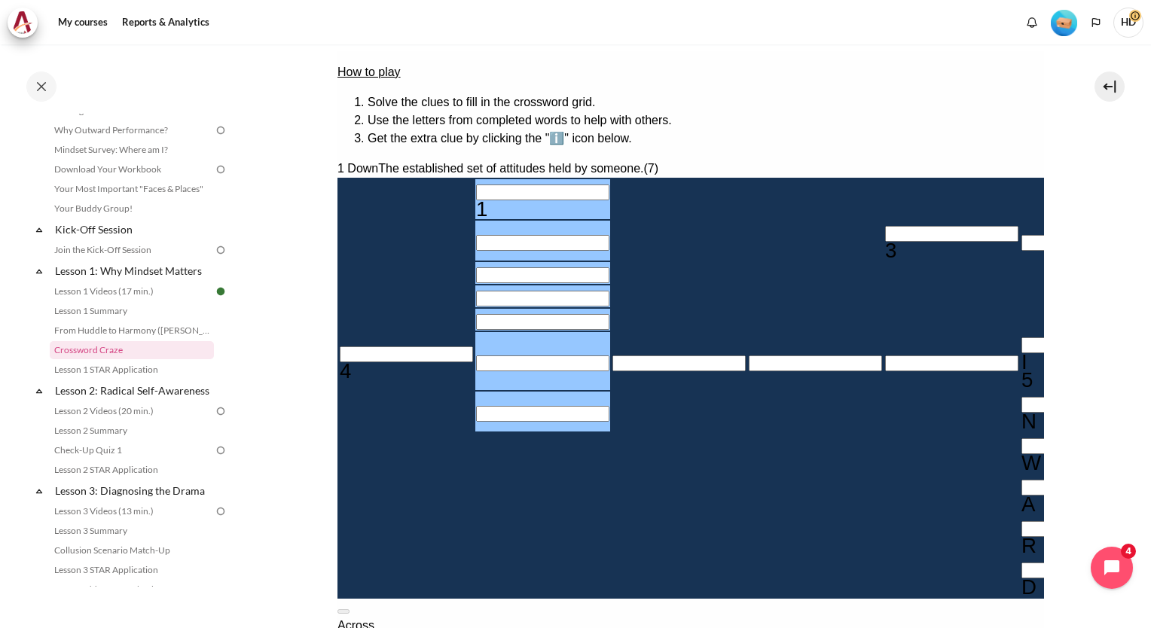
type input "M＿＿＿＿＿＿"
type input "MI＿＿＿＿＿"
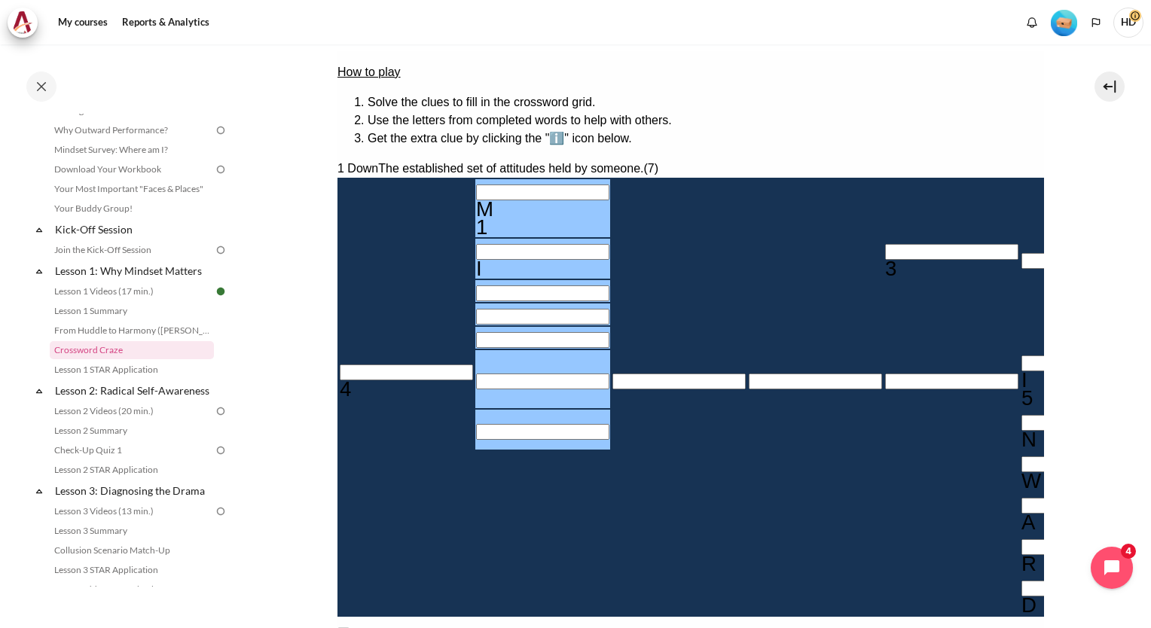
type input "MIN＿＿＿＿"
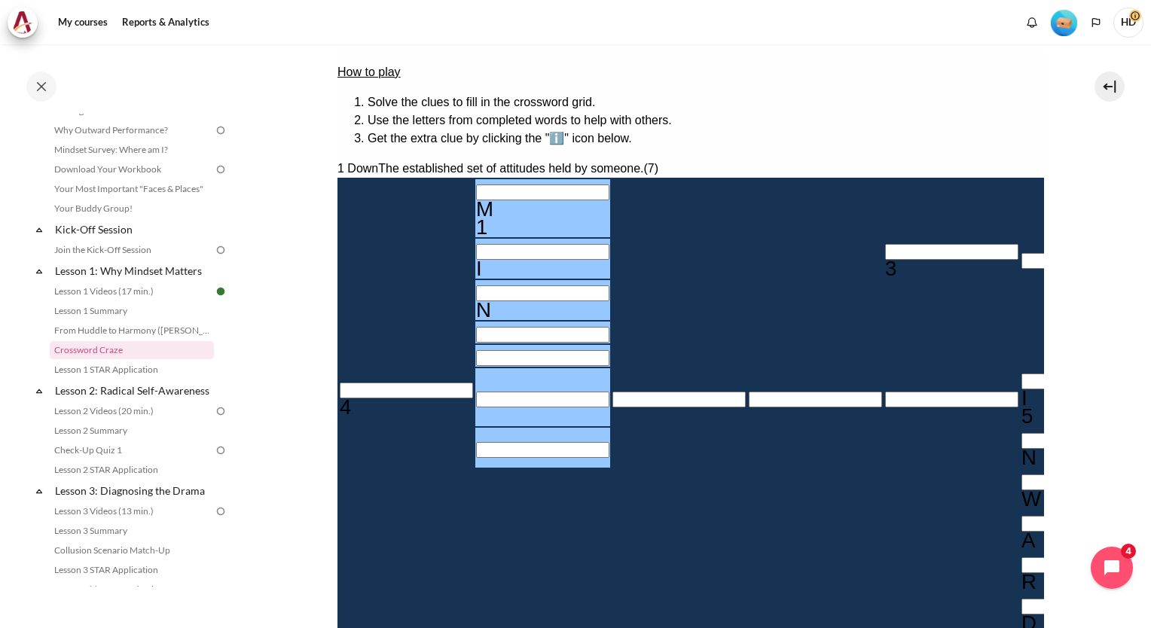
type input "MINS＿＿＿"
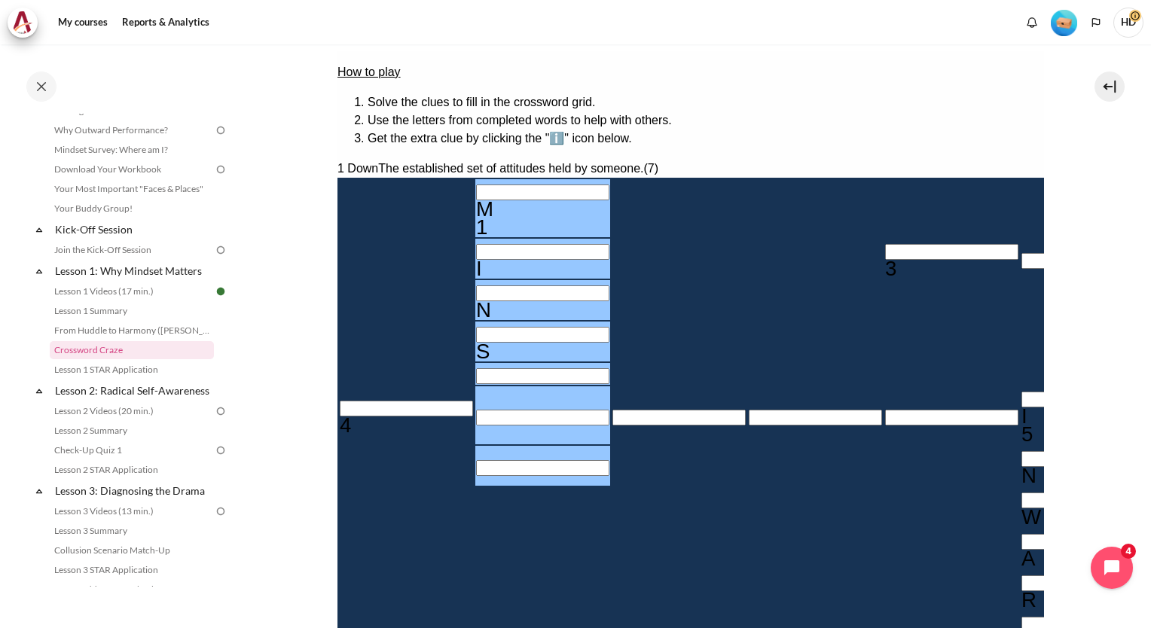
type input "MIND＿＿＿"
type input "MINDS＿＿"
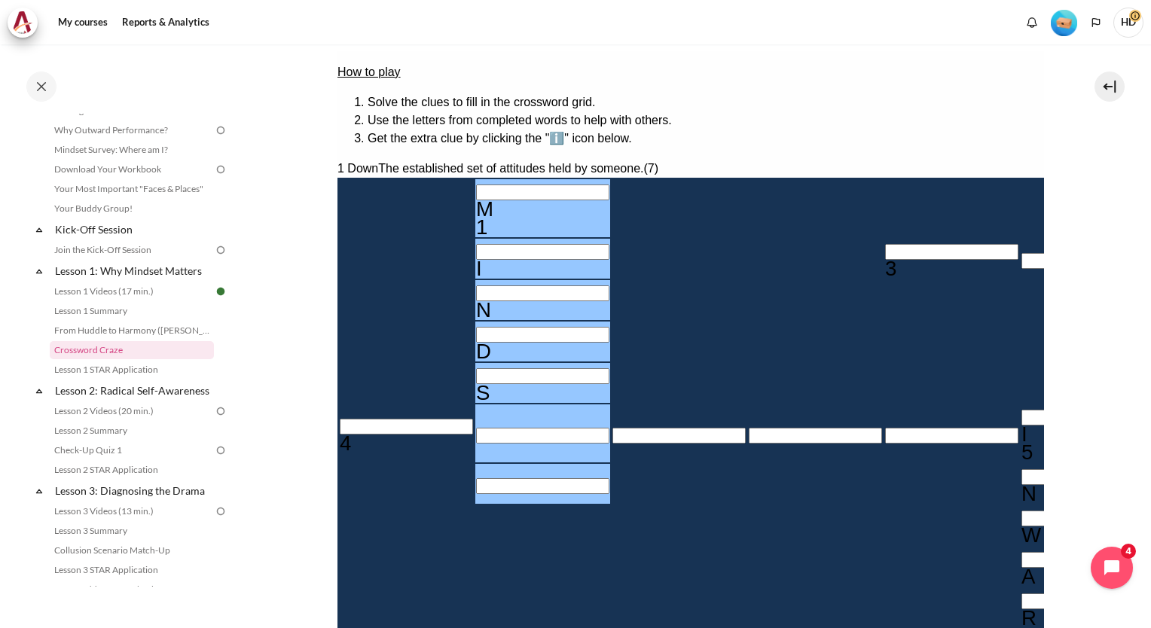
type input "＿E＿＿＿I＿＿"
type input "MINDSE＿"
type input "MINDSET"
drag, startPoint x: 666, startPoint y: 173, endPoint x: 654, endPoint y: 172, distance: 12.1
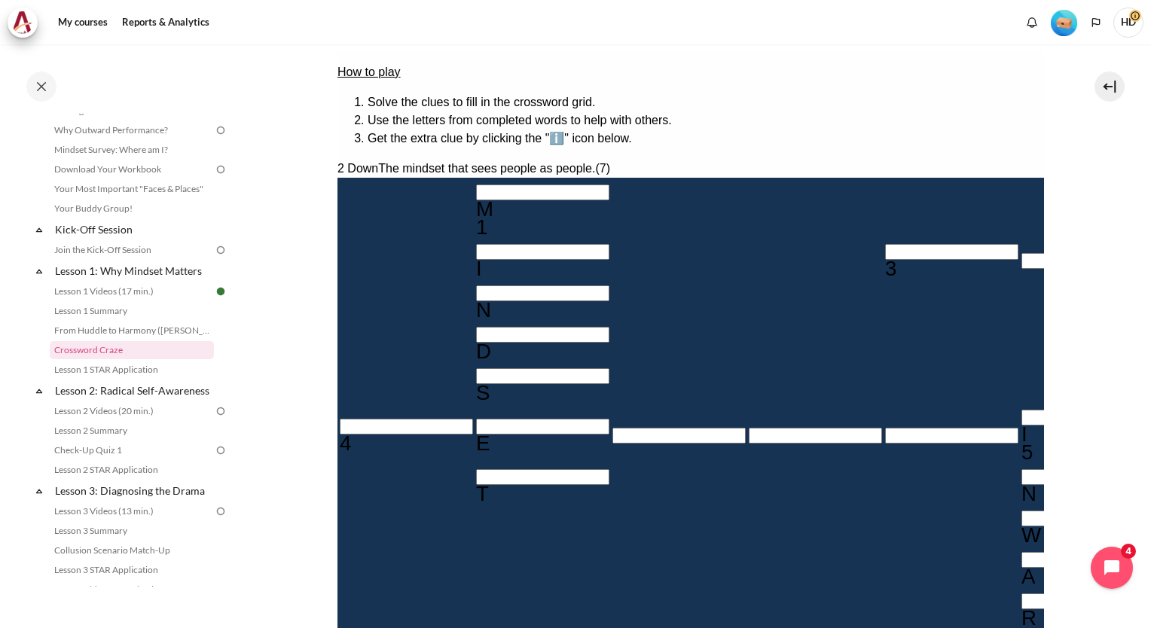
click at [884, 244] on input "Crossword grid. Use arrow keys to navigate and the keyboard to enter characters…" at bounding box center [950, 252] width 133 height 16
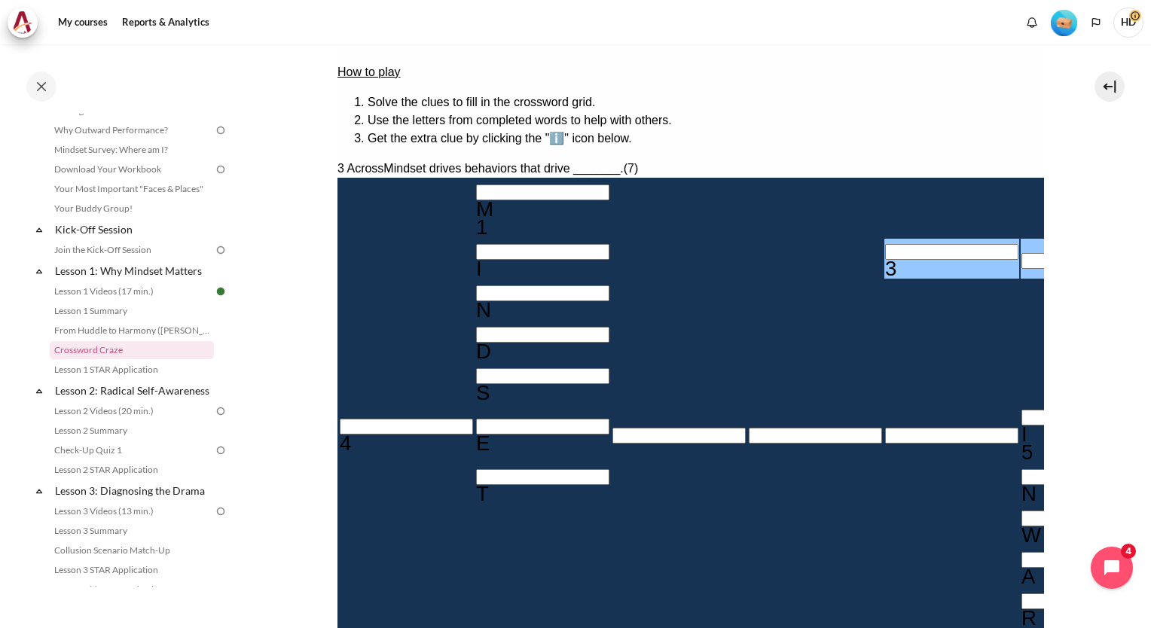
type input "R＿＿＿＿＿＿"
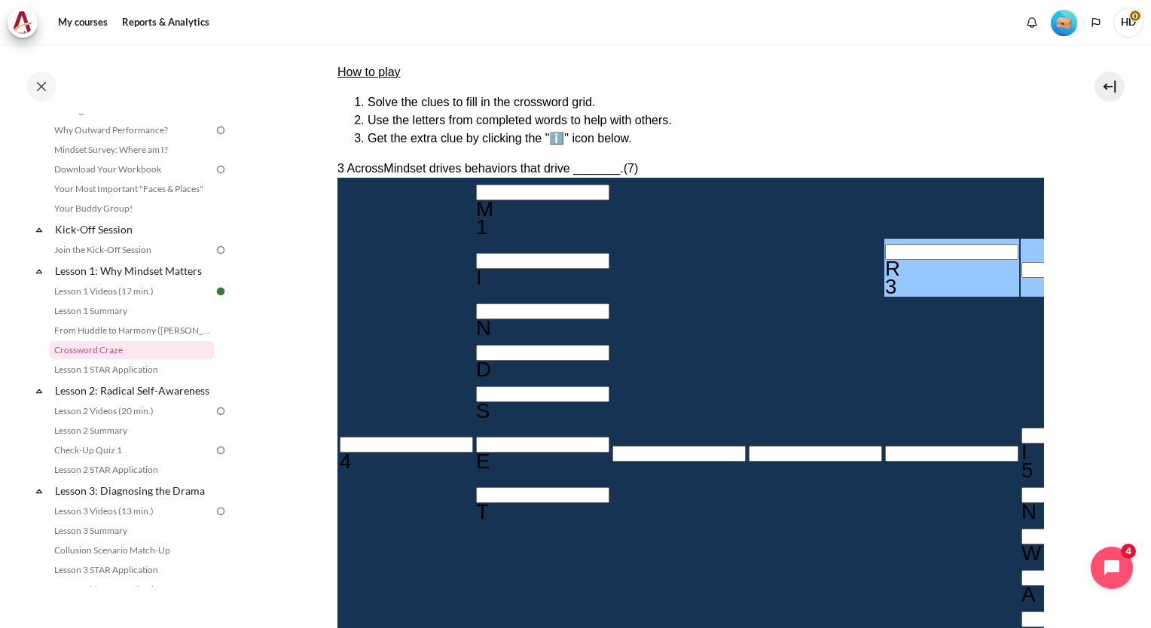
type input "RE＿＿＿＿＿"
type input "RES＿＿＿＿"
type input "RESU＿＿＿"
type input "＿U＿＿＿＿＿"
type input "RESUL＿＿"
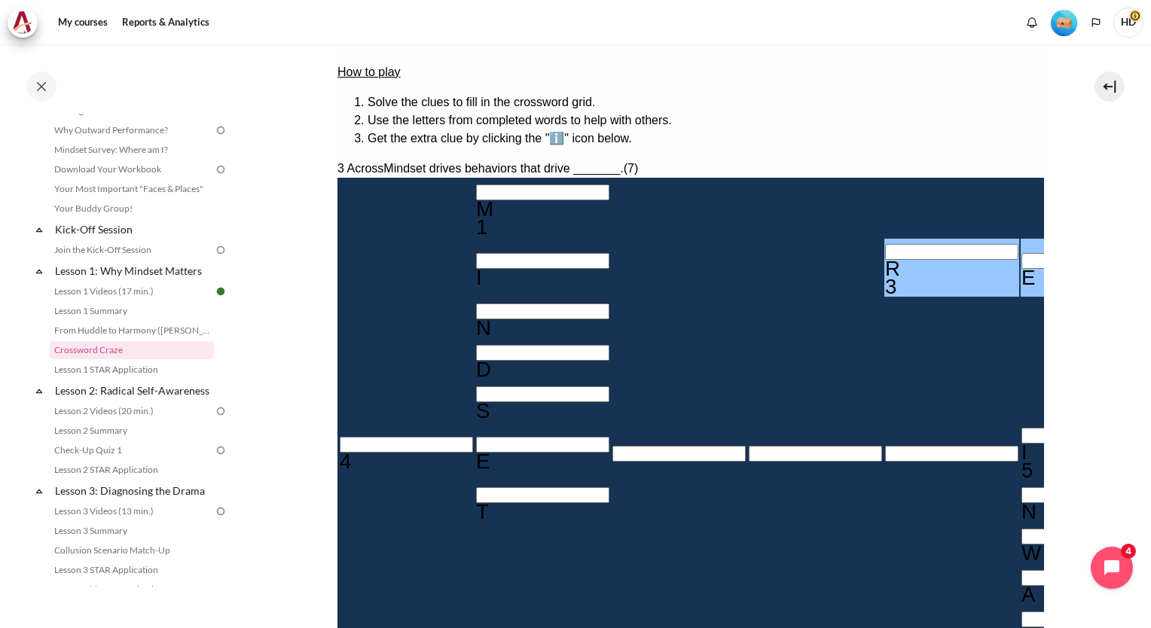
type input "RESULT＿"
type input "RESULTS"
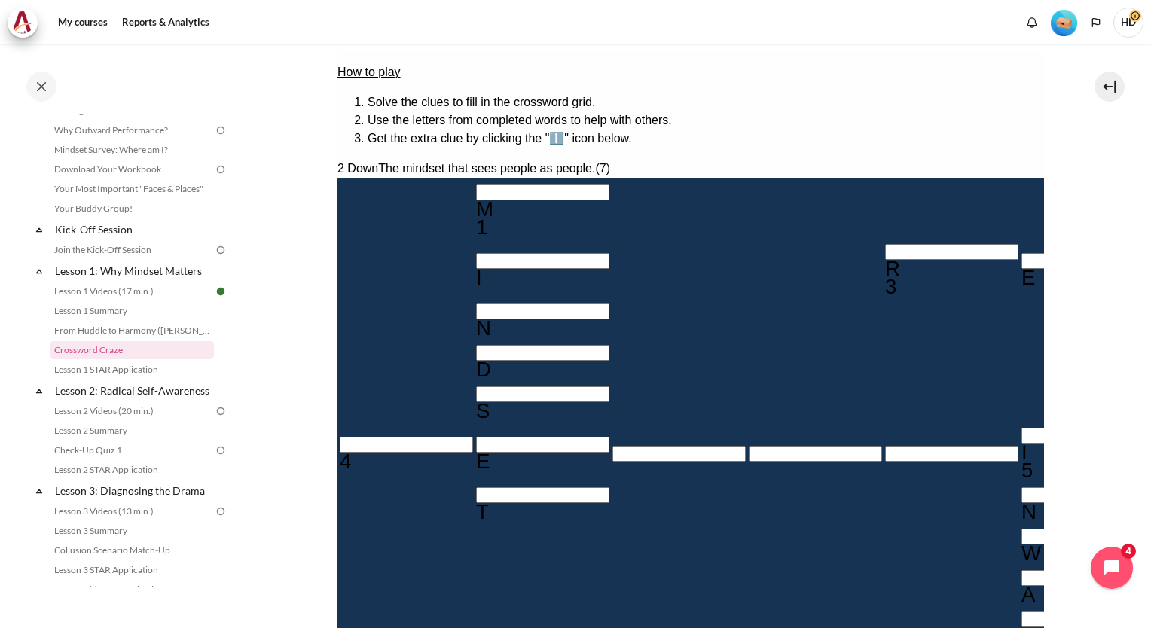
type input "OU＿＿＿＿＿"
type input "OUT＿＿＿＿"
type input "OUTW＿＿＿"
type input "OUTWA＿＿"
type input "＿E＿＿＿I＿R"
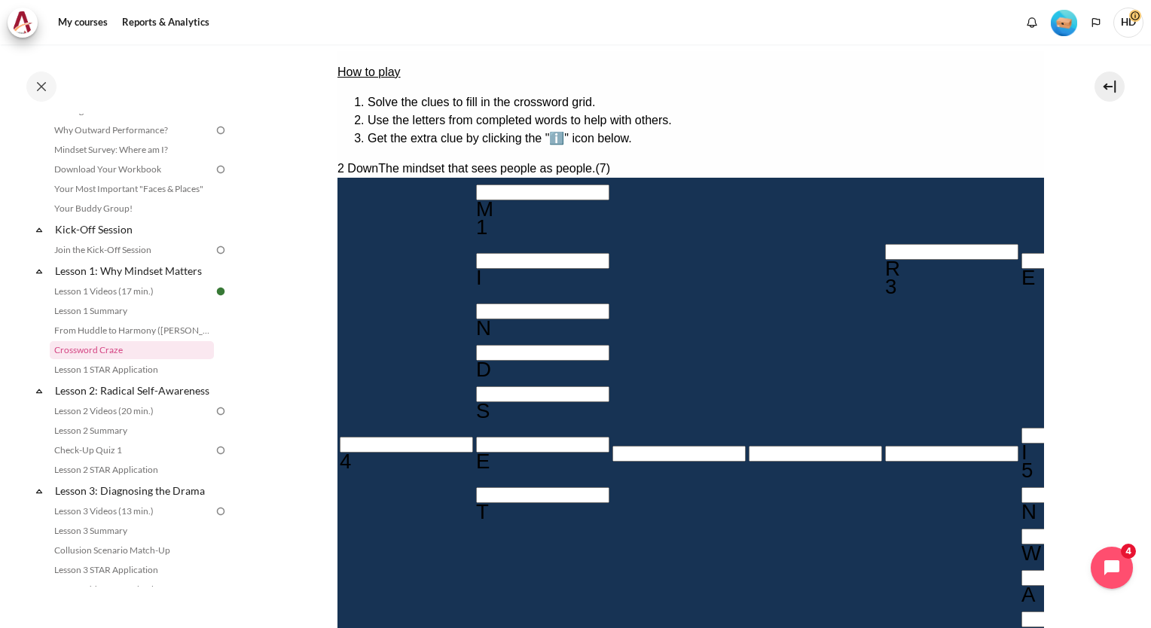
type input "OUTWAR＿"
type input "OUTWARD"
click at [361, 437] on input "Row 6, Column 1. 4 Across. Focusing on changing mindset before ________ yields …" at bounding box center [405, 445] width 133 height 16
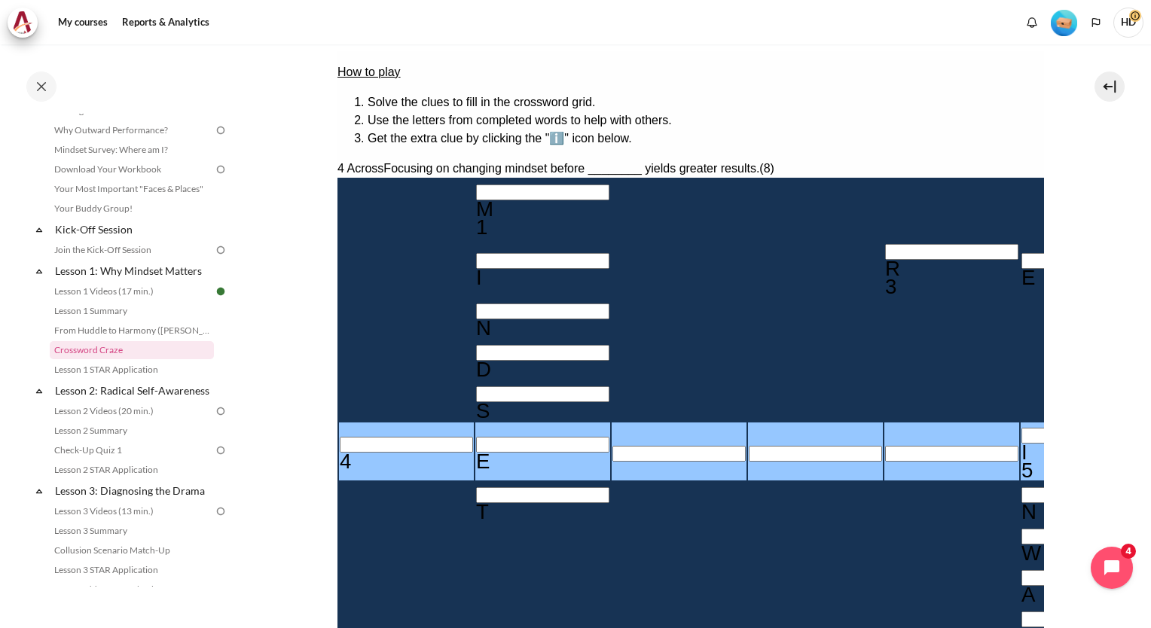
type input "VE＿＿＿I＿R"
click at [361, 444] on div "V" at bounding box center [405, 453] width 133 height 18
click at [359, 444] on div "V" at bounding box center [405, 453] width 133 height 18
click at [611, 446] on input "Row 6, Column 3. 4 Across. Focusing on changing mindset before ________ yields …" at bounding box center [677, 454] width 133 height 16
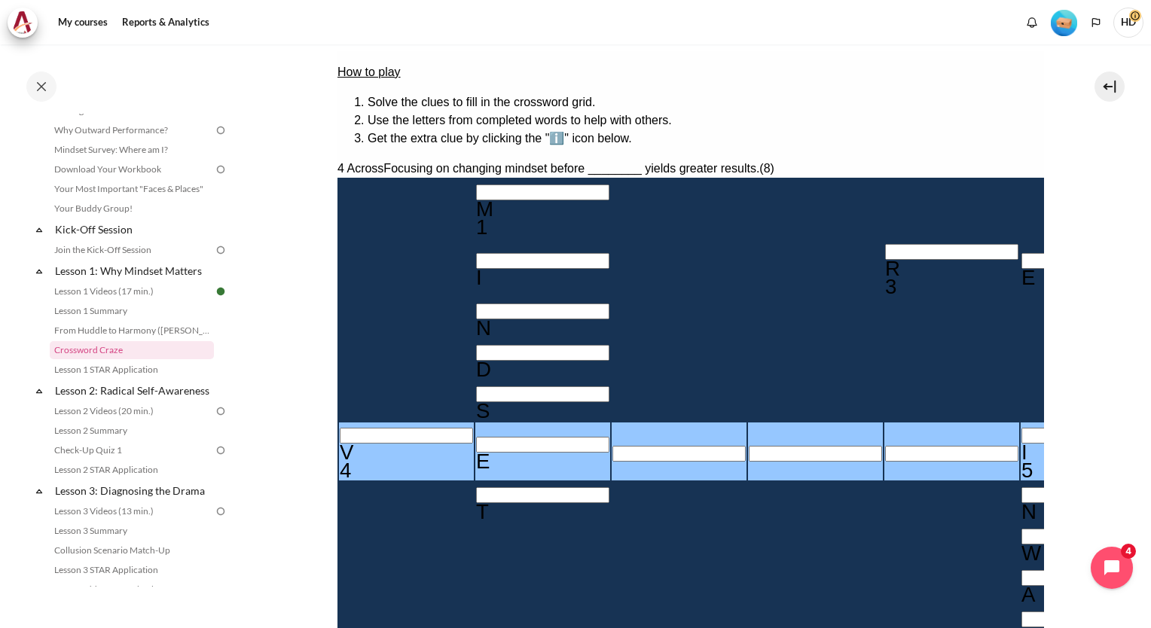
click at [343, 428] on input "Row 6, Column 1. 4 Across. Focusing on changing mindset before ________ yields …" at bounding box center [405, 436] width 133 height 16
click at [348, 428] on input "Row 6, Column 1. 4 Across. Focusing on changing mindset before ________ yields …" at bounding box center [405, 436] width 133 height 16
type input "BE＿＿＿I＿R"
type input "BEH＿＿I＿R"
type input "BEHA＿I＿R"
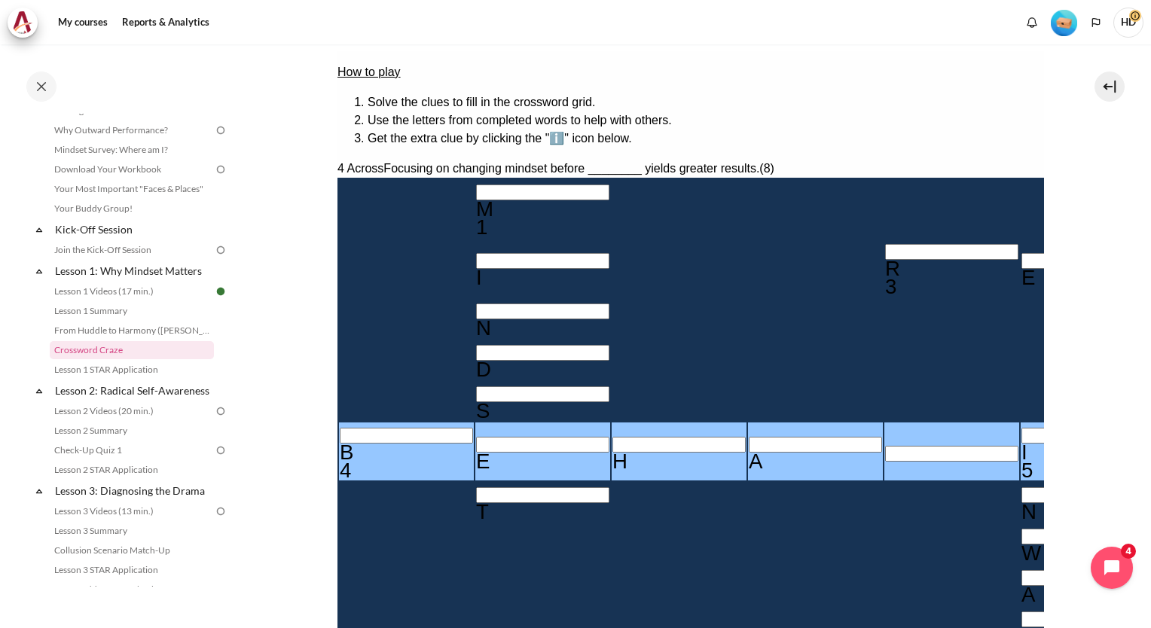
type input "BEHAVI＿R"
type input "BEHAVIOR"
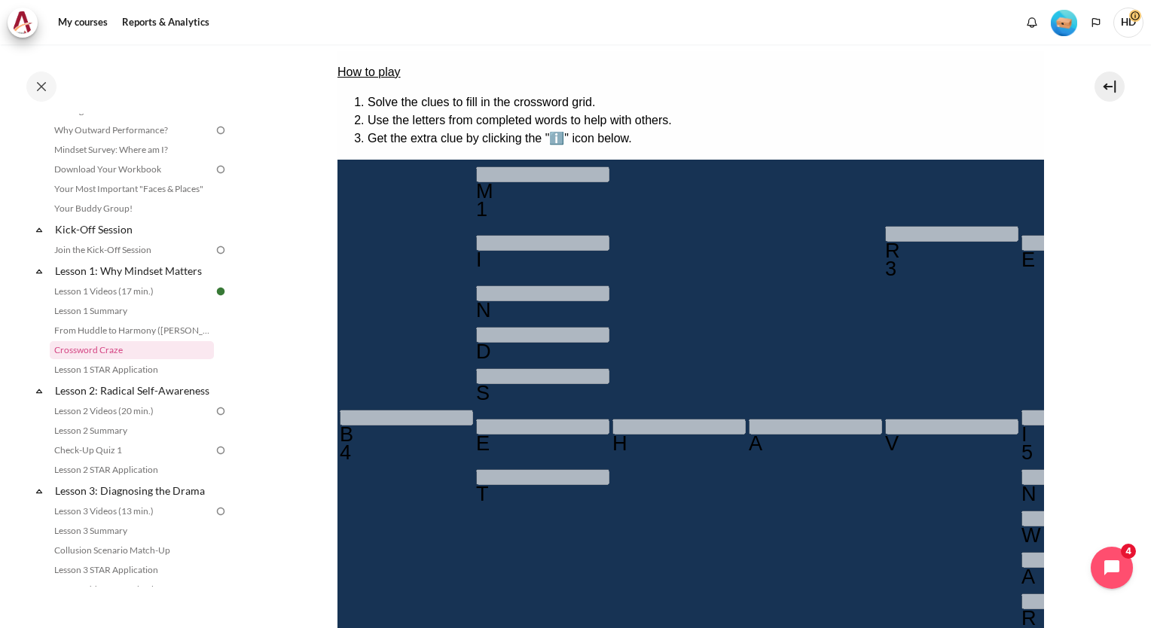
scroll to position [410, 0]
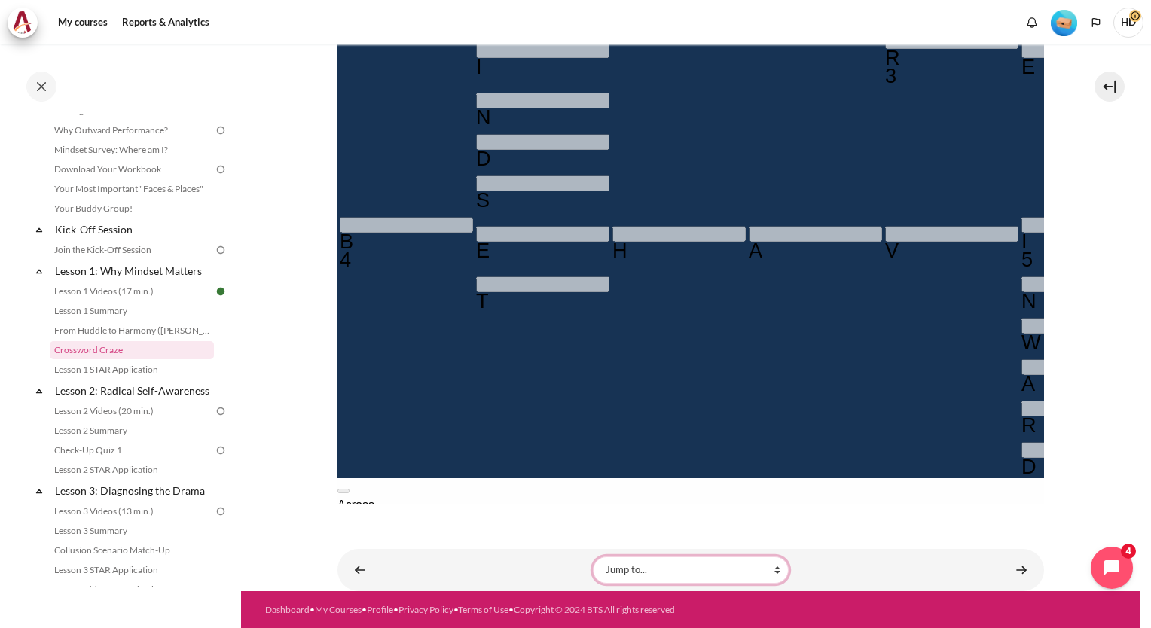
click at [680, 570] on select "Jump to... Getting Started with Our 'Smart-Learning' Platform Why Outward Perfo…" at bounding box center [691, 569] width 196 height 27
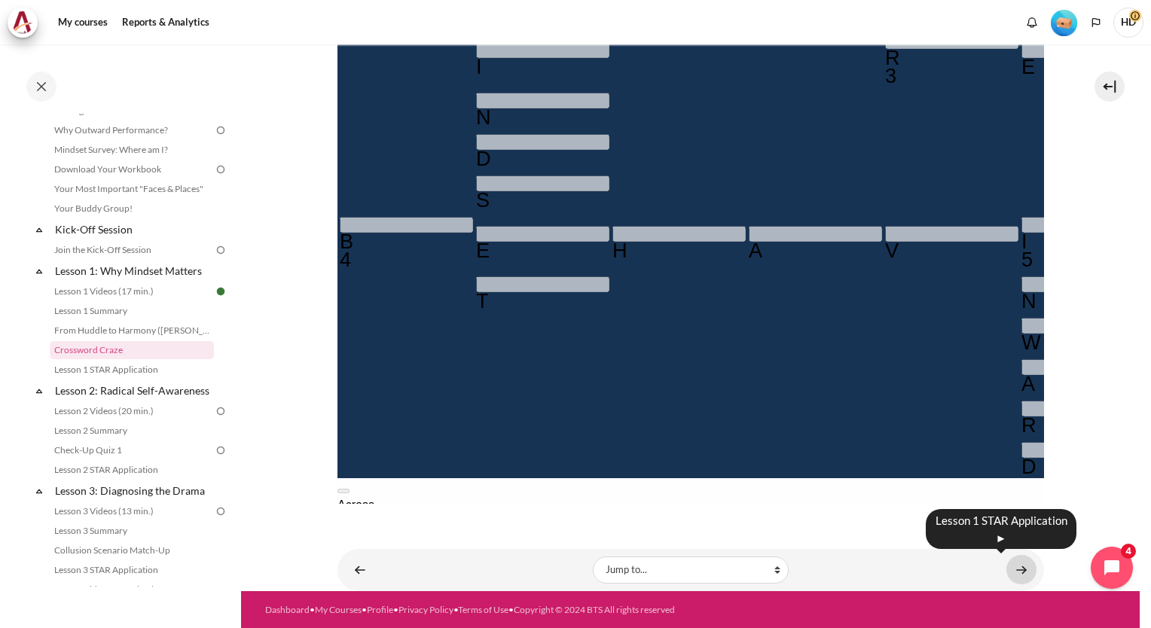
click at [1006, 566] on link "Content" at bounding box center [1021, 569] width 30 height 29
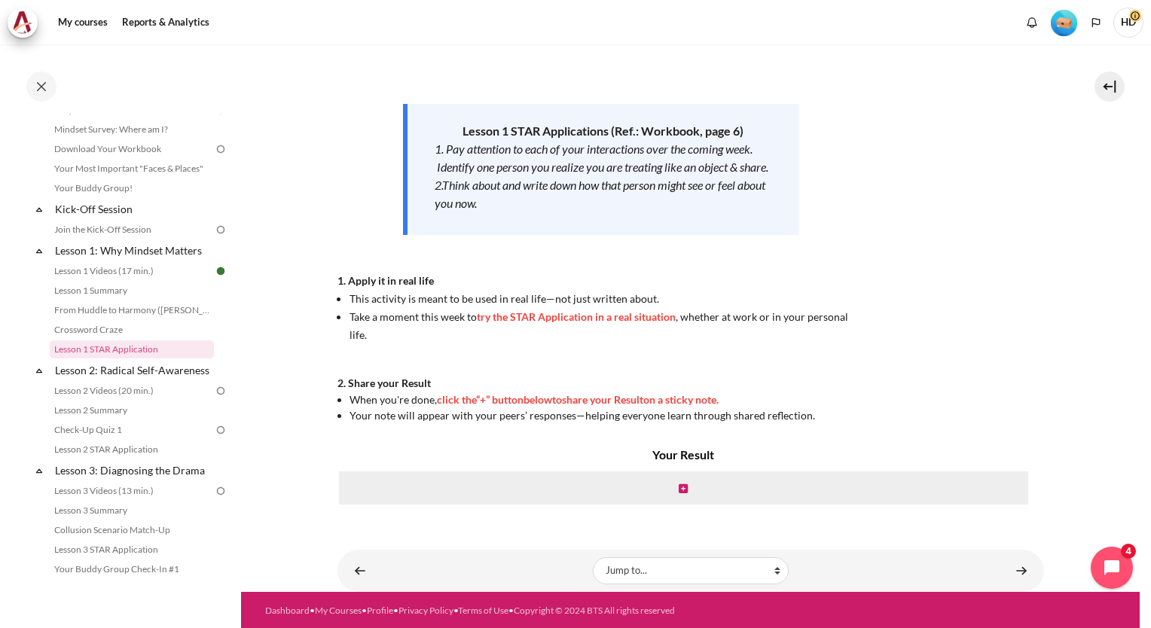
scroll to position [191, 0]
click at [684, 456] on h4 "Your Result" at bounding box center [683, 454] width 692 height 18
drag, startPoint x: 654, startPoint y: 453, endPoint x: 741, endPoint y: 447, distance: 87.5
click at [740, 447] on h4 "Your Result" at bounding box center [683, 454] width 692 height 18
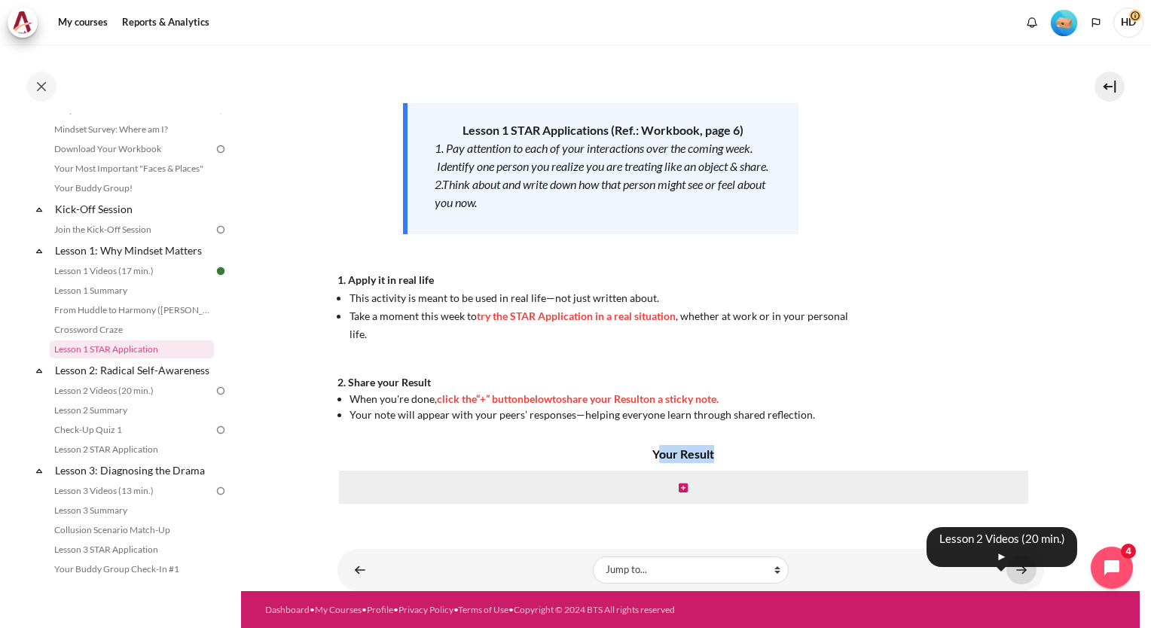
click at [1017, 569] on link "Content" at bounding box center [1021, 569] width 30 height 29
